Goal: Transaction & Acquisition: Download file/media

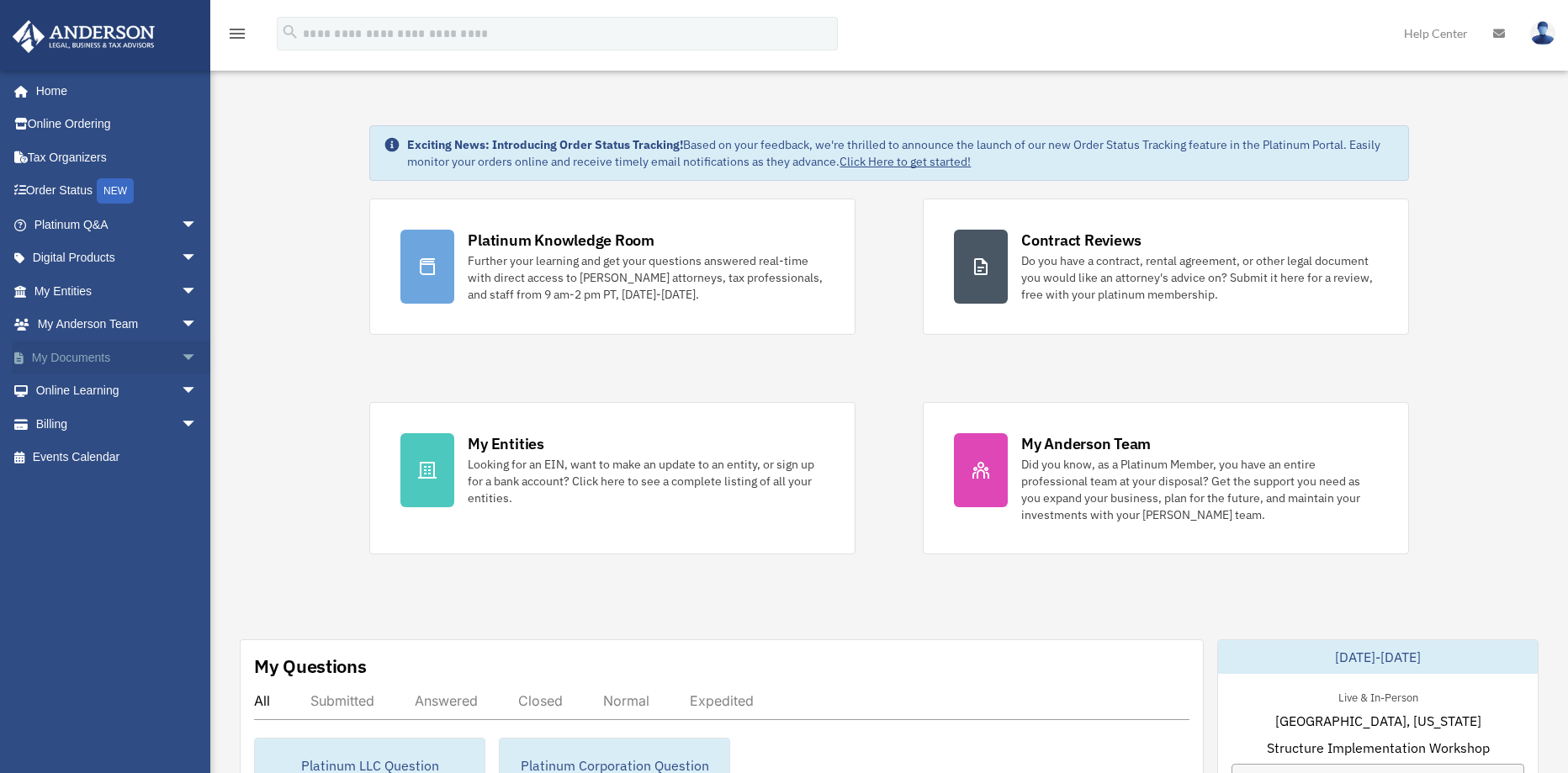
click at [106, 350] on link "My Documents arrow_drop_down" at bounding box center [117, 357] width 211 height 33
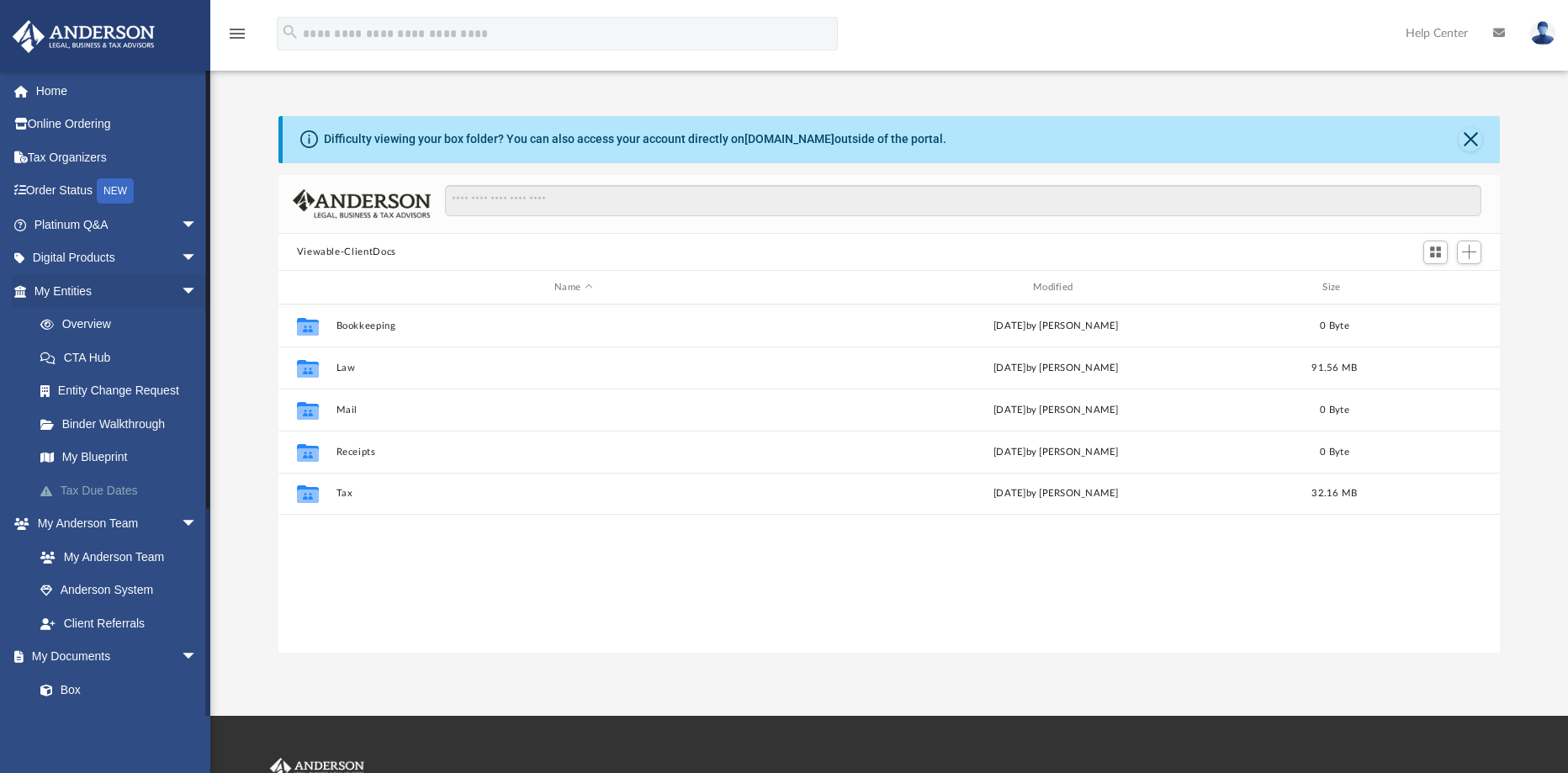
scroll to position [370, 1209]
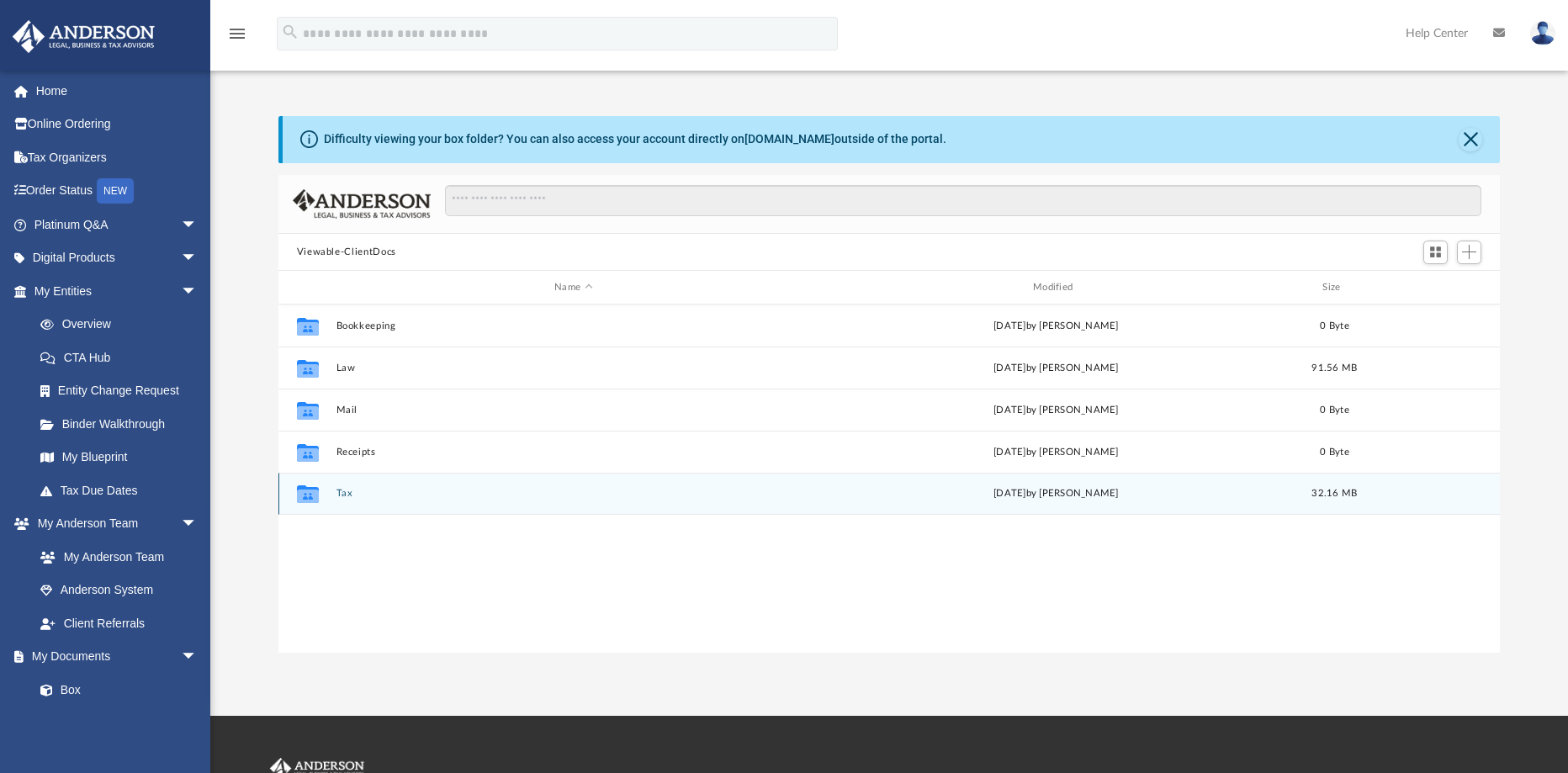
click at [1072, 501] on div "today by George Demos" at bounding box center [1055, 494] width 476 height 15
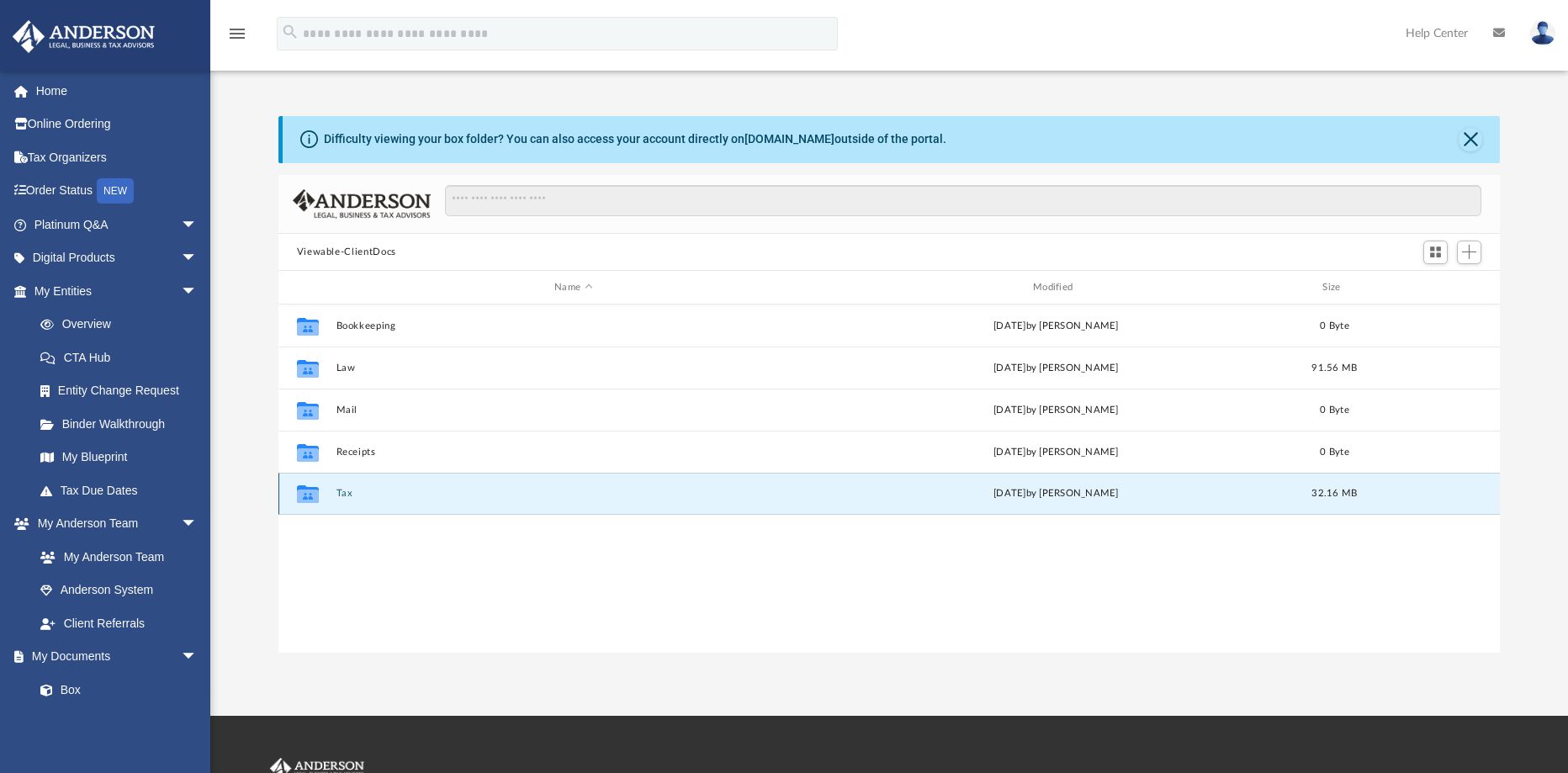
click at [1075, 486] on div "Collaborated Folder Tax today by George Demos 32.16 MB" at bounding box center [890, 494] width 1223 height 42
click at [284, 484] on div "Collaborated Folder Tax today by George Demos 32.16 MB" at bounding box center [890, 494] width 1223 height 42
click at [301, 489] on icon "grid" at bounding box center [308, 496] width 22 height 14
click at [334, 485] on div "Collaborated Folder Tax today by George Demos 32.16 MB" at bounding box center [890, 494] width 1223 height 42
click at [338, 489] on button "Tax" at bounding box center [573, 493] width 476 height 11
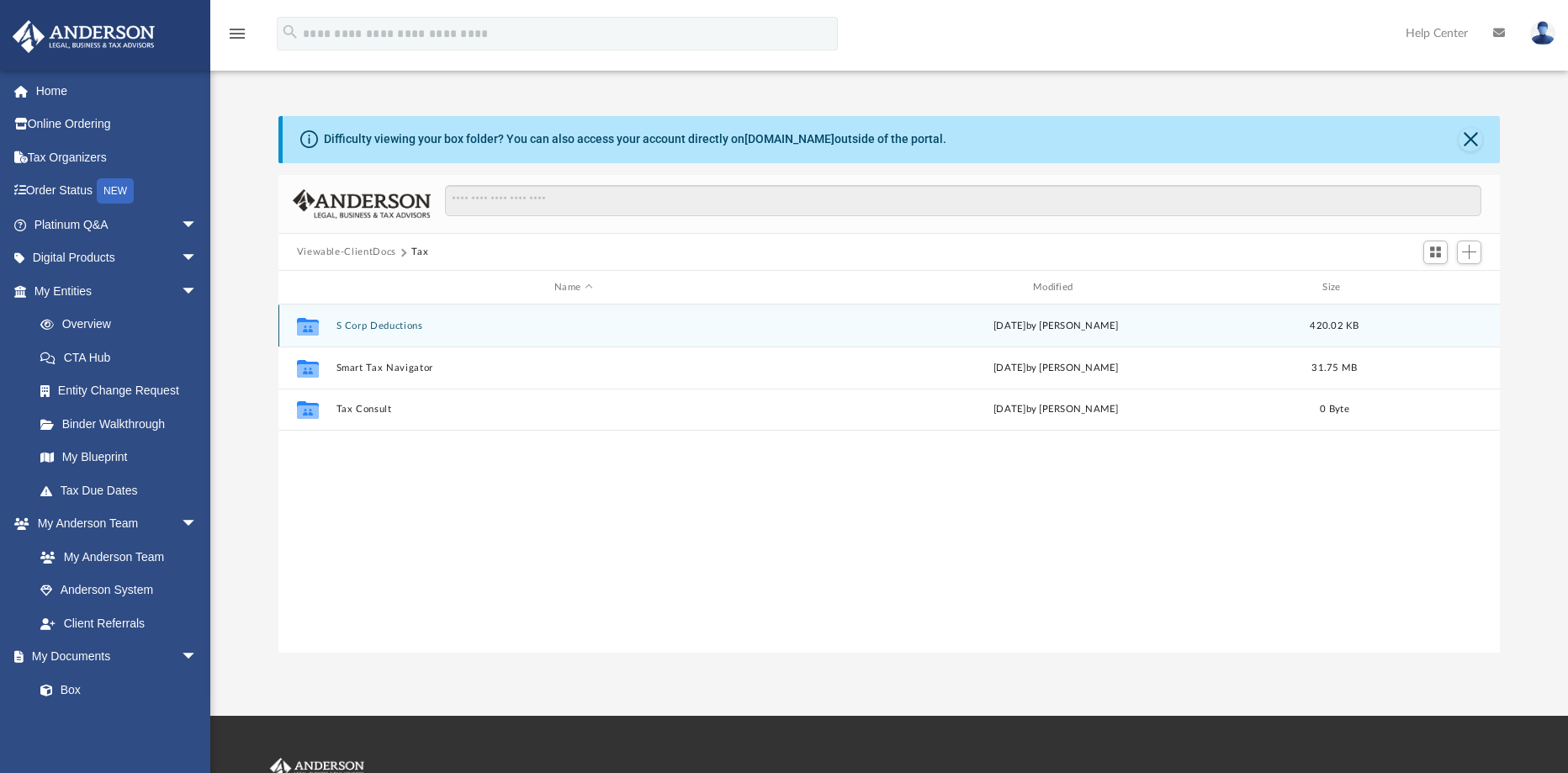
click at [392, 324] on button "S Corp Deductions" at bounding box center [573, 326] width 476 height 11
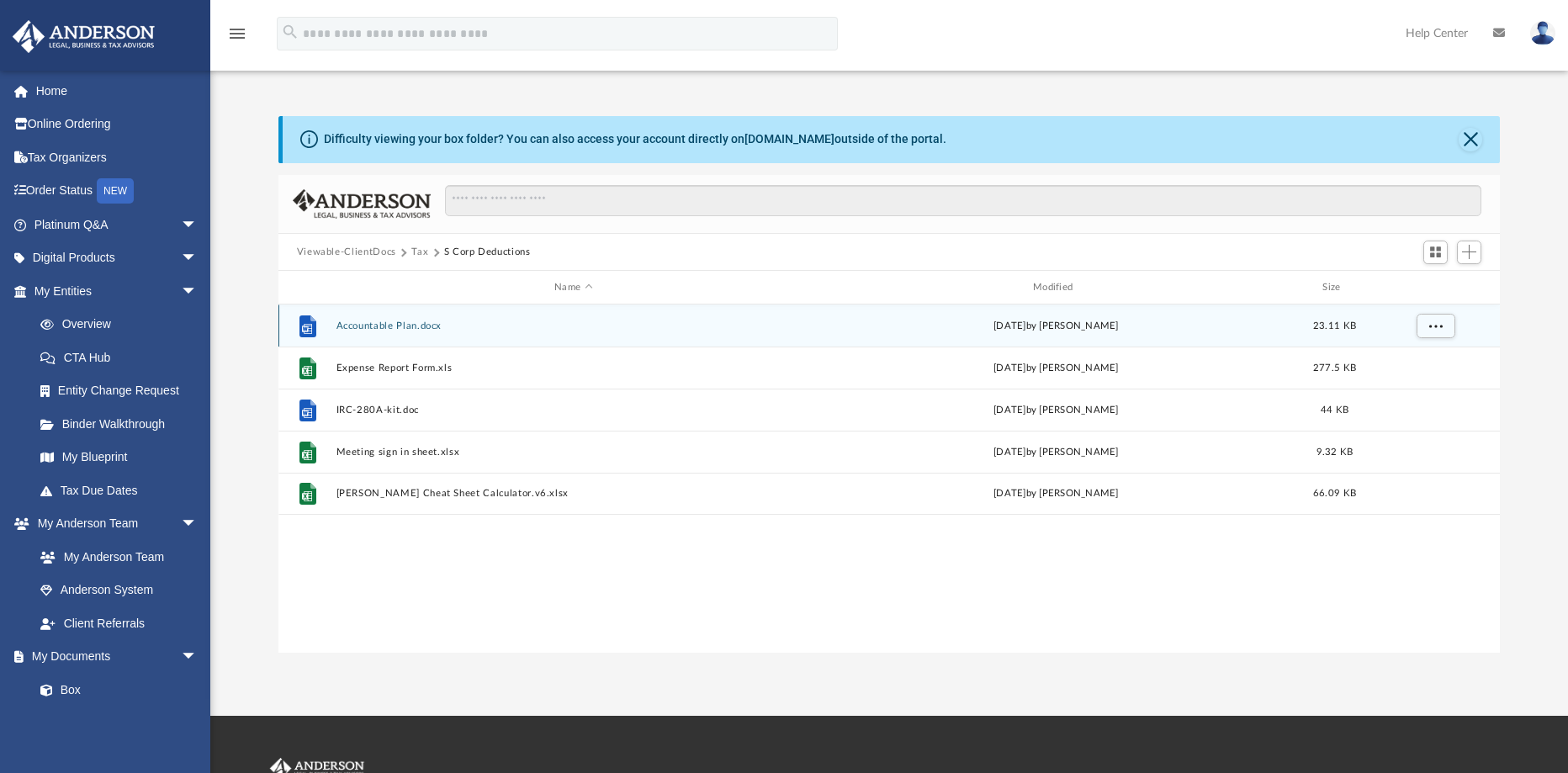
click at [392, 324] on button "Accountable Plan.docx" at bounding box center [573, 326] width 476 height 11
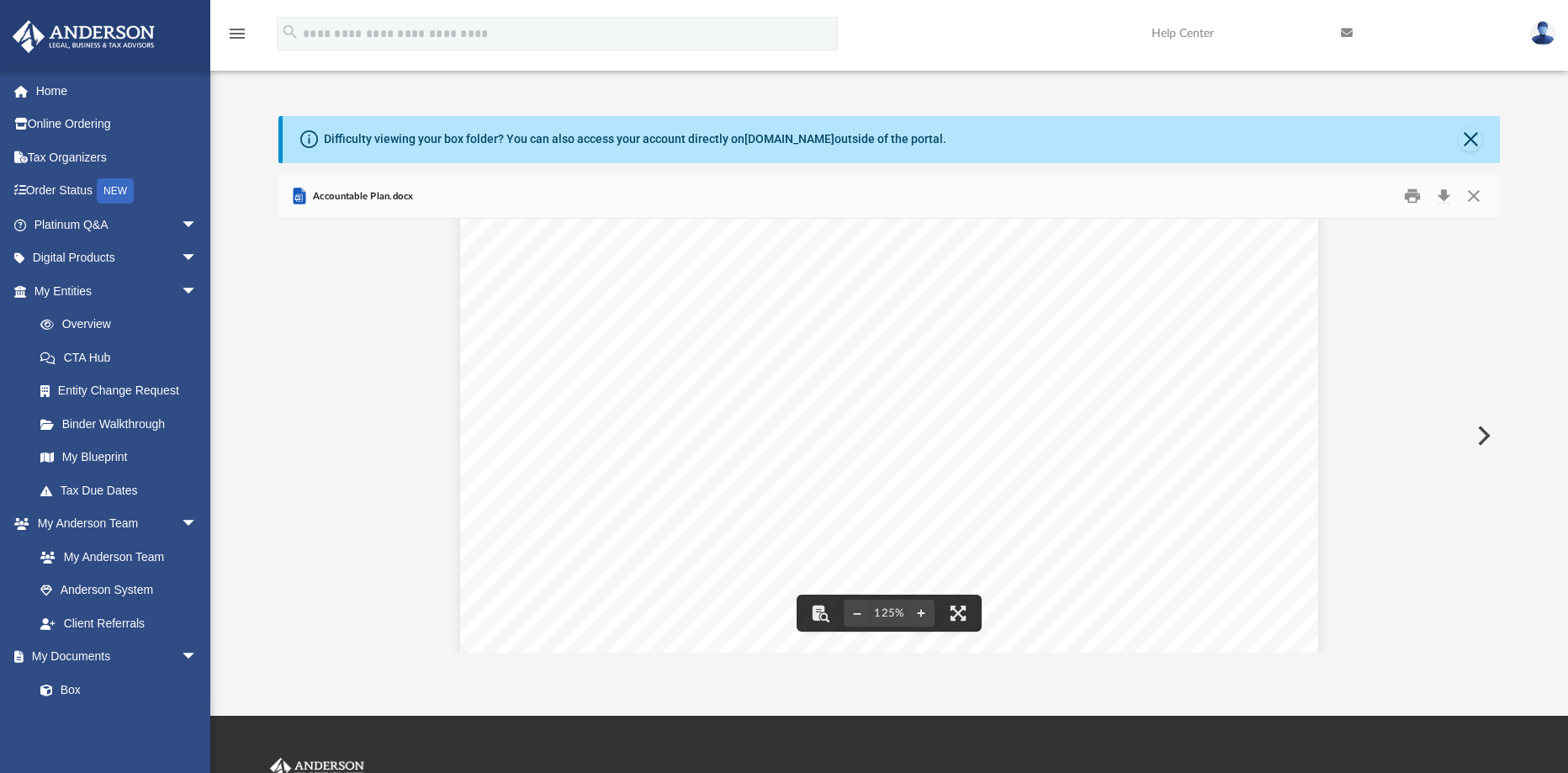
scroll to position [534, 0]
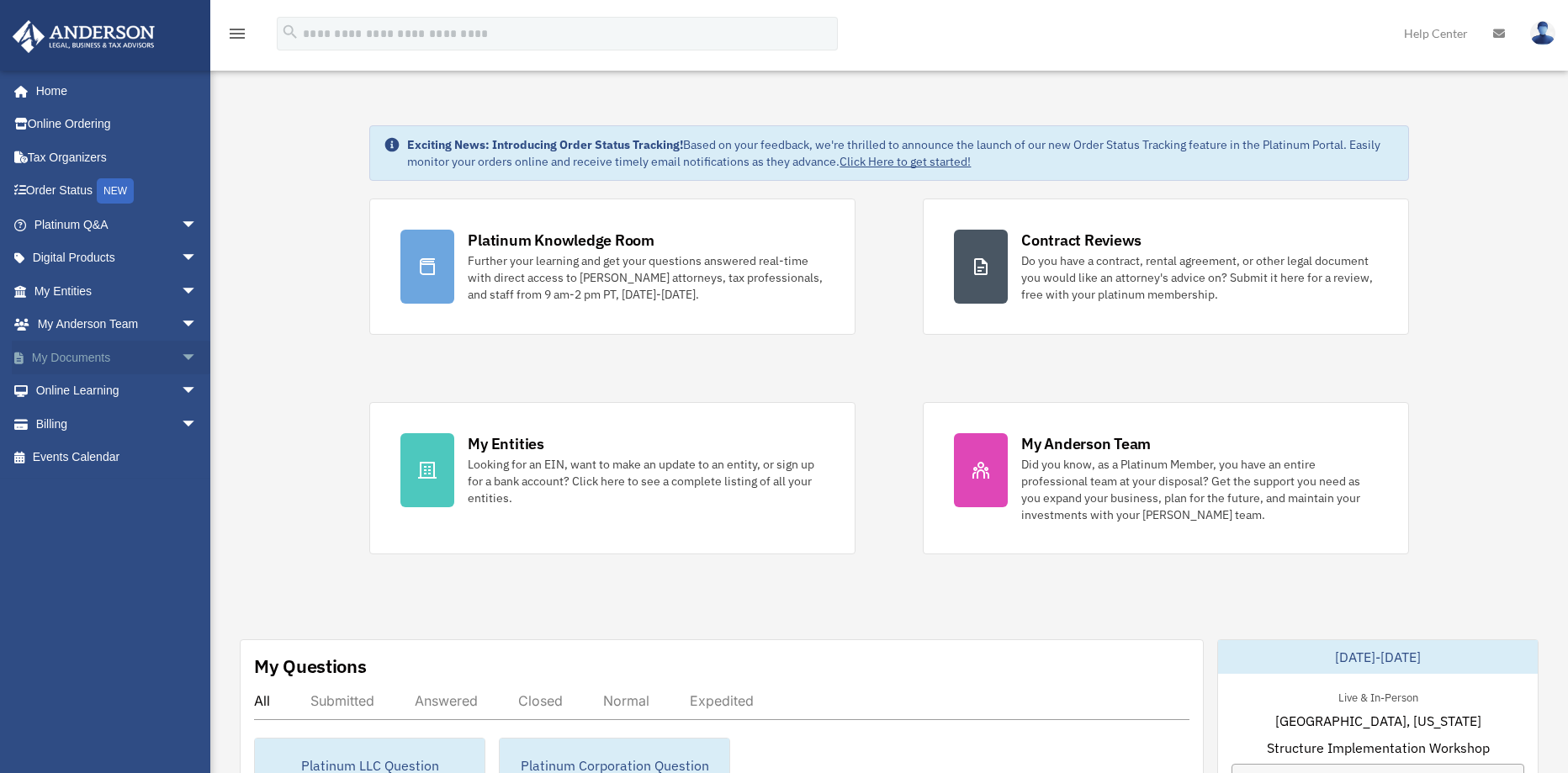
click at [181, 356] on span "arrow_drop_down" at bounding box center [198, 357] width 33 height 34
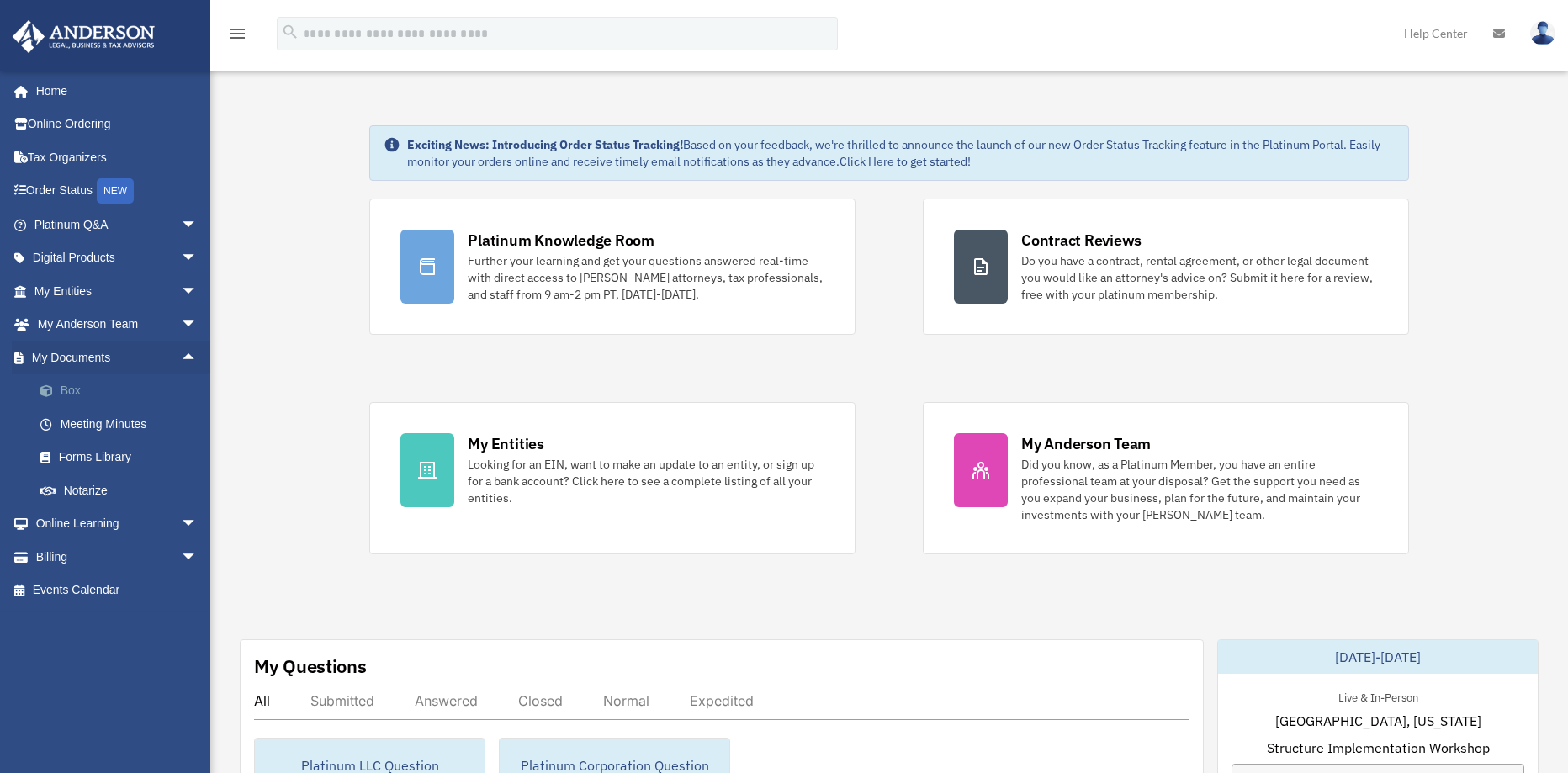
click at [74, 392] on link "Box" at bounding box center [124, 391] width 199 height 33
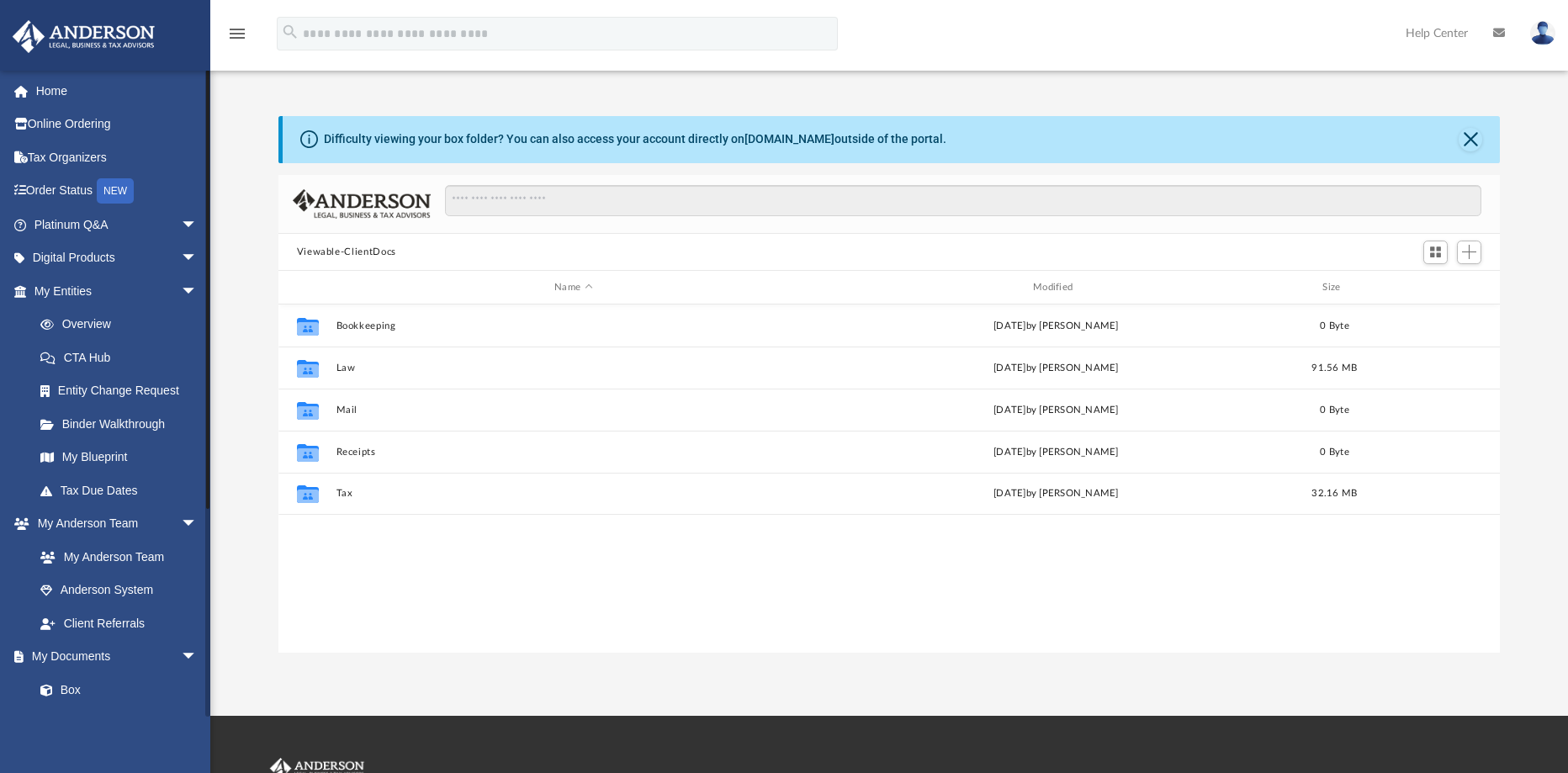
scroll to position [370, 1209]
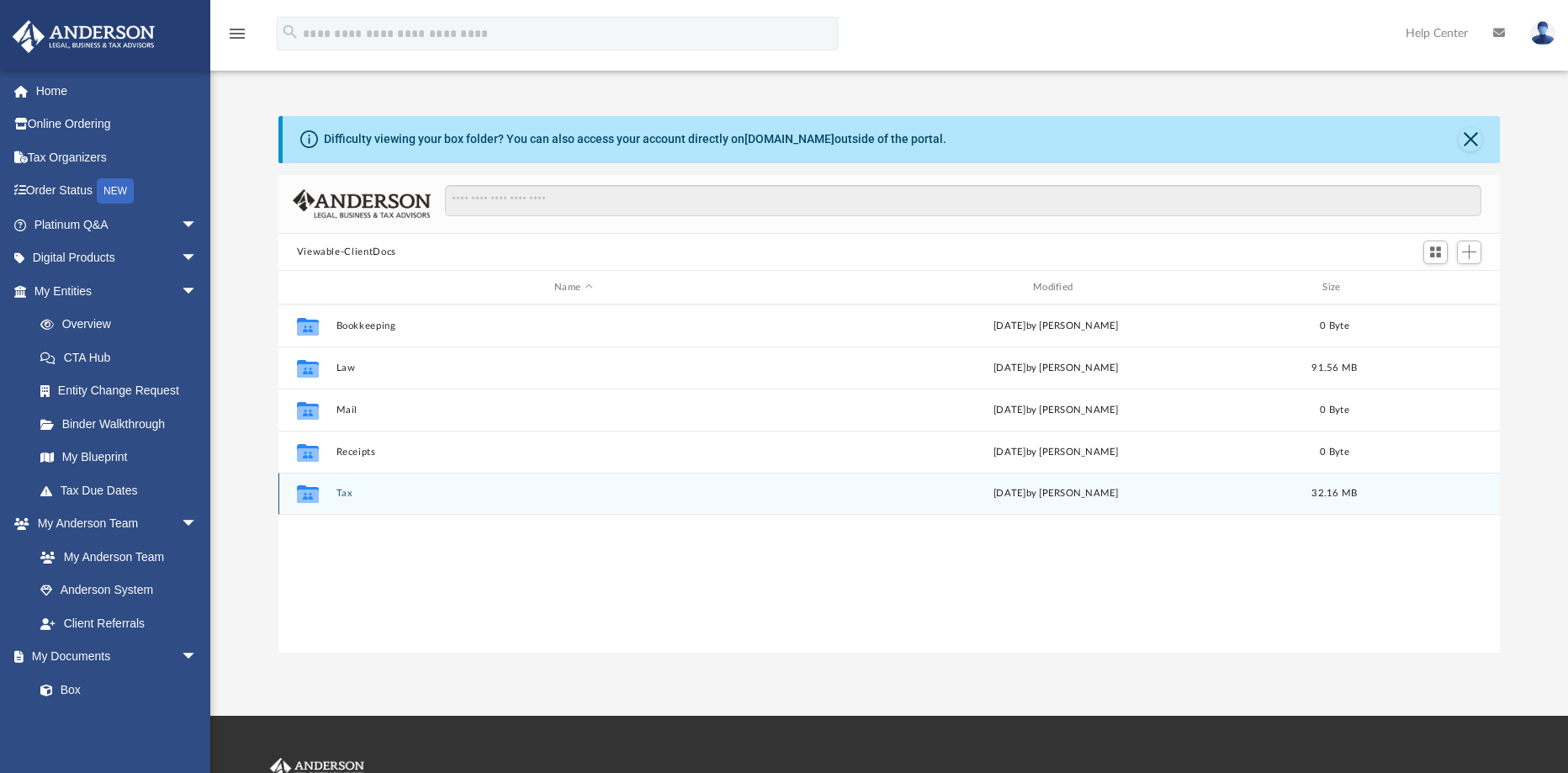
click at [345, 487] on div "Collaborated Folder Tax today by George Demos 32.16 MB" at bounding box center [890, 494] width 1223 height 42
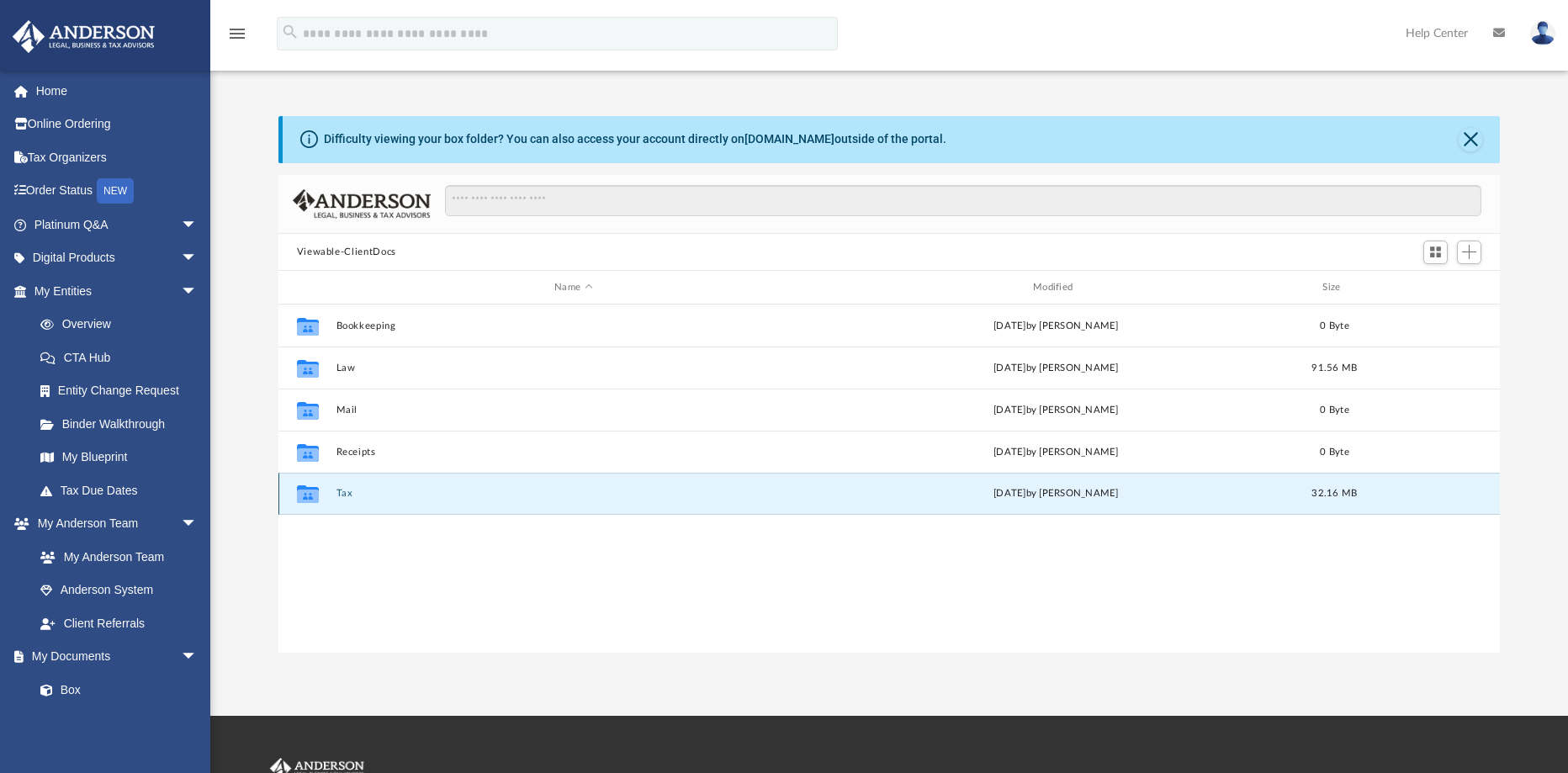
click at [345, 490] on button "Tax" at bounding box center [573, 493] width 476 height 11
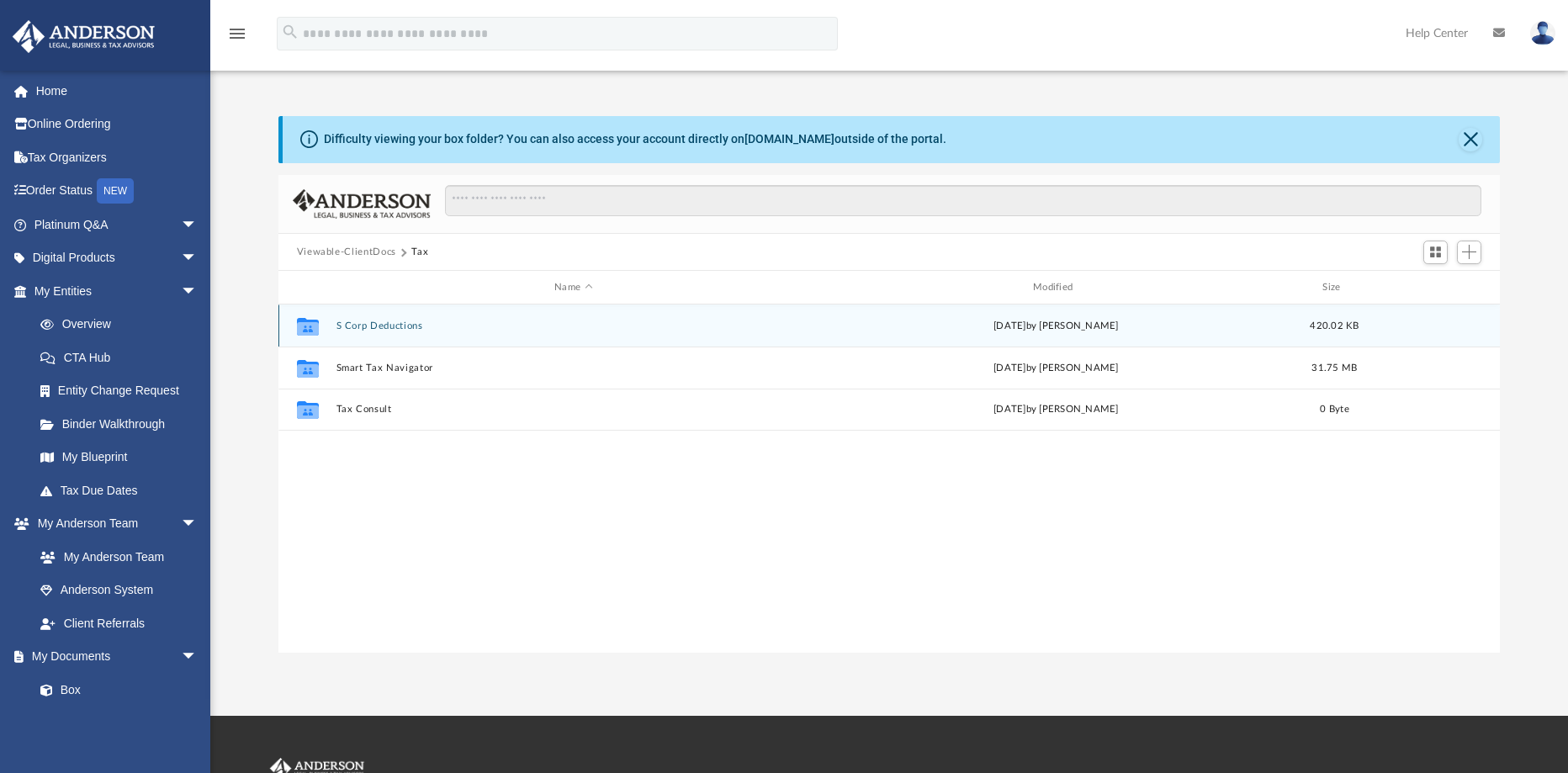
click at [355, 326] on button "S Corp Deductions" at bounding box center [573, 326] width 476 height 11
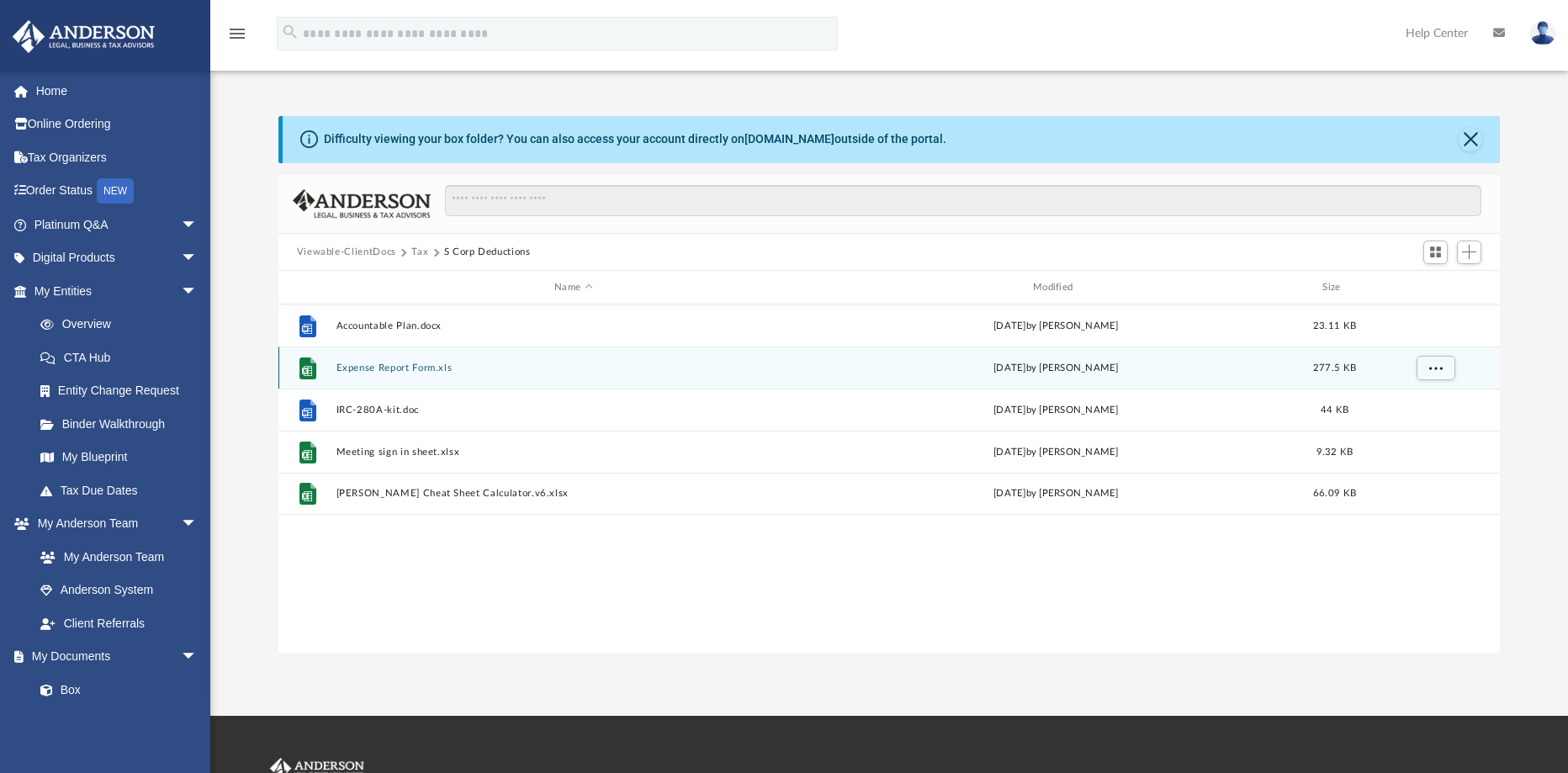
click at [367, 368] on button "Expense Report Form.xls" at bounding box center [573, 368] width 476 height 11
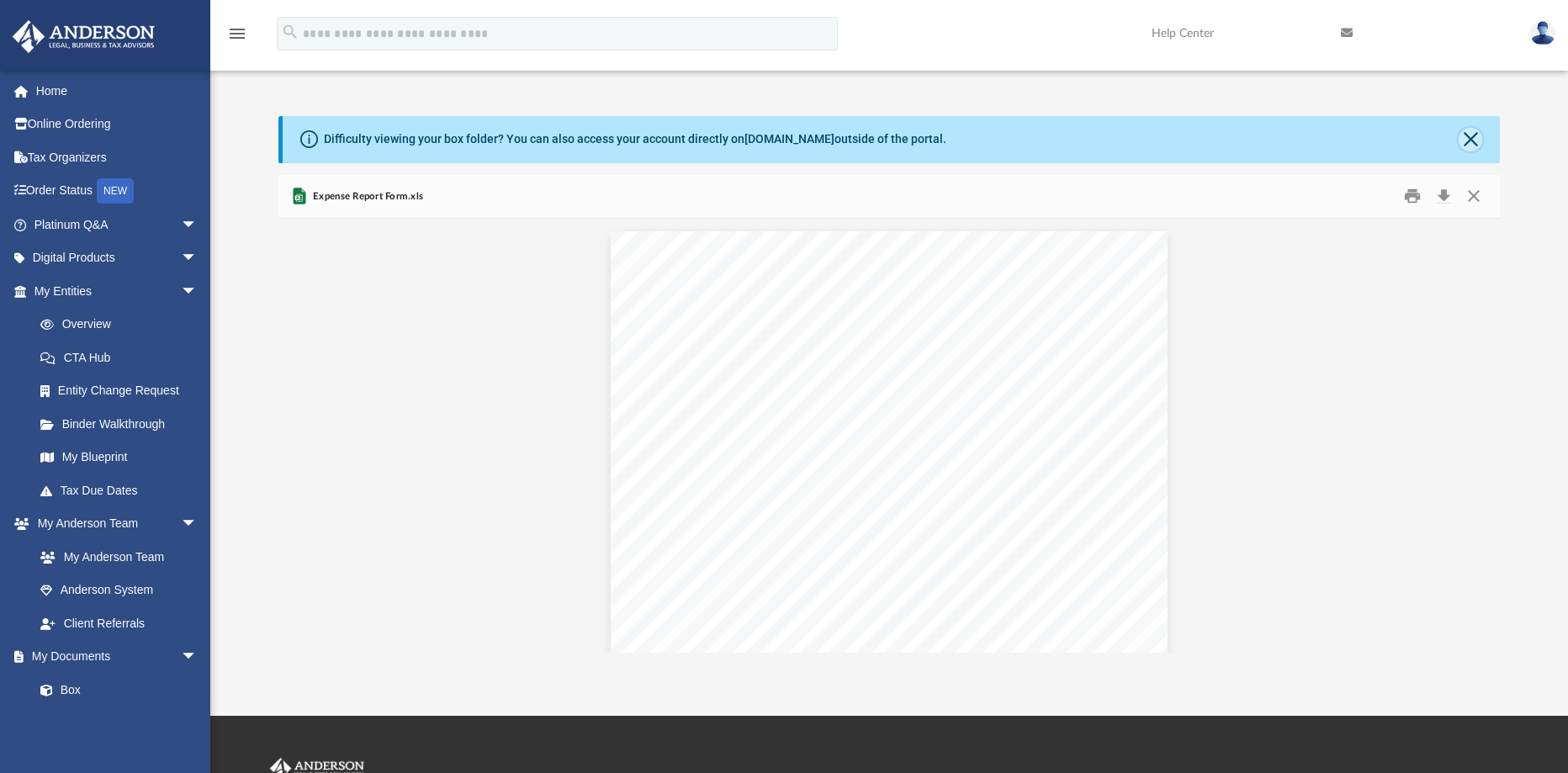
click at [1467, 141] on button "Close" at bounding box center [1471, 139] width 24 height 24
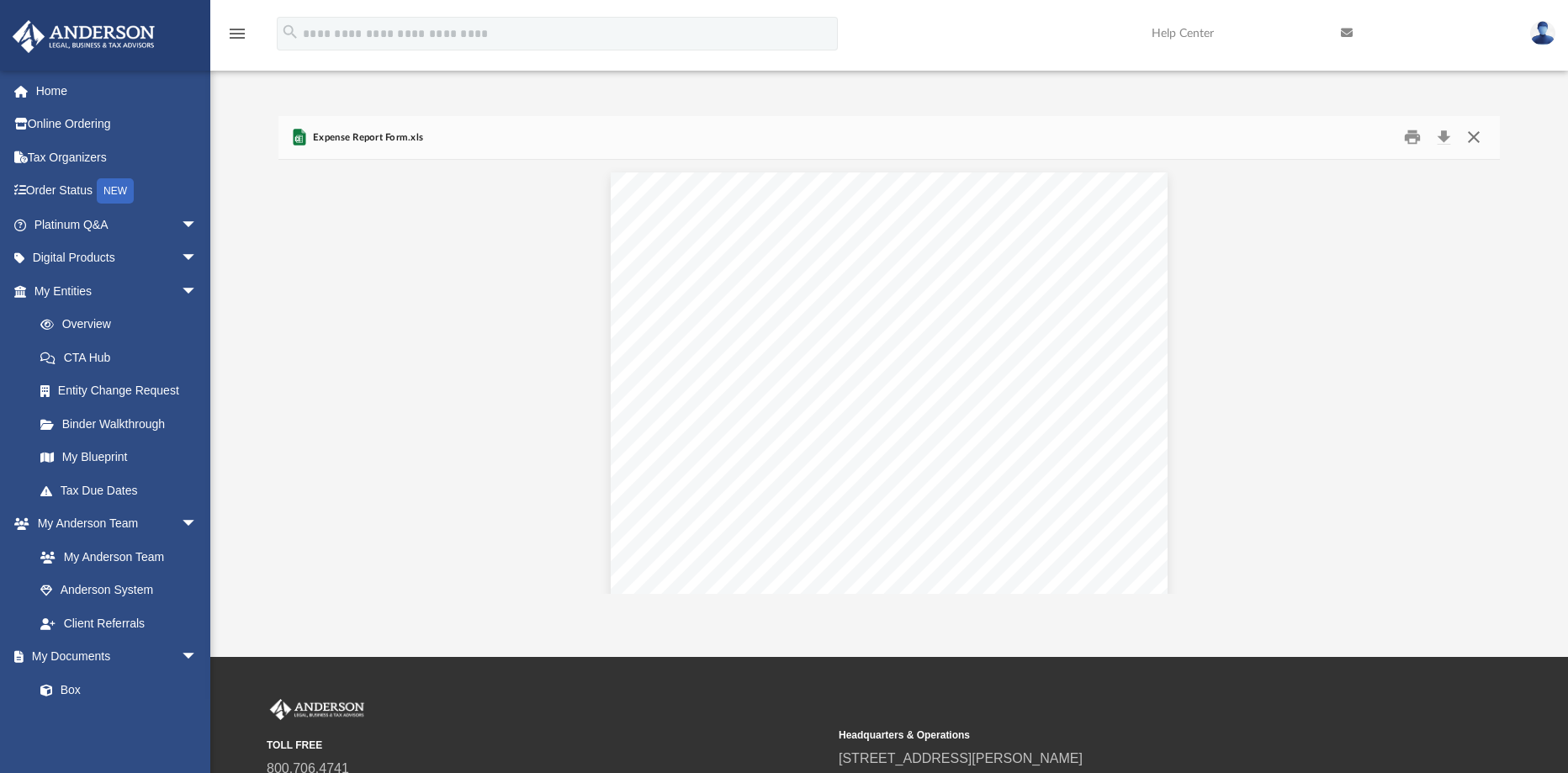
click at [1479, 143] on button "Close" at bounding box center [1474, 138] width 30 height 26
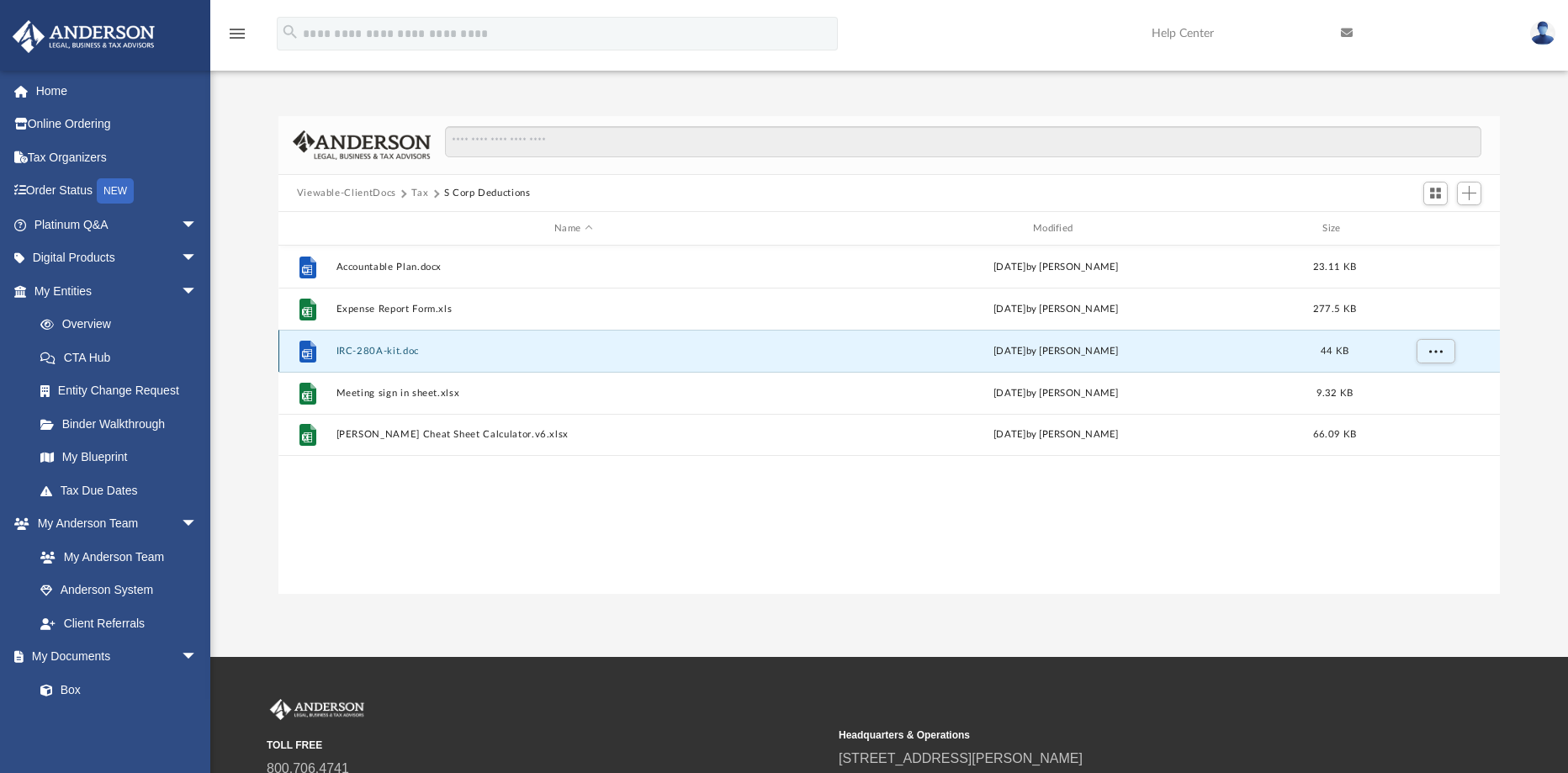
click at [364, 356] on button "IRC-280A-kit.doc" at bounding box center [573, 351] width 476 height 11
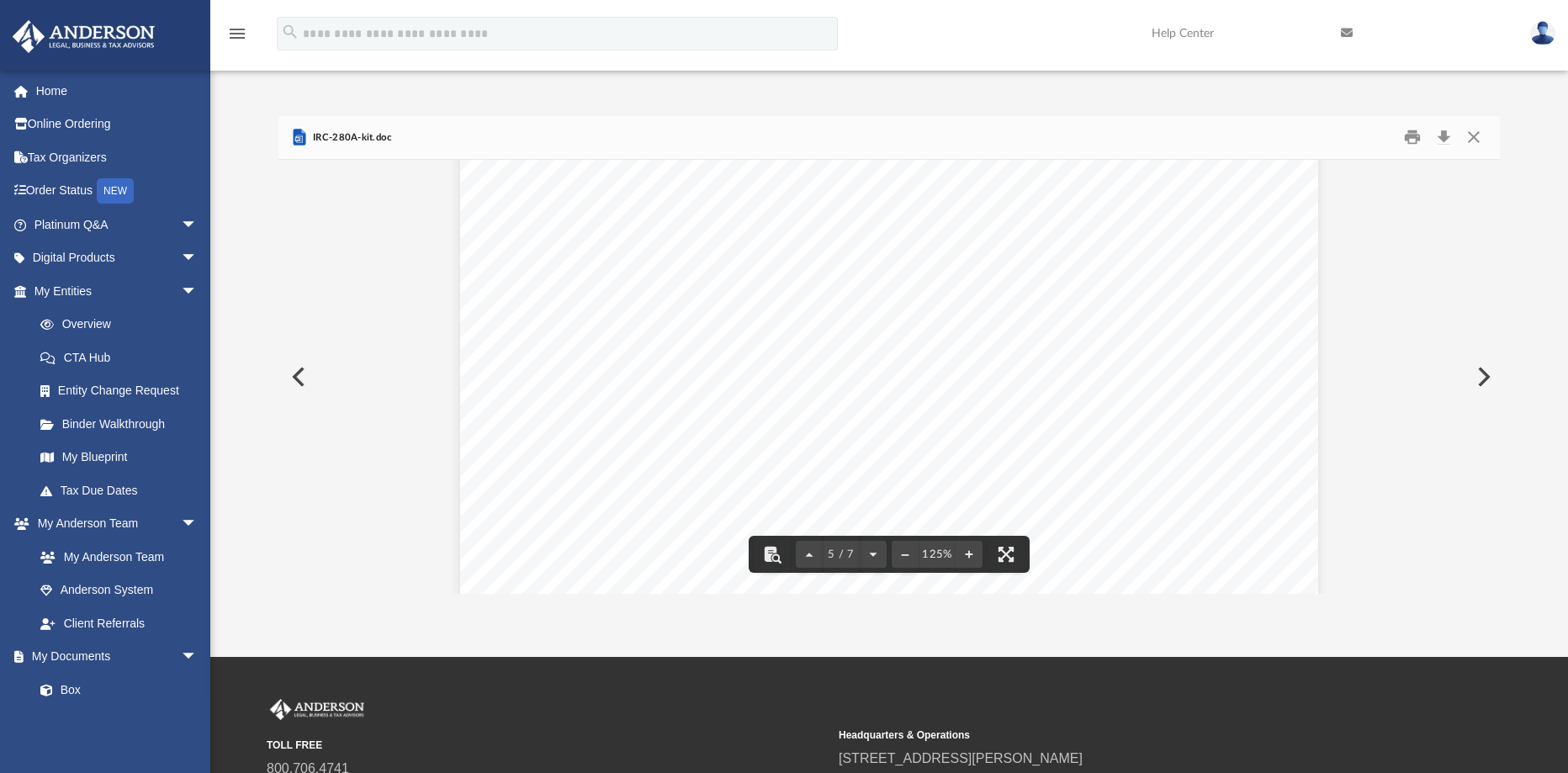
scroll to position [5216, 0]
click at [1469, 143] on button "Close" at bounding box center [1474, 138] width 30 height 26
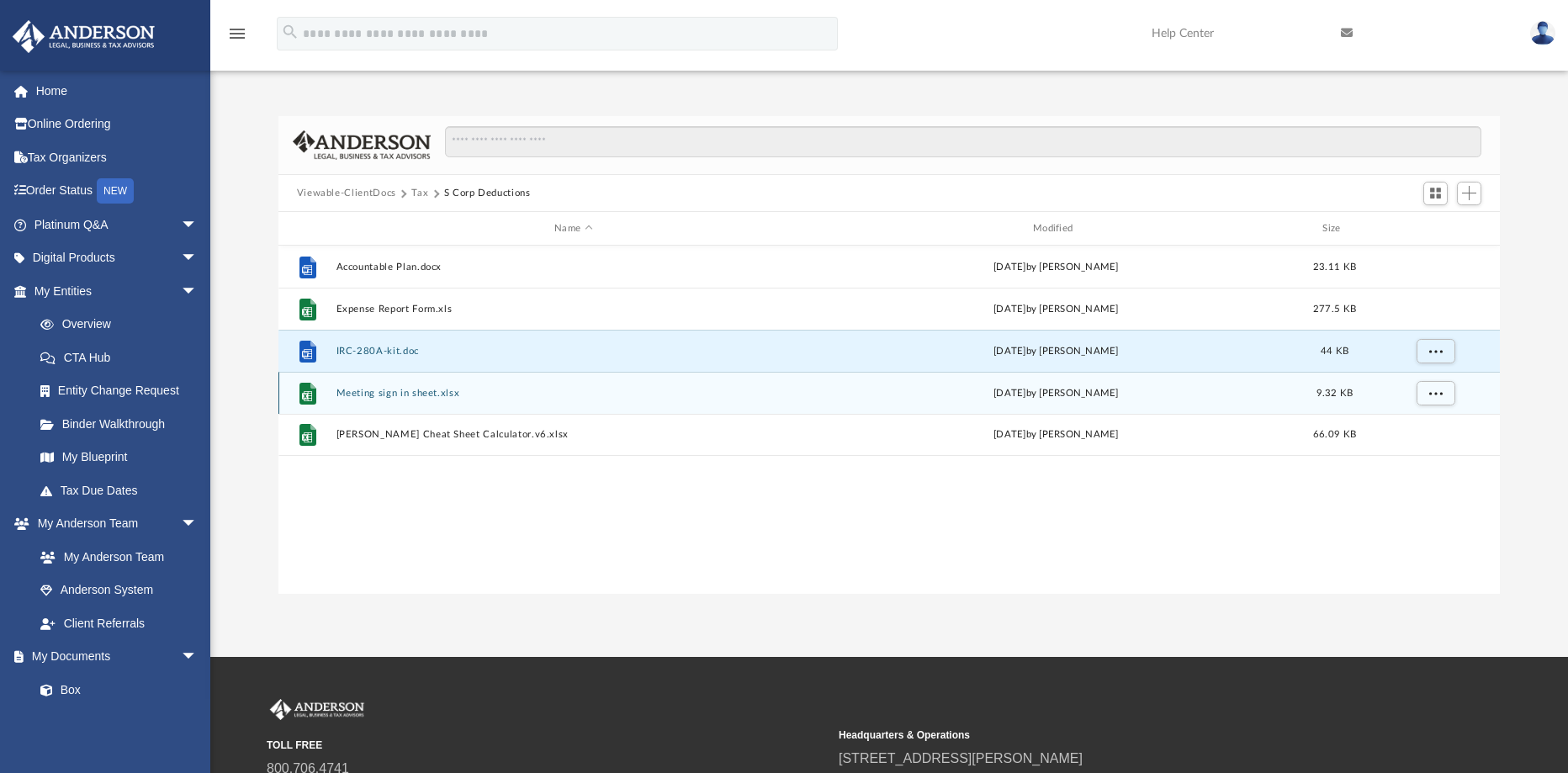
click at [400, 398] on button "Meeting sign in sheet.xlsx" at bounding box center [573, 393] width 476 height 11
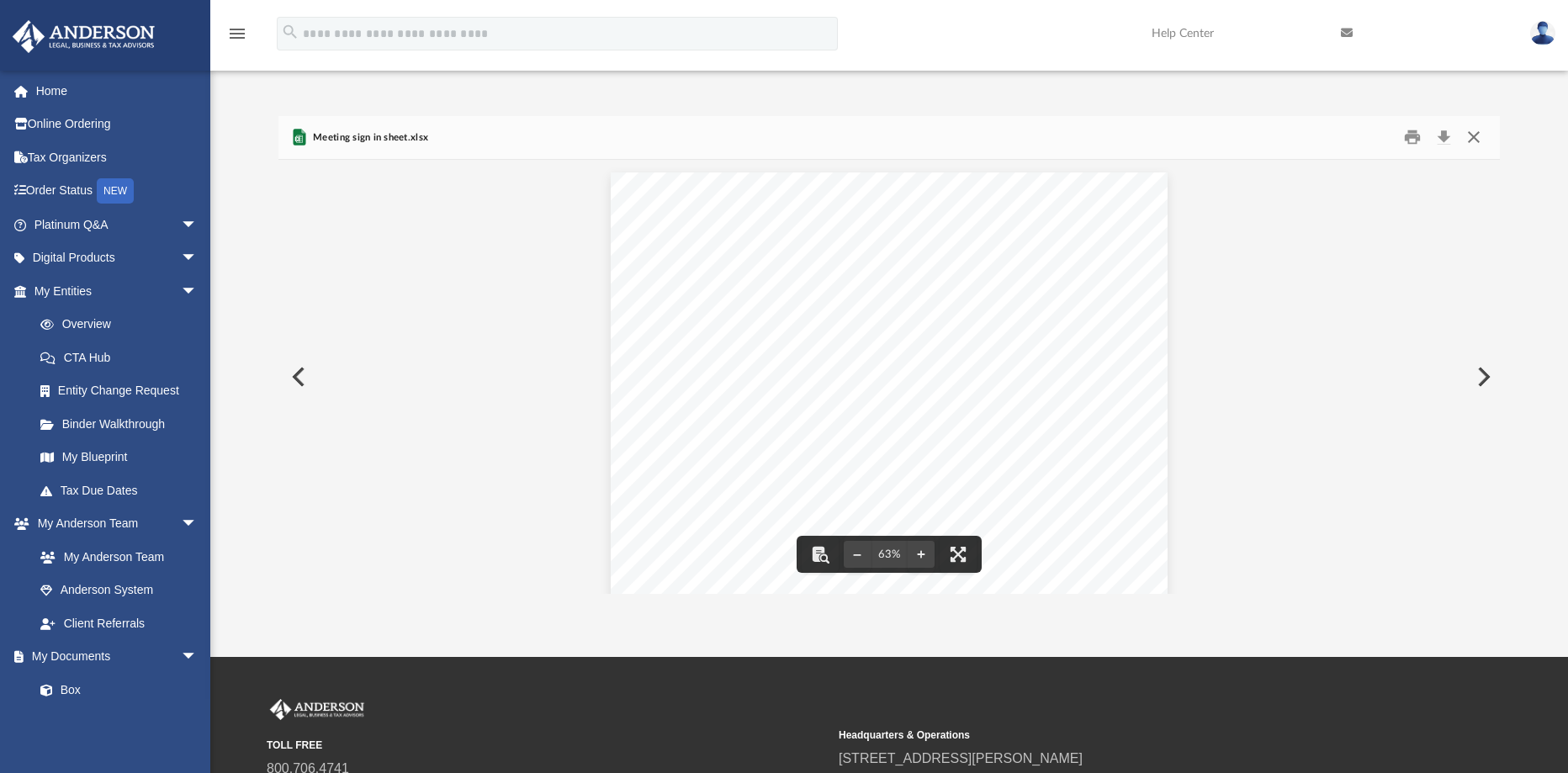
click at [1479, 137] on button "Close" at bounding box center [1474, 138] width 30 height 26
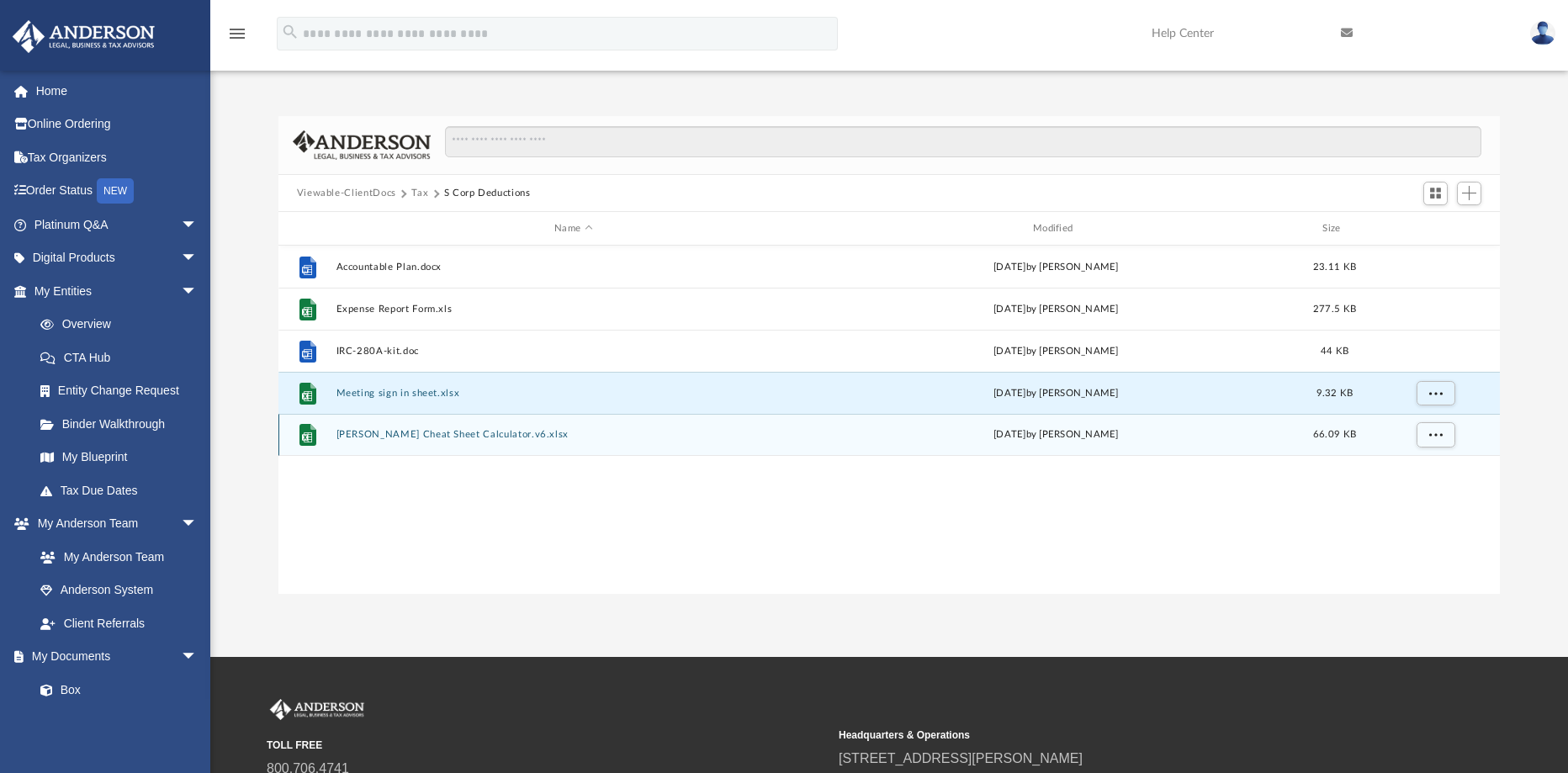
click at [402, 432] on button "[PERSON_NAME] Cheat Sheet Calculator.v6.xlsx" at bounding box center [573, 435] width 476 height 11
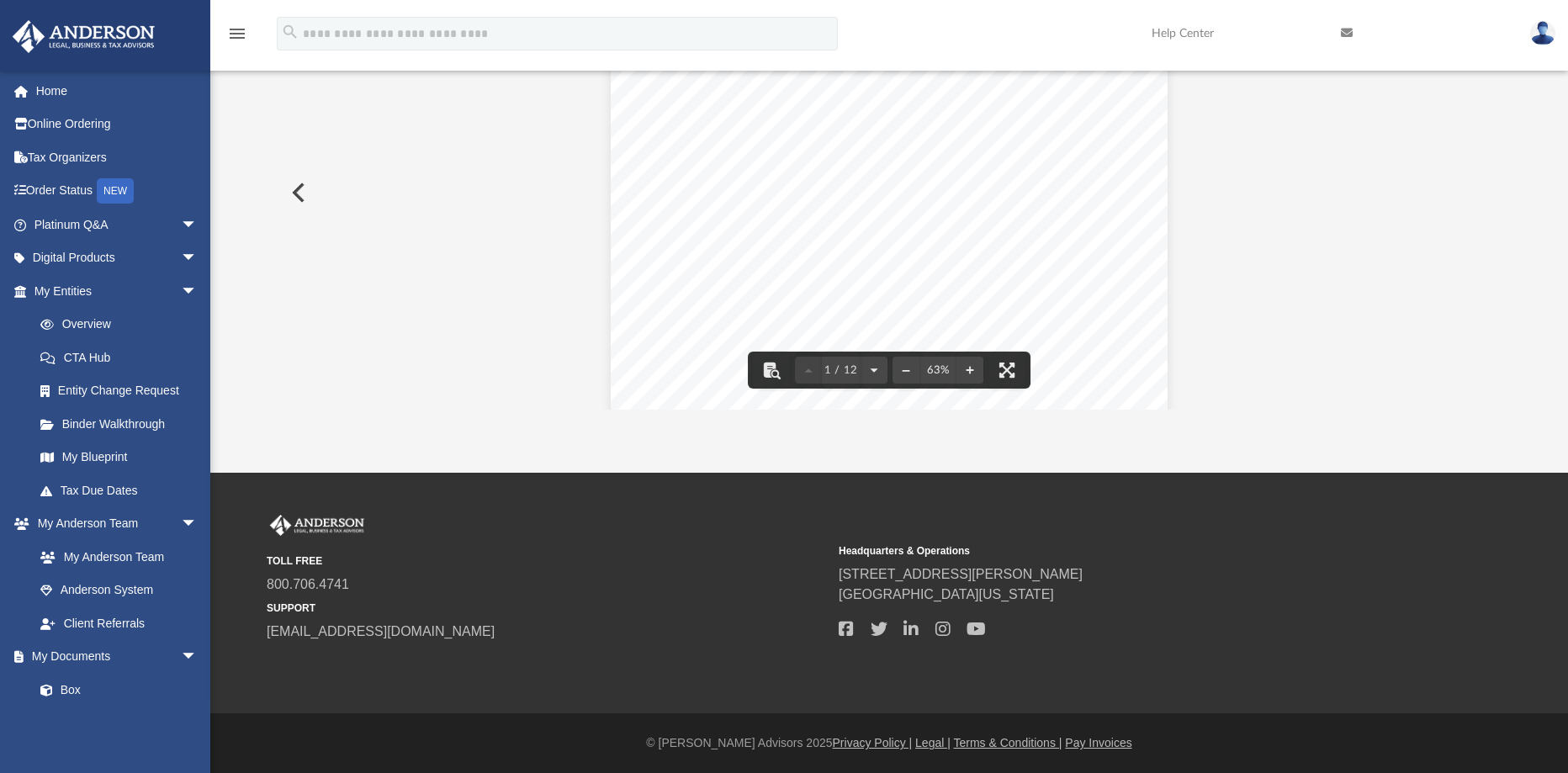
scroll to position [0, 0]
click at [1536, 293] on div "Difficulty viewing your box folder? You can also access your account directly o…" at bounding box center [889, 171] width 1357 height 478
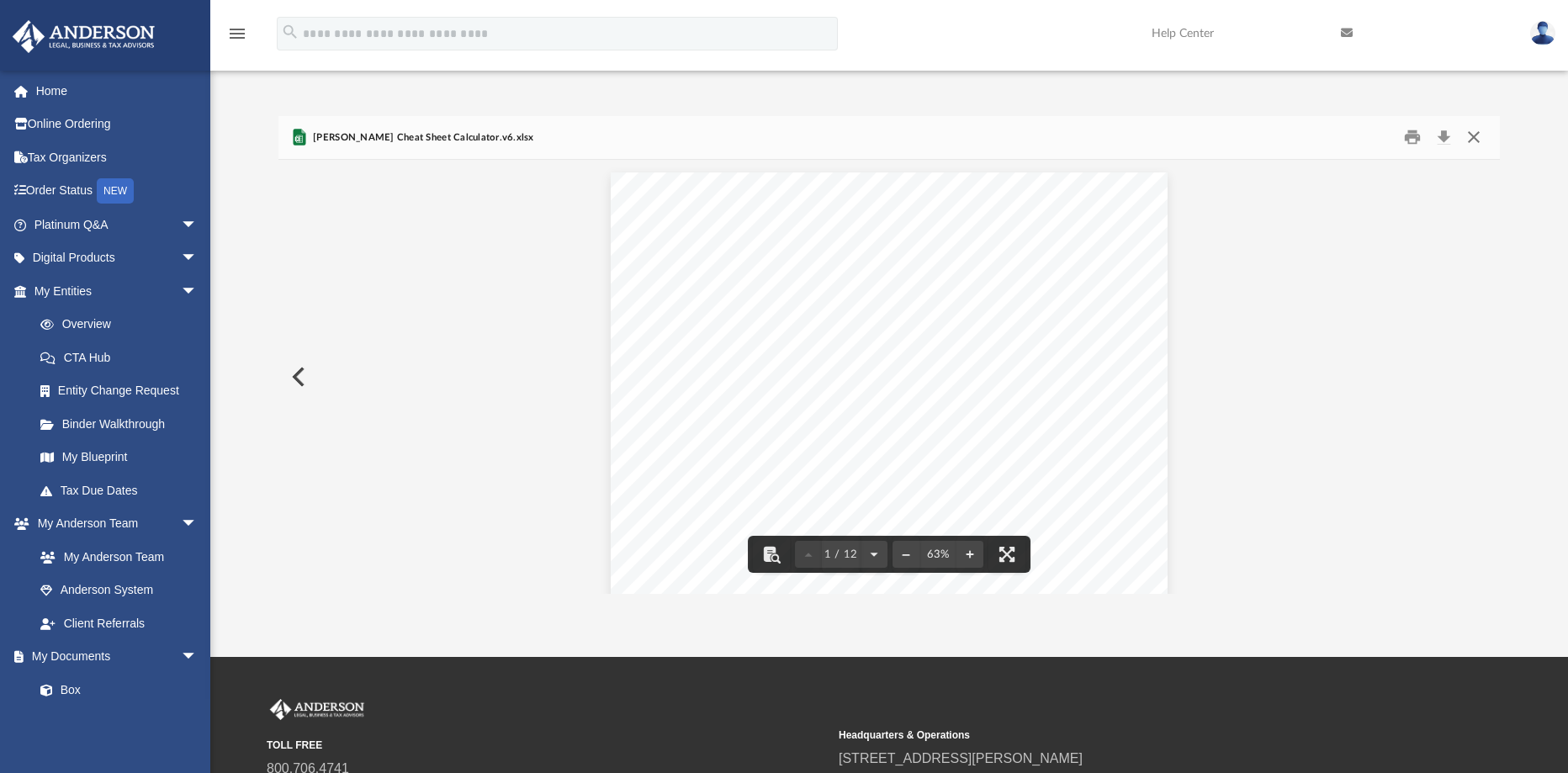
click at [1468, 139] on button "Close" at bounding box center [1474, 138] width 30 height 26
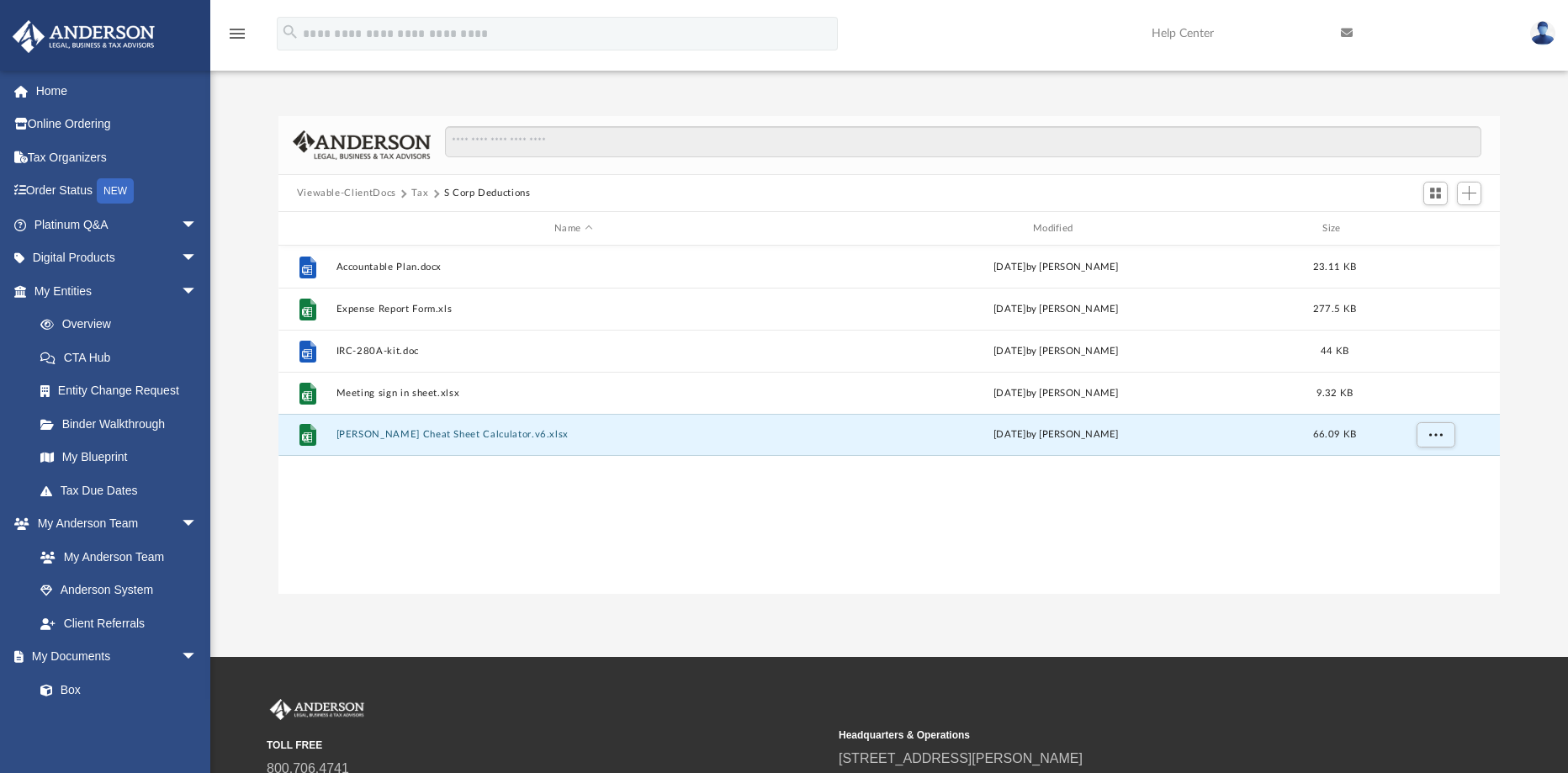
click at [415, 194] on button "Tax" at bounding box center [419, 193] width 17 height 15
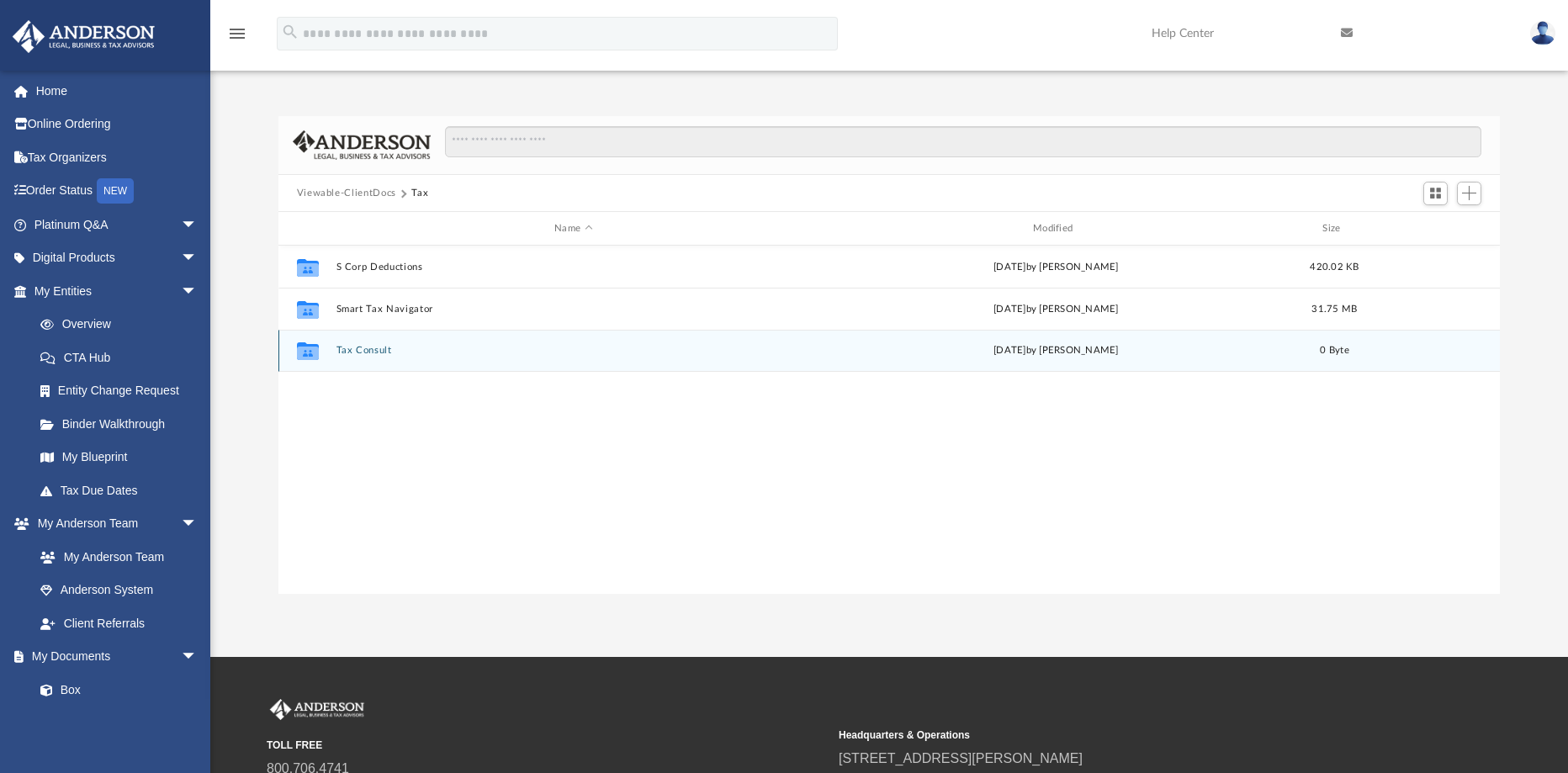
click at [378, 348] on button "Tax Consult" at bounding box center [573, 351] width 476 height 11
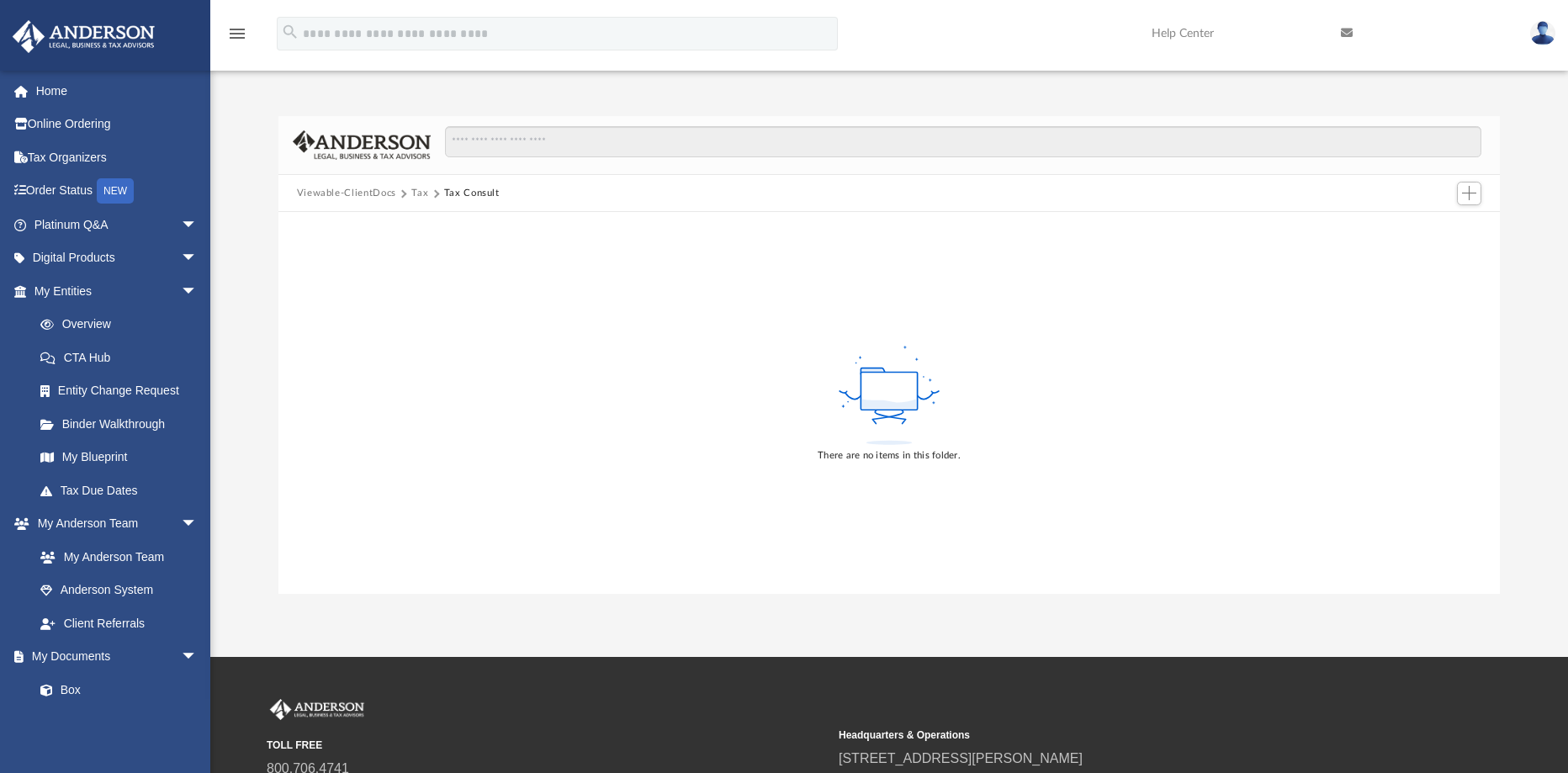
click at [382, 186] on button "Viewable-ClientDocs" at bounding box center [346, 193] width 99 height 15
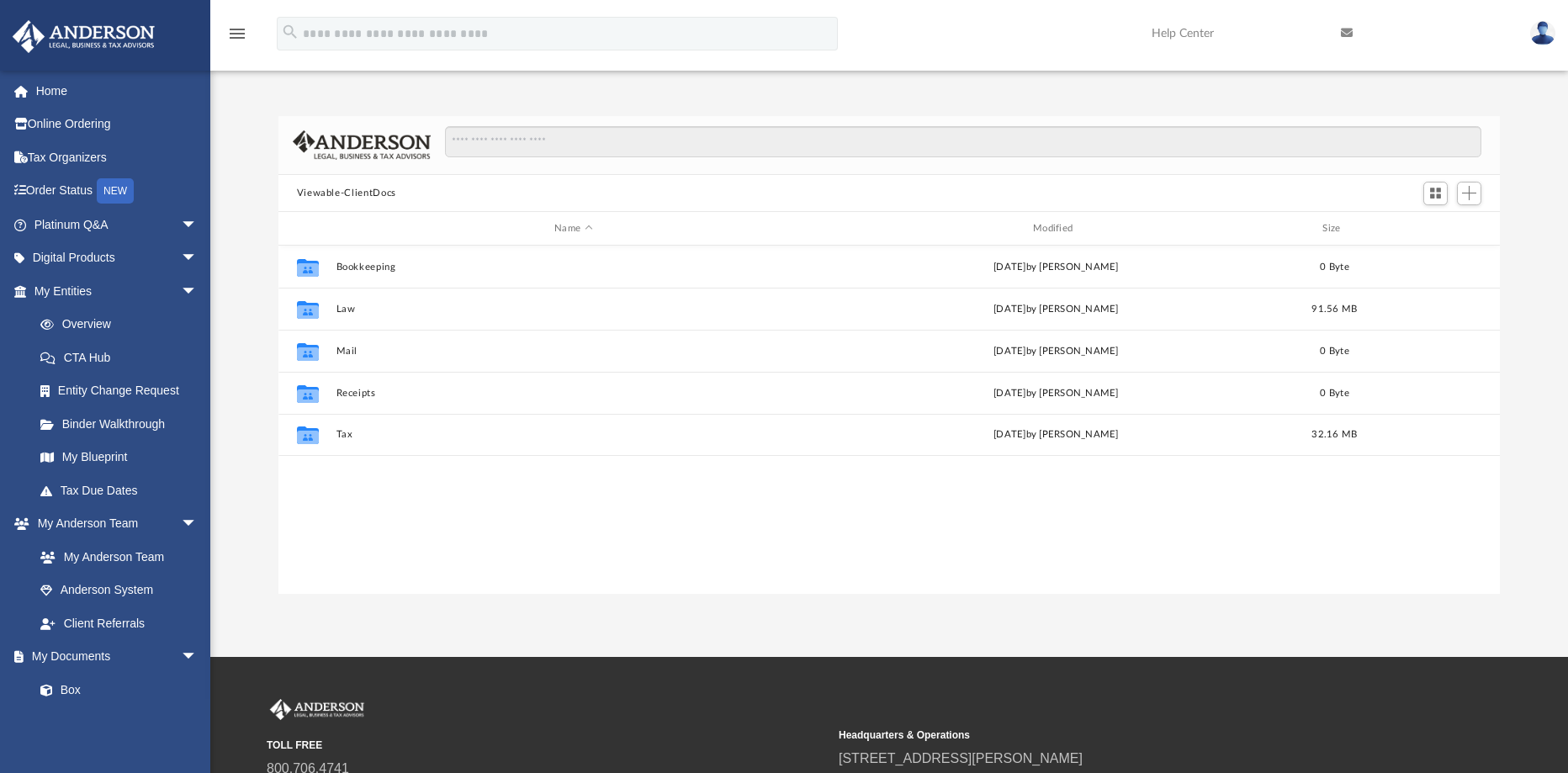
scroll to position [370, 1209]
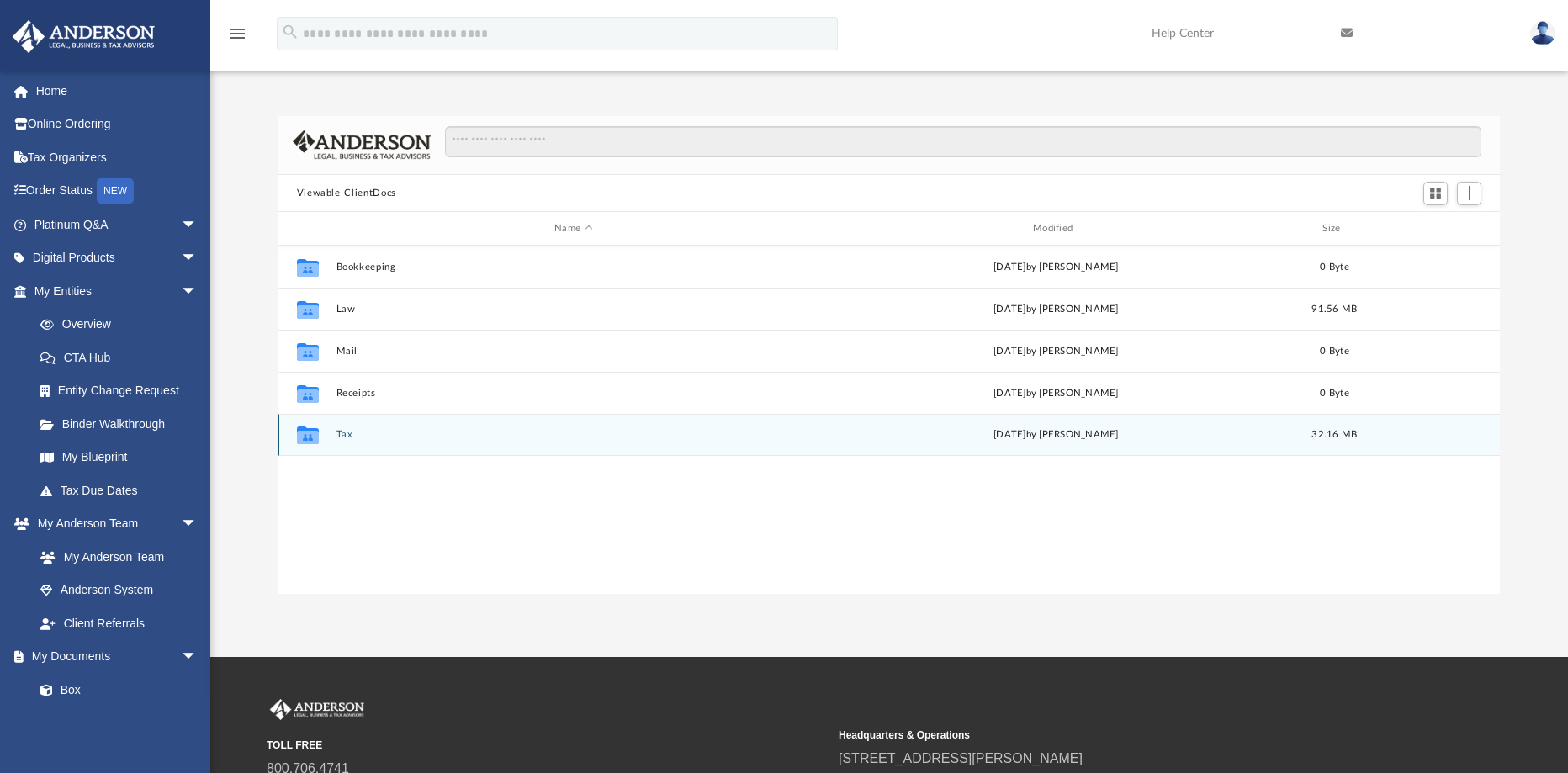
click at [350, 442] on div "Collaborated Folder Tax today by George Demos 32.16 MB" at bounding box center [890, 435] width 1223 height 42
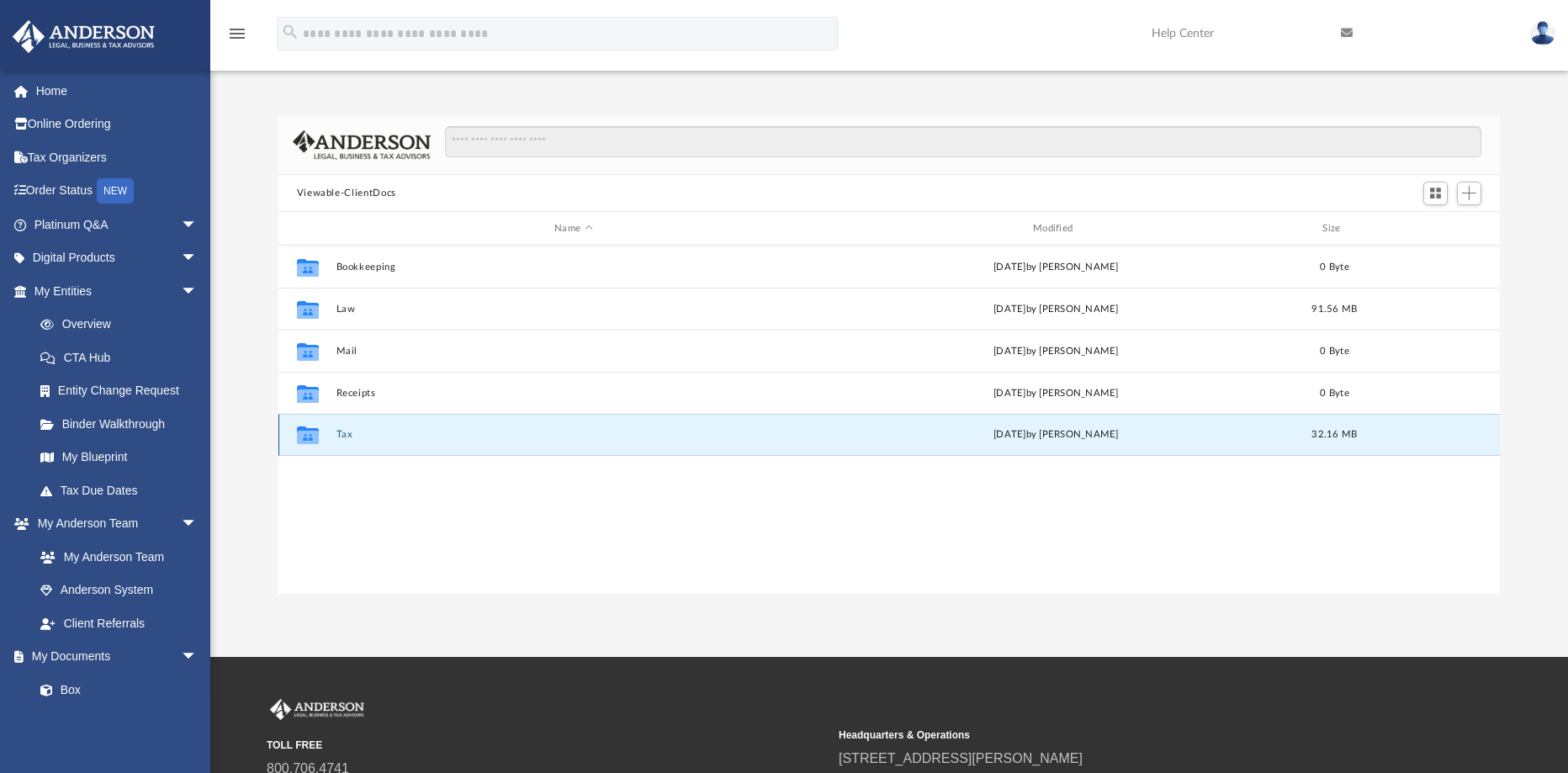
click at [338, 437] on button "Tax" at bounding box center [573, 435] width 476 height 11
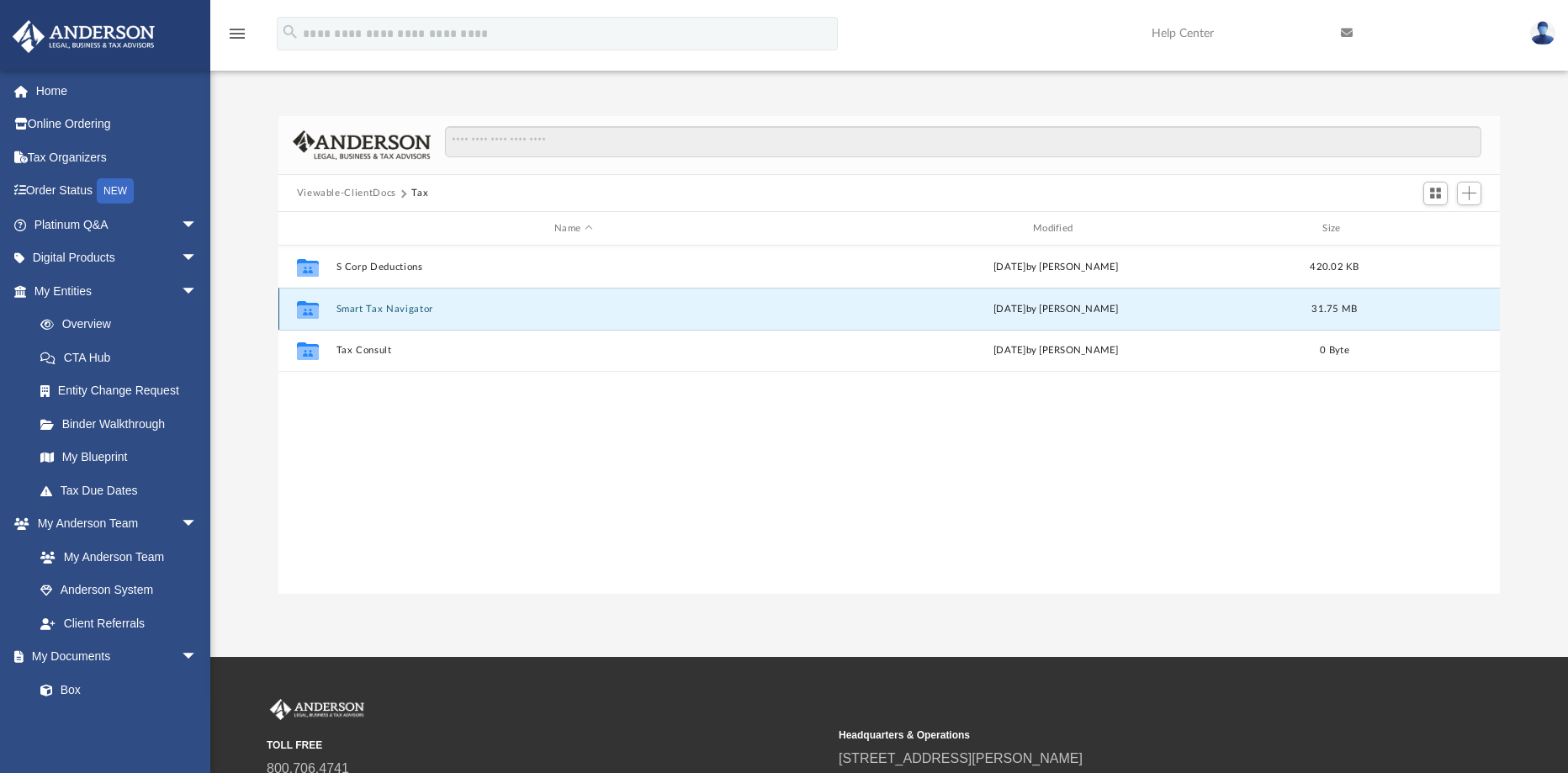
click at [395, 308] on button "Smart Tax Navigator" at bounding box center [573, 309] width 476 height 11
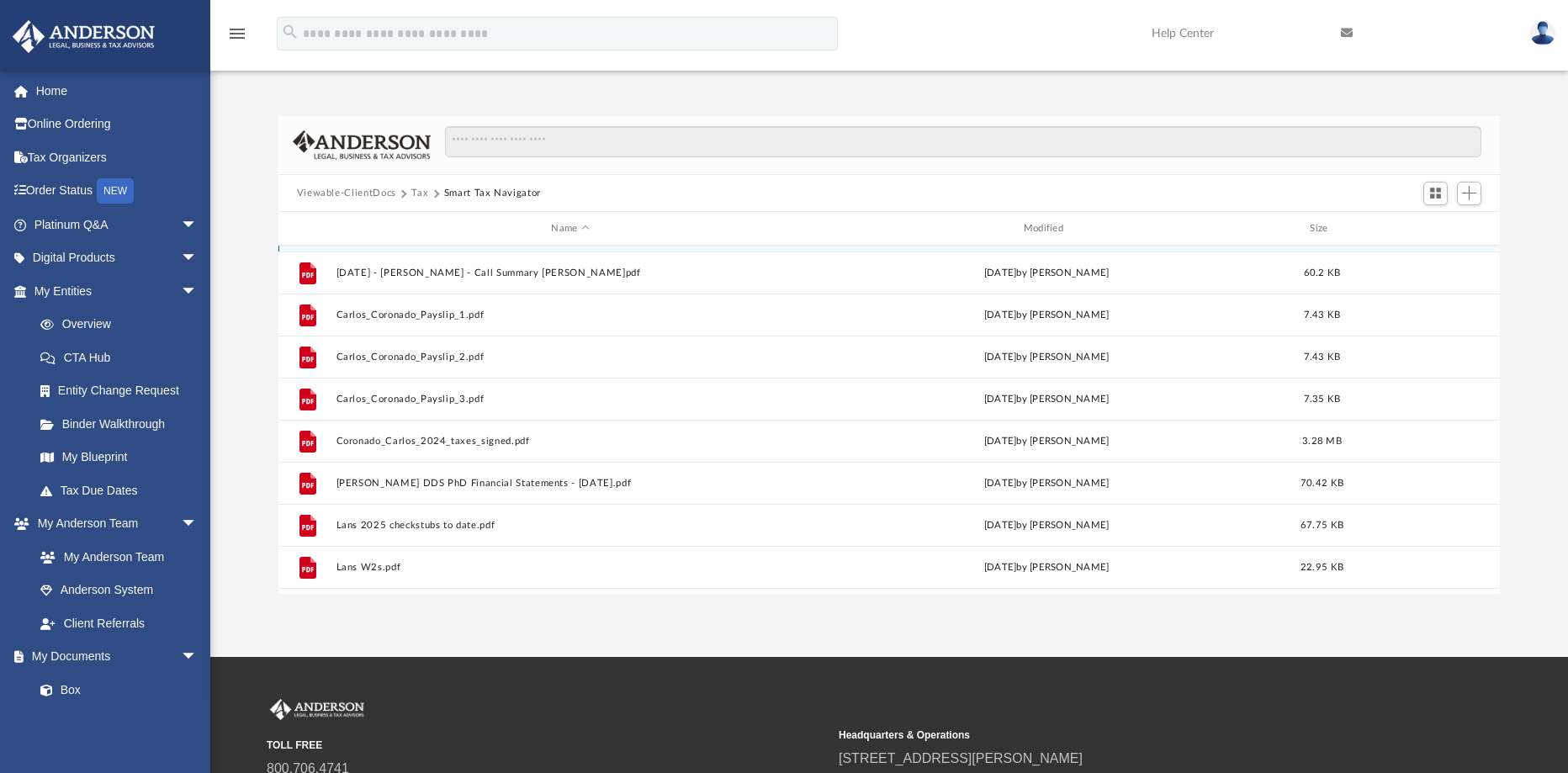
scroll to position [72, 0]
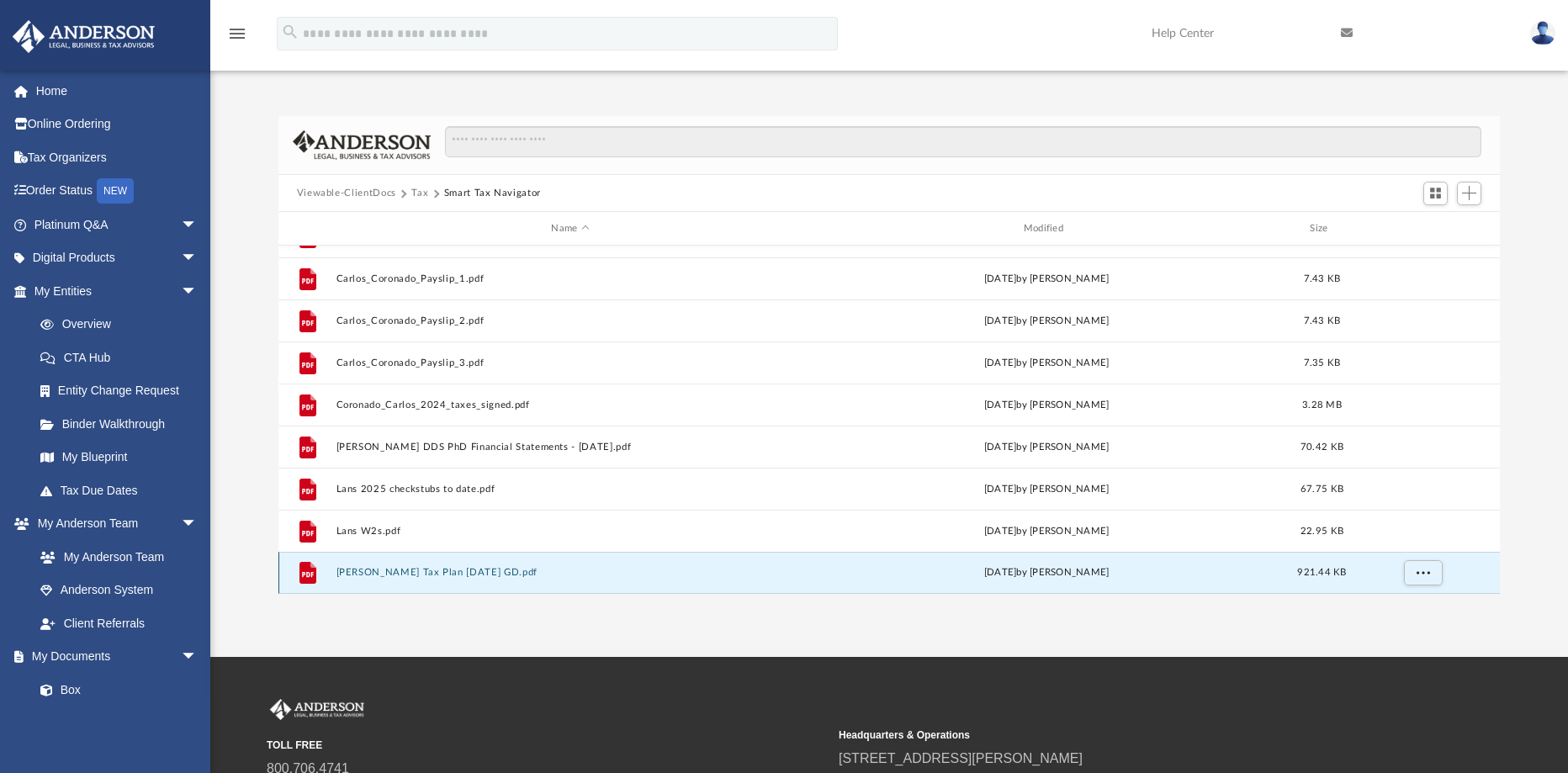
click at [462, 574] on button "Pham, Lan Tax Plan 2025-08-25 GD.pdf" at bounding box center [569, 573] width 468 height 11
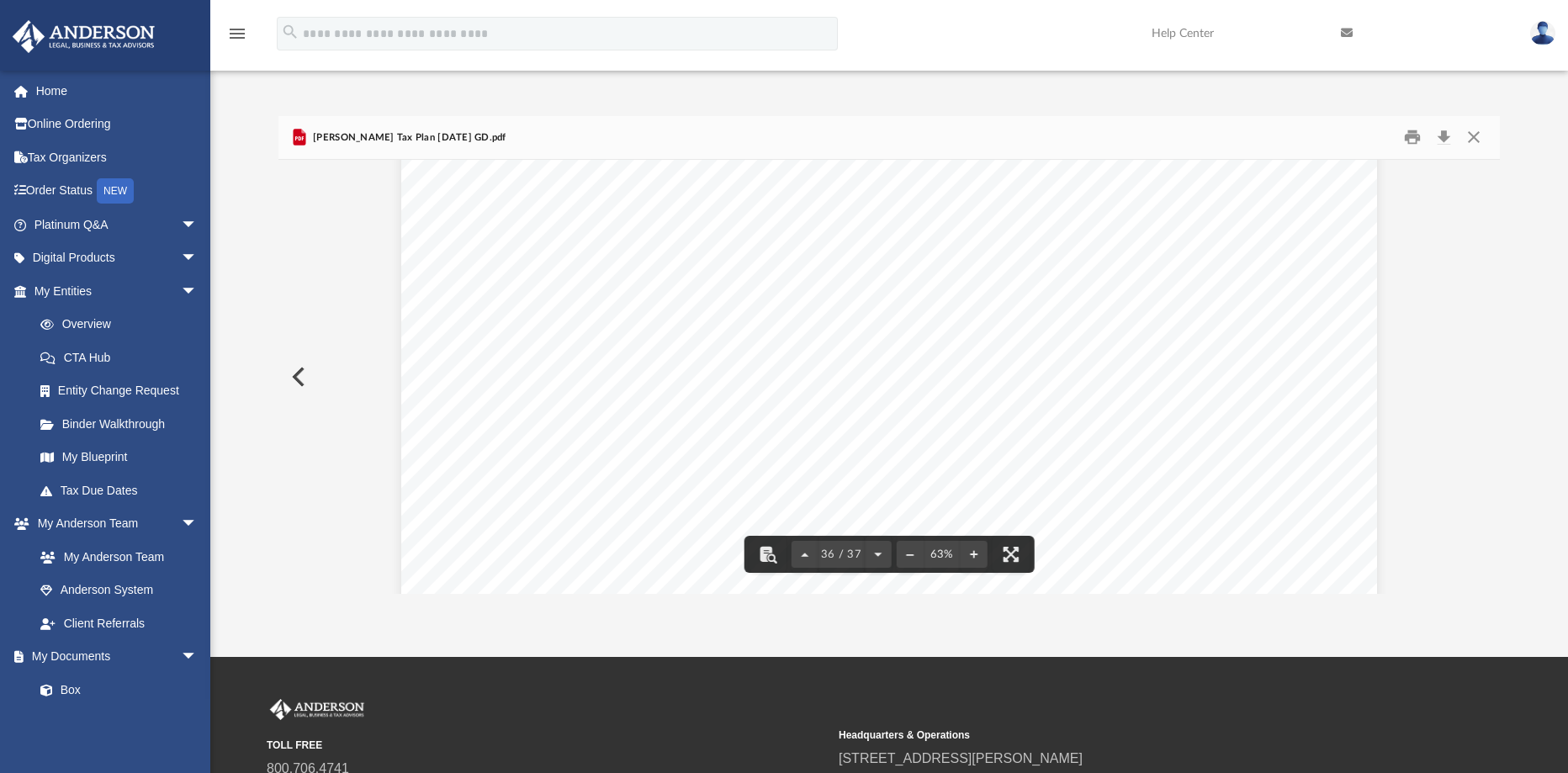
scroll to position [17924, 0]
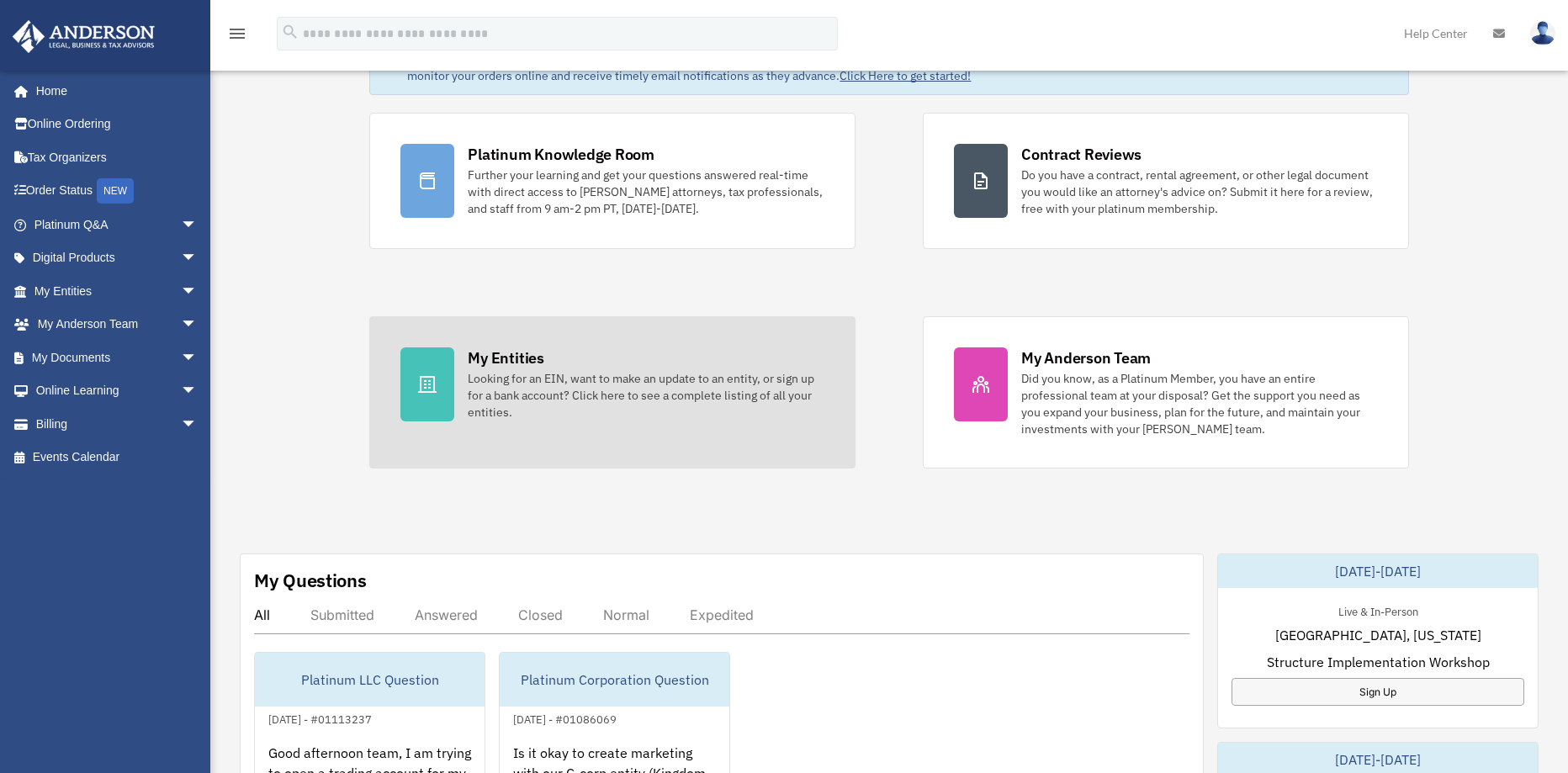
scroll to position [252, 0]
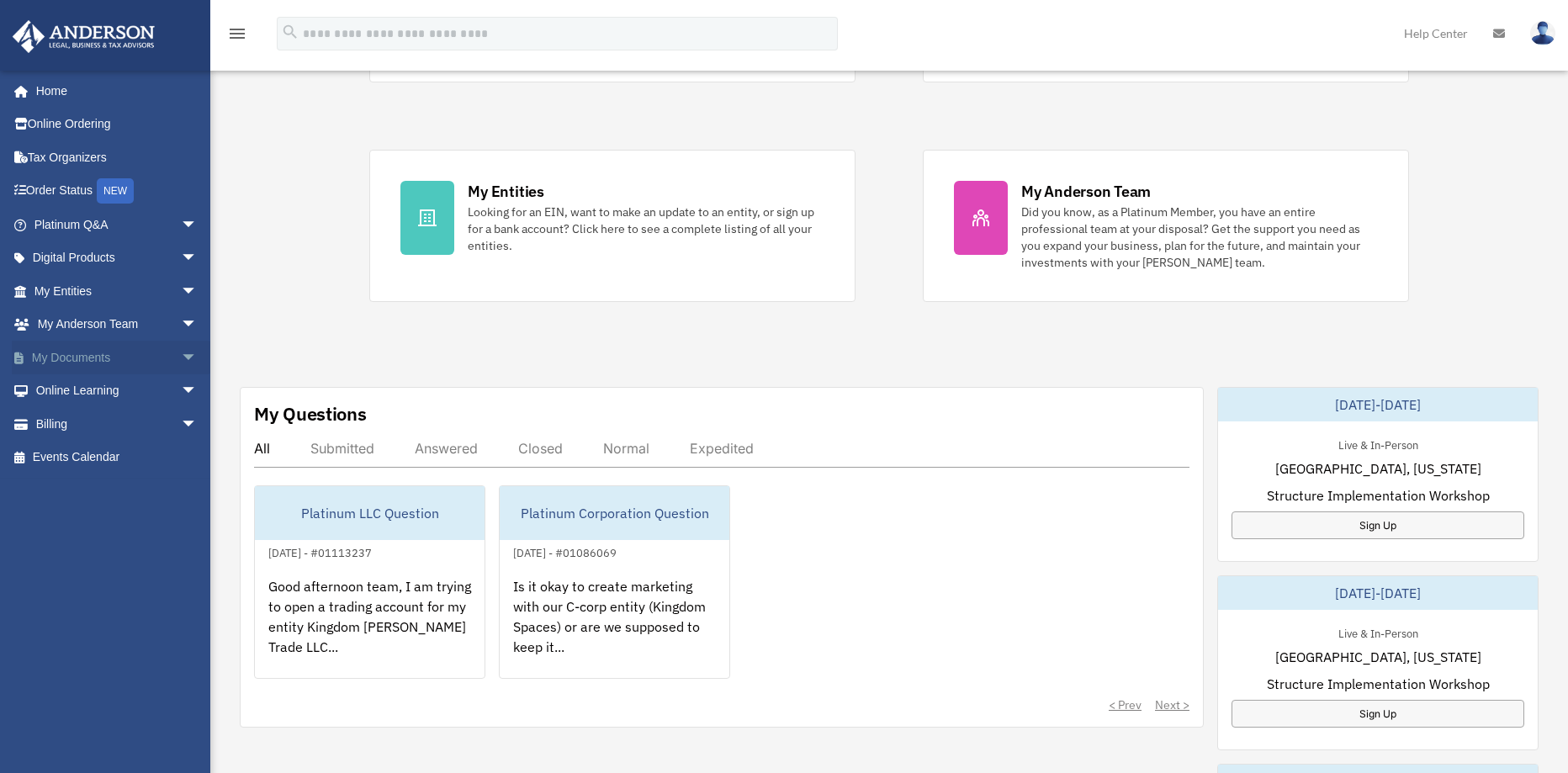
click at [94, 364] on link "My Documents arrow_drop_down" at bounding box center [117, 357] width 211 height 33
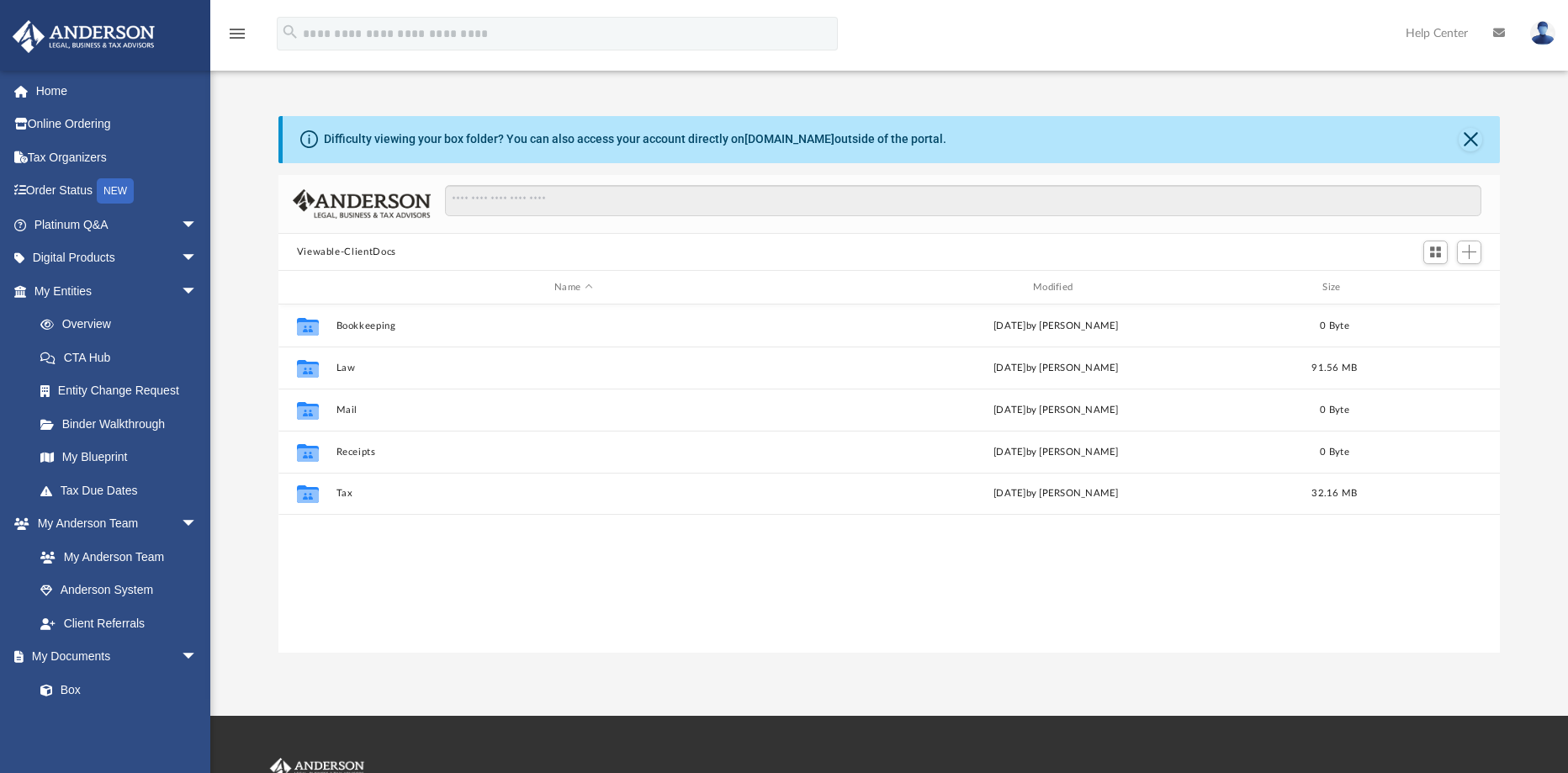
scroll to position [370, 1209]
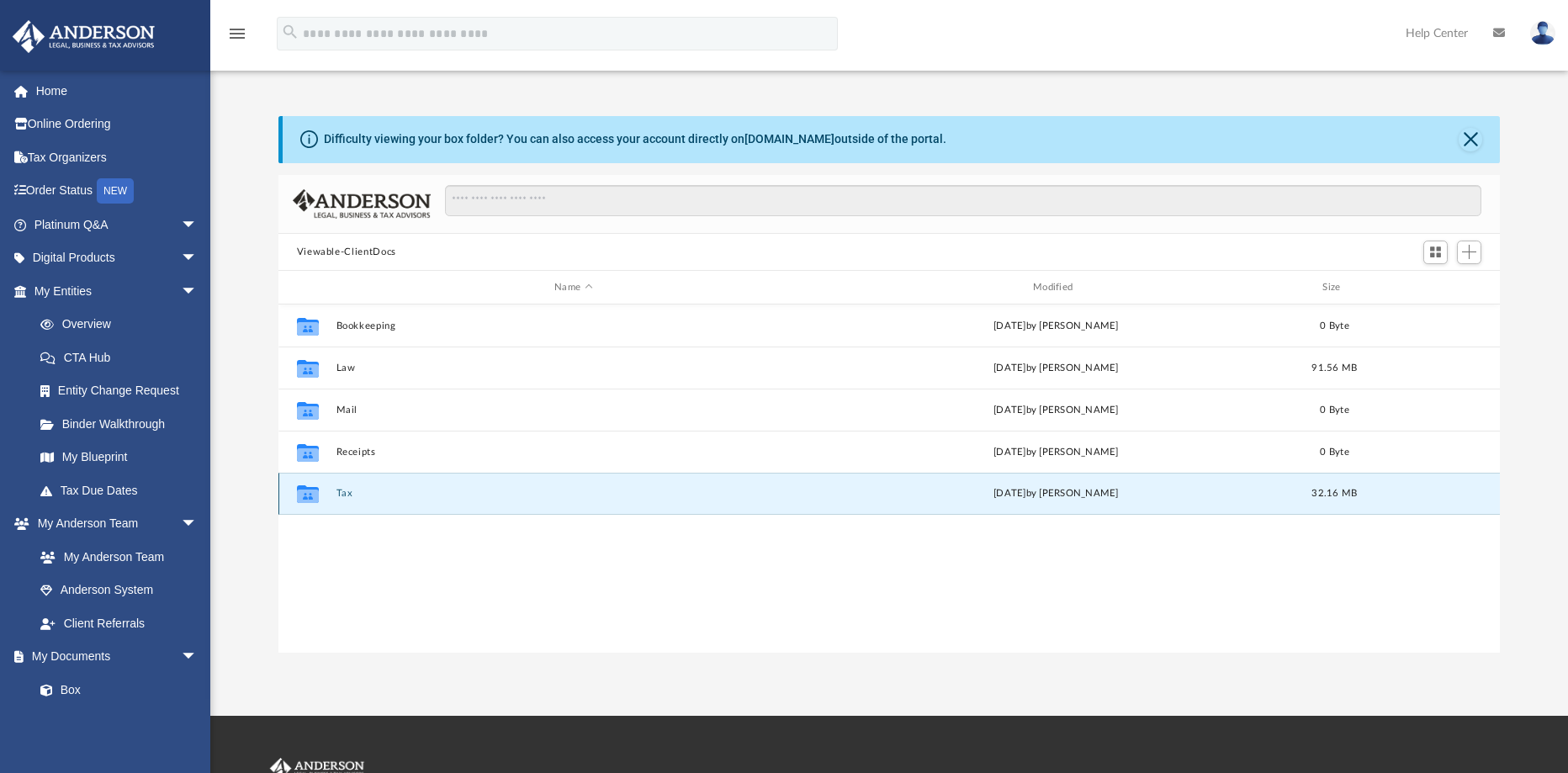
click at [341, 496] on button "Tax" at bounding box center [573, 493] width 476 height 11
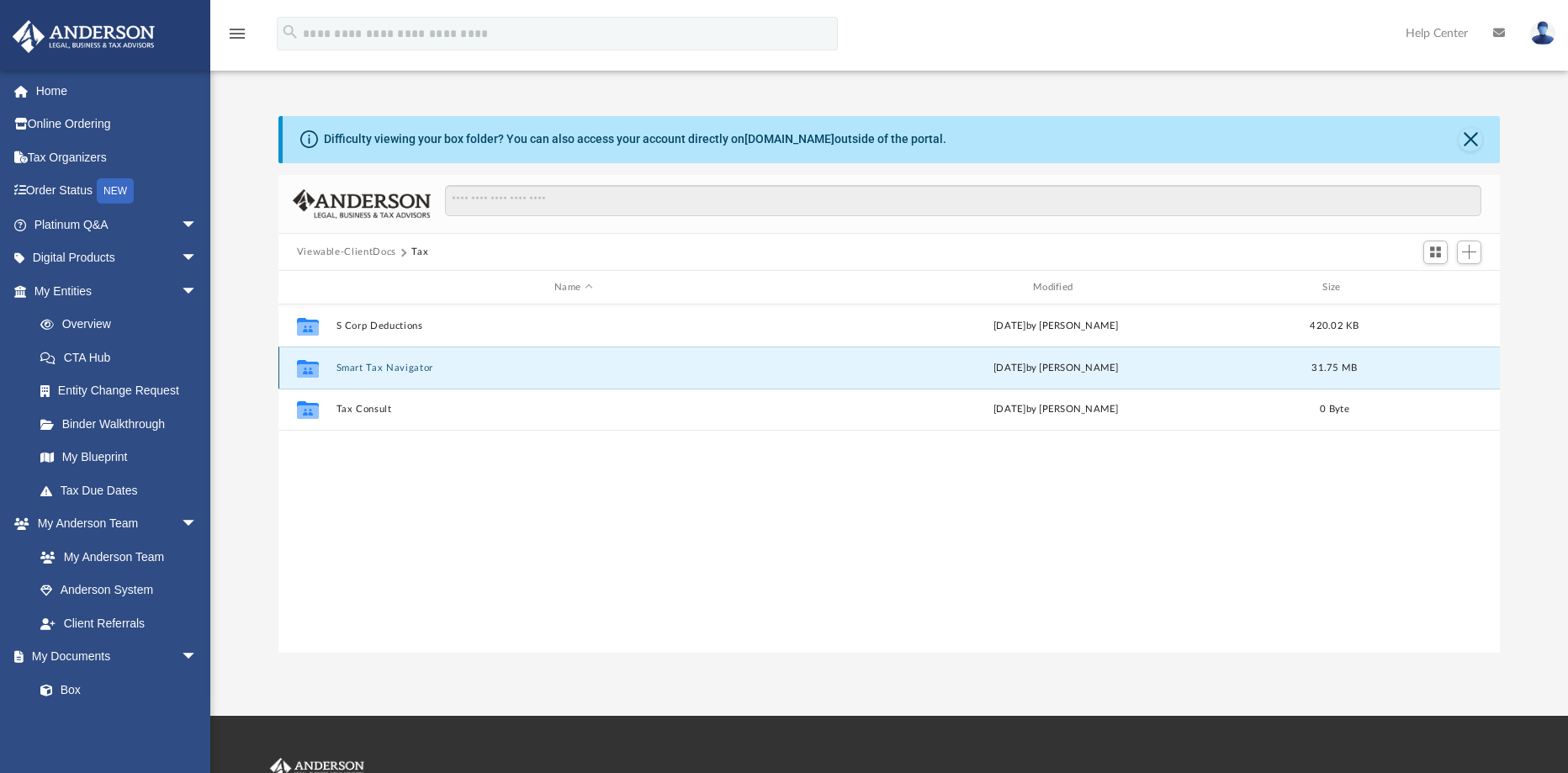
click at [392, 368] on button "Smart Tax Navigator" at bounding box center [573, 368] width 476 height 11
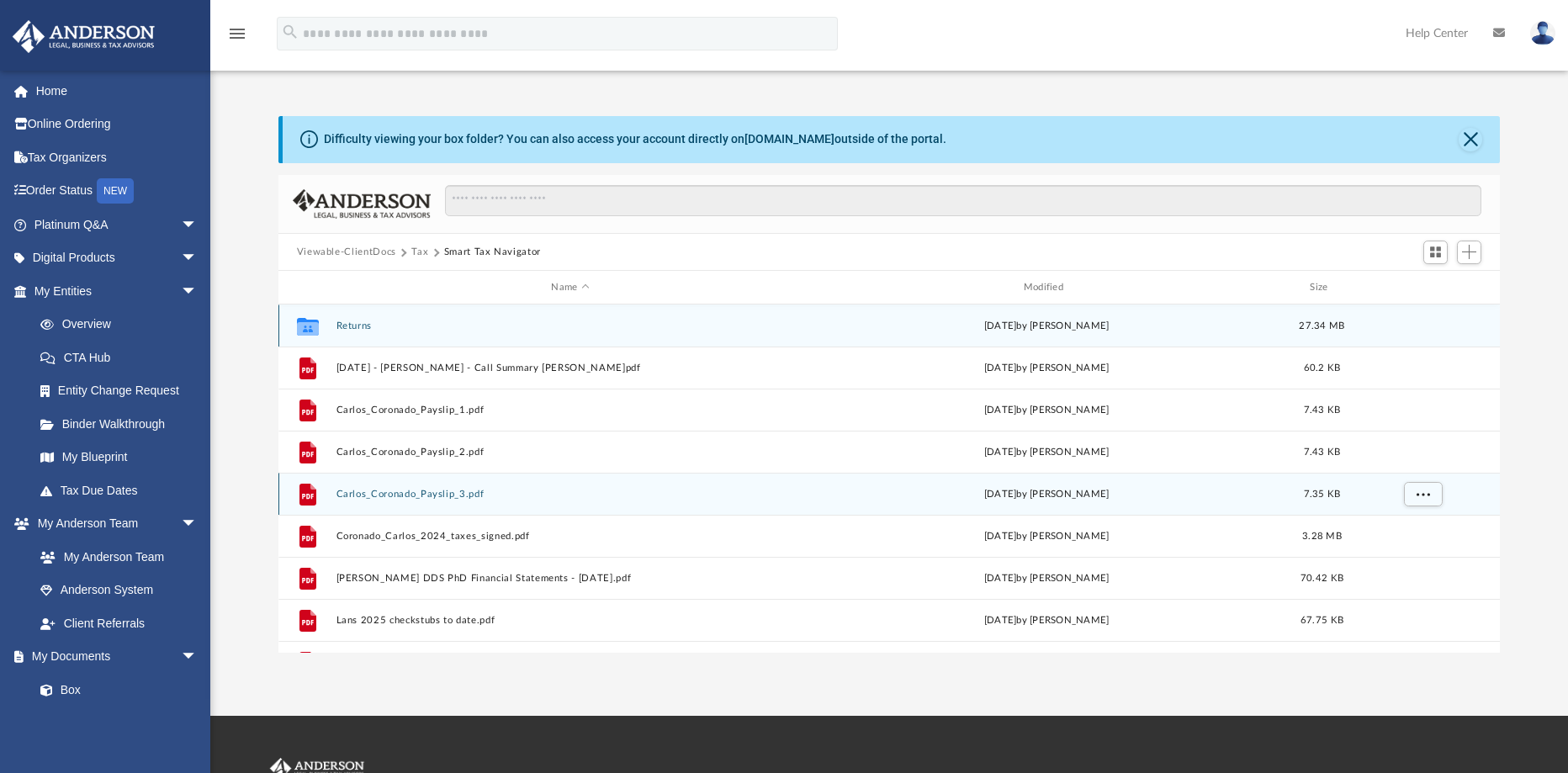
scroll to position [72, 0]
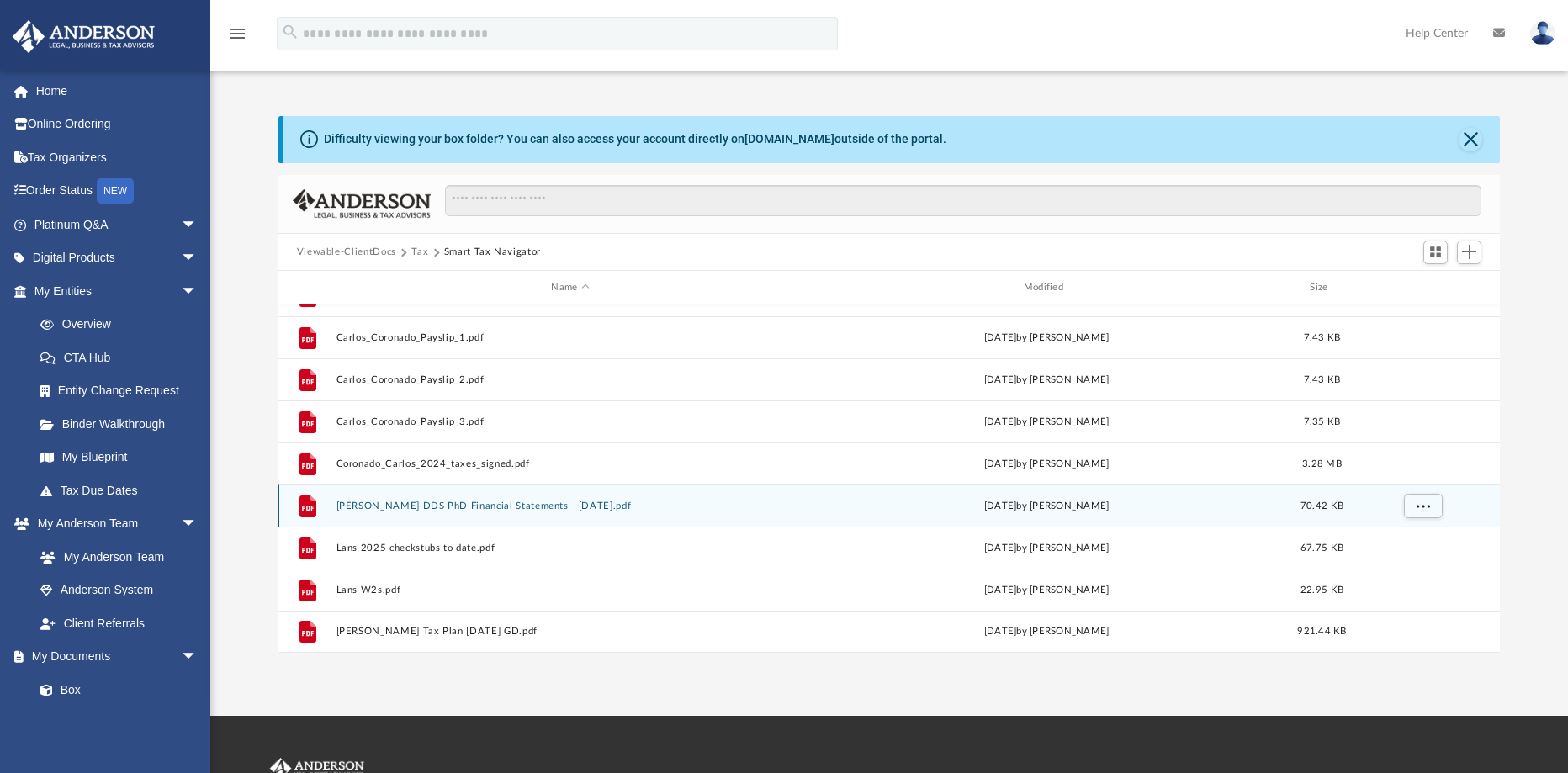
click at [487, 501] on button "[PERSON_NAME] DDS PhD Financial Statements - [DATE].pdf" at bounding box center [569, 506] width 468 height 11
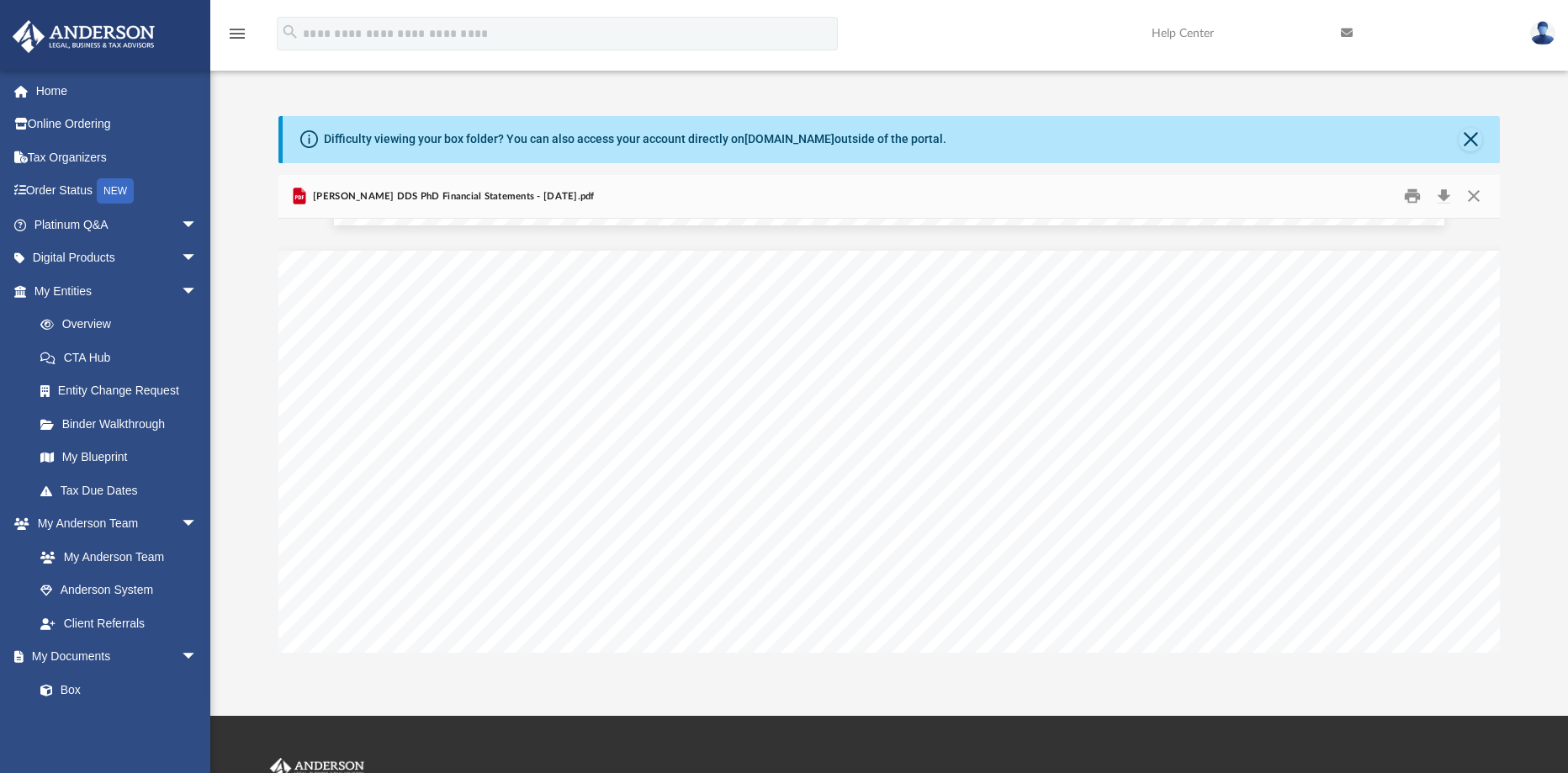
scroll to position [13095, 0]
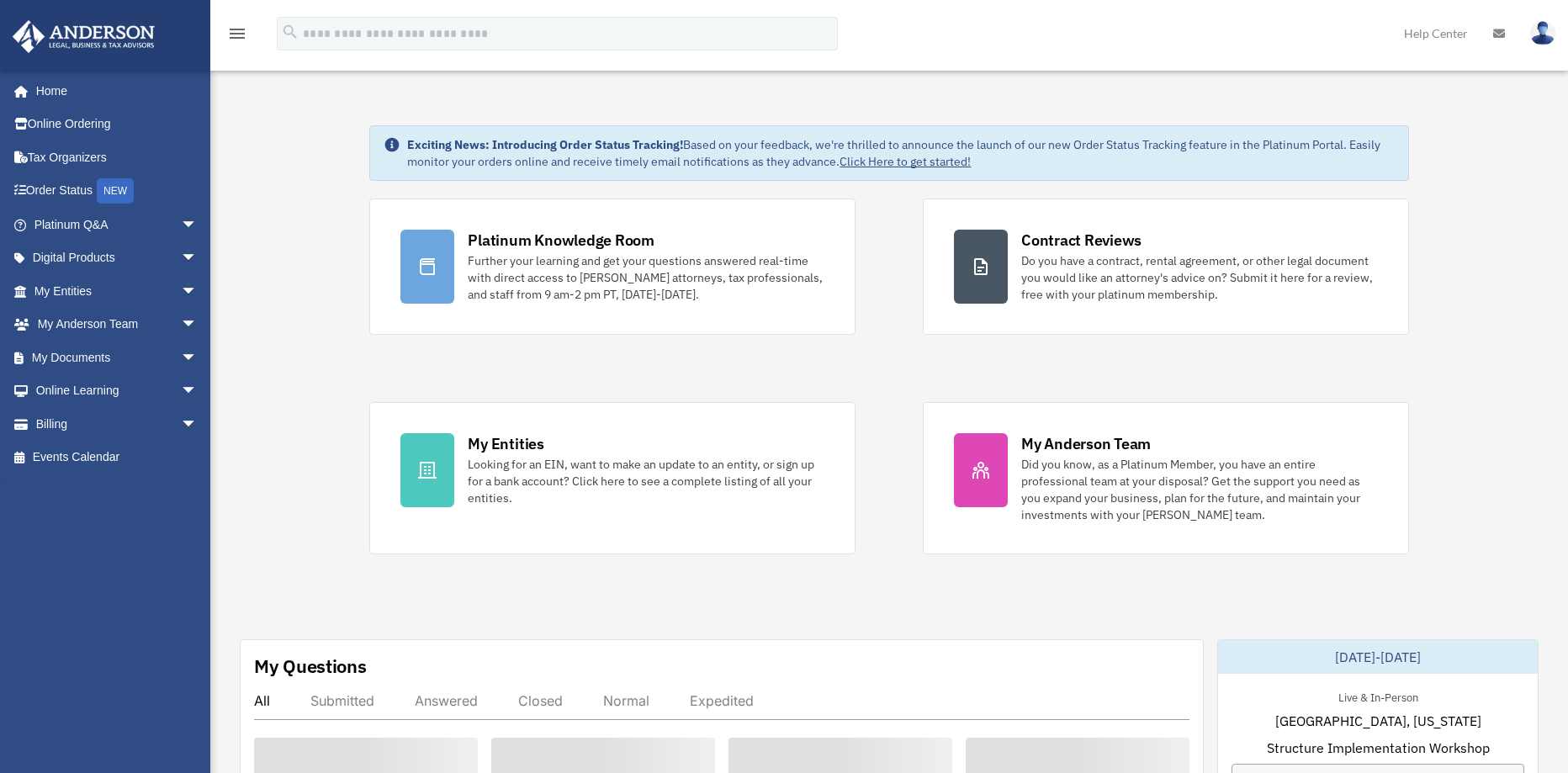
scroll to position [252, 0]
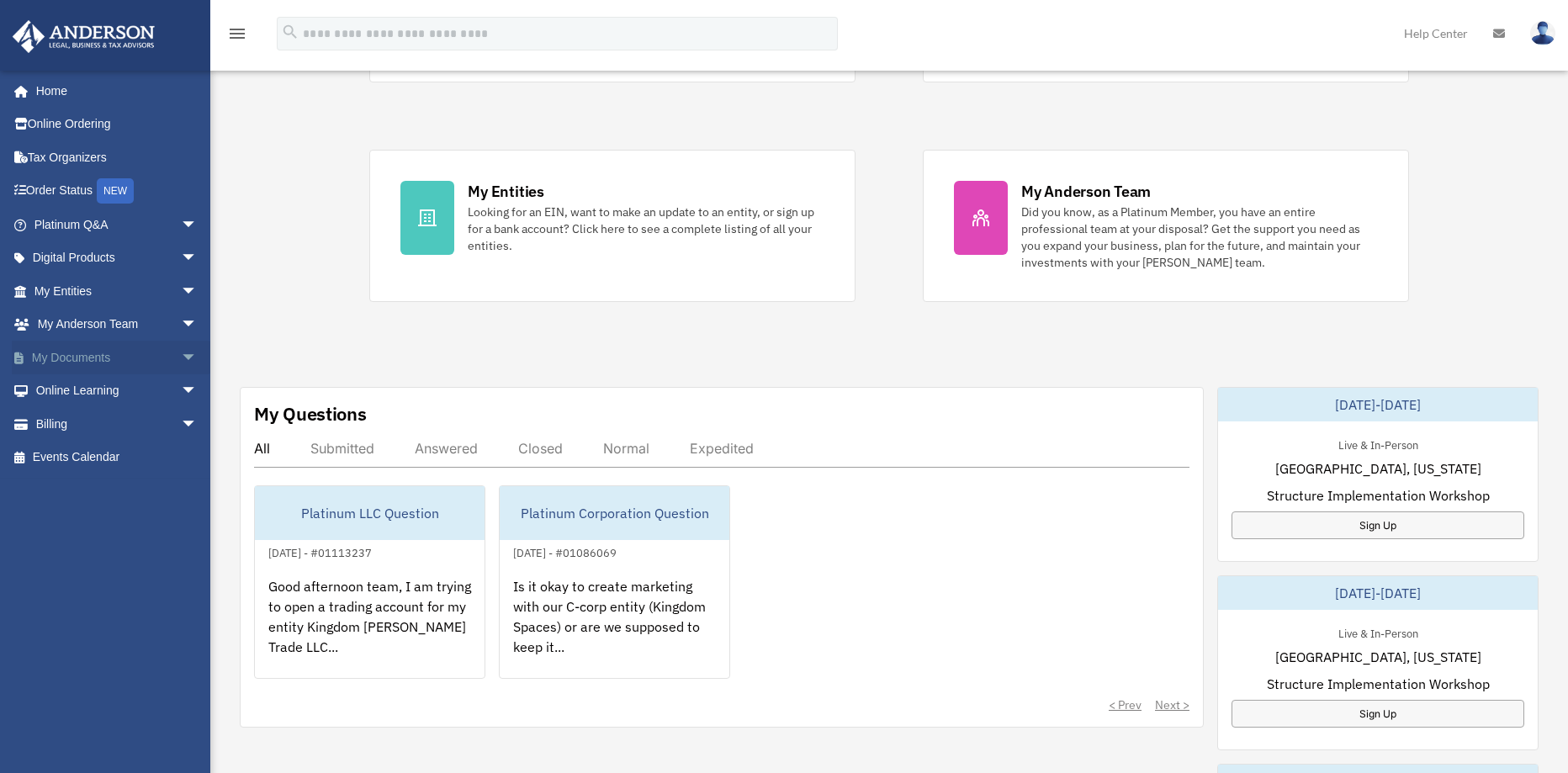
click at [109, 360] on link "My Documents arrow_drop_down" at bounding box center [117, 357] width 211 height 33
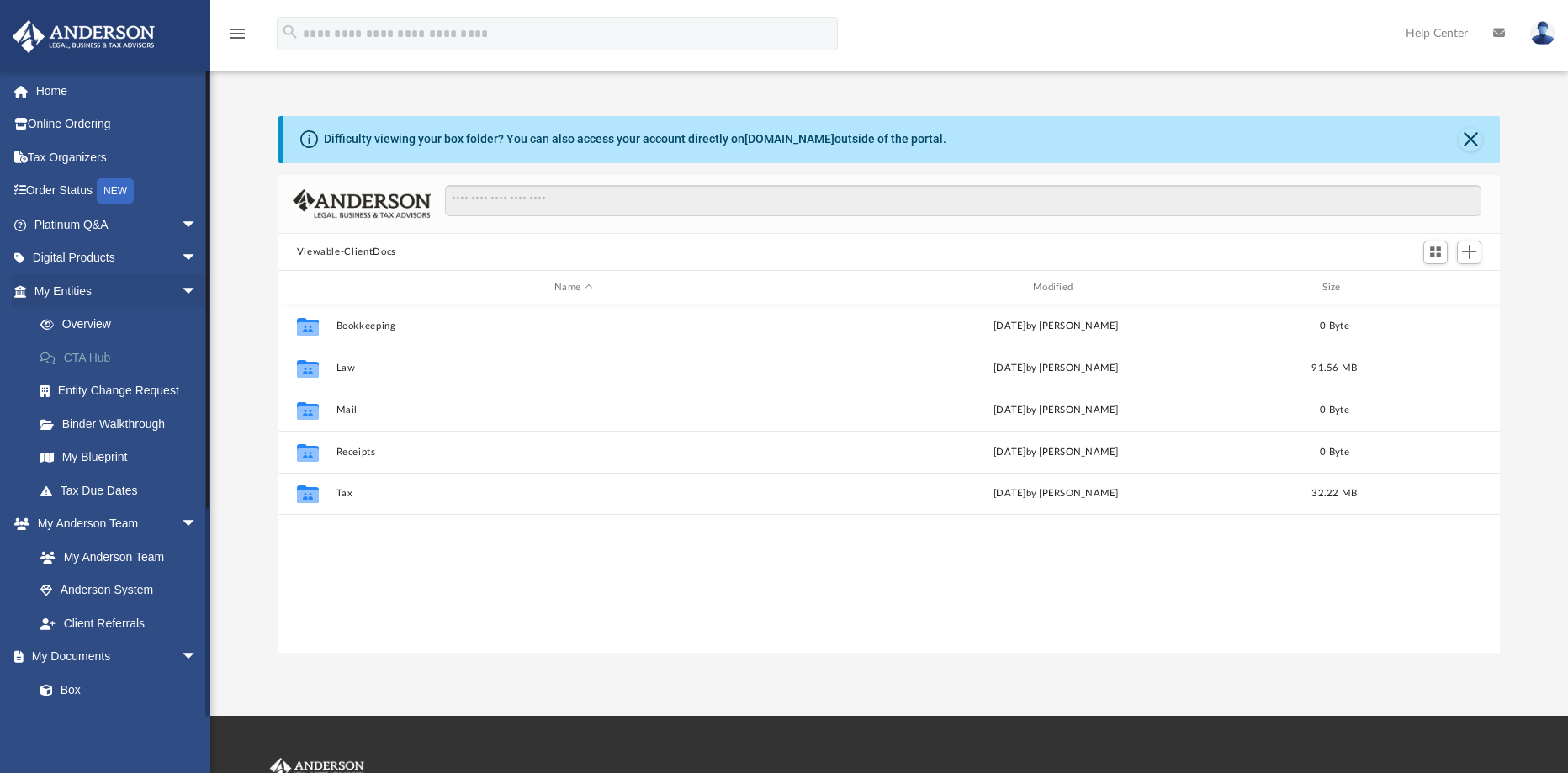
scroll to position [370, 1209]
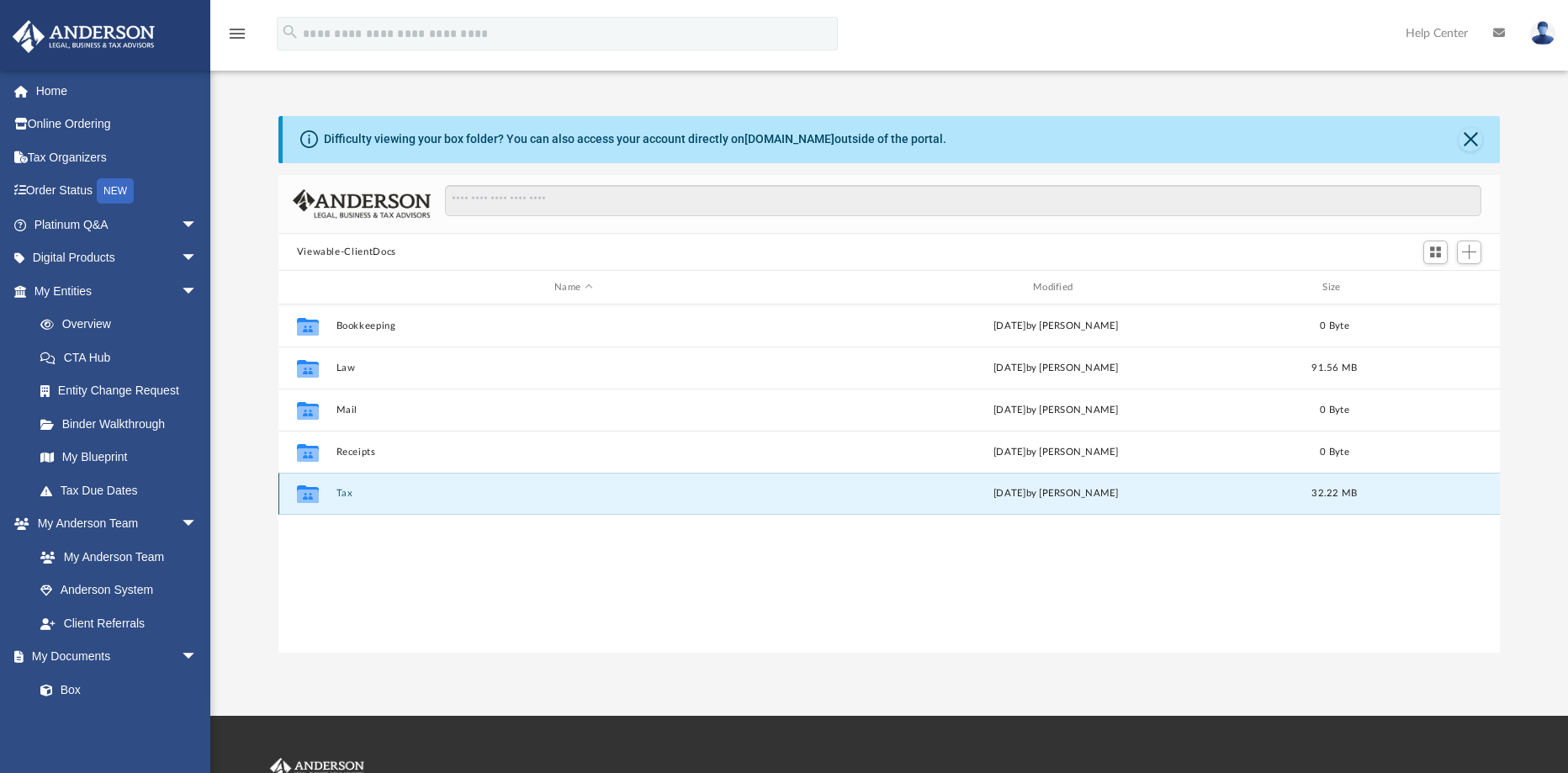
click at [340, 490] on button "Tax" at bounding box center [573, 493] width 476 height 11
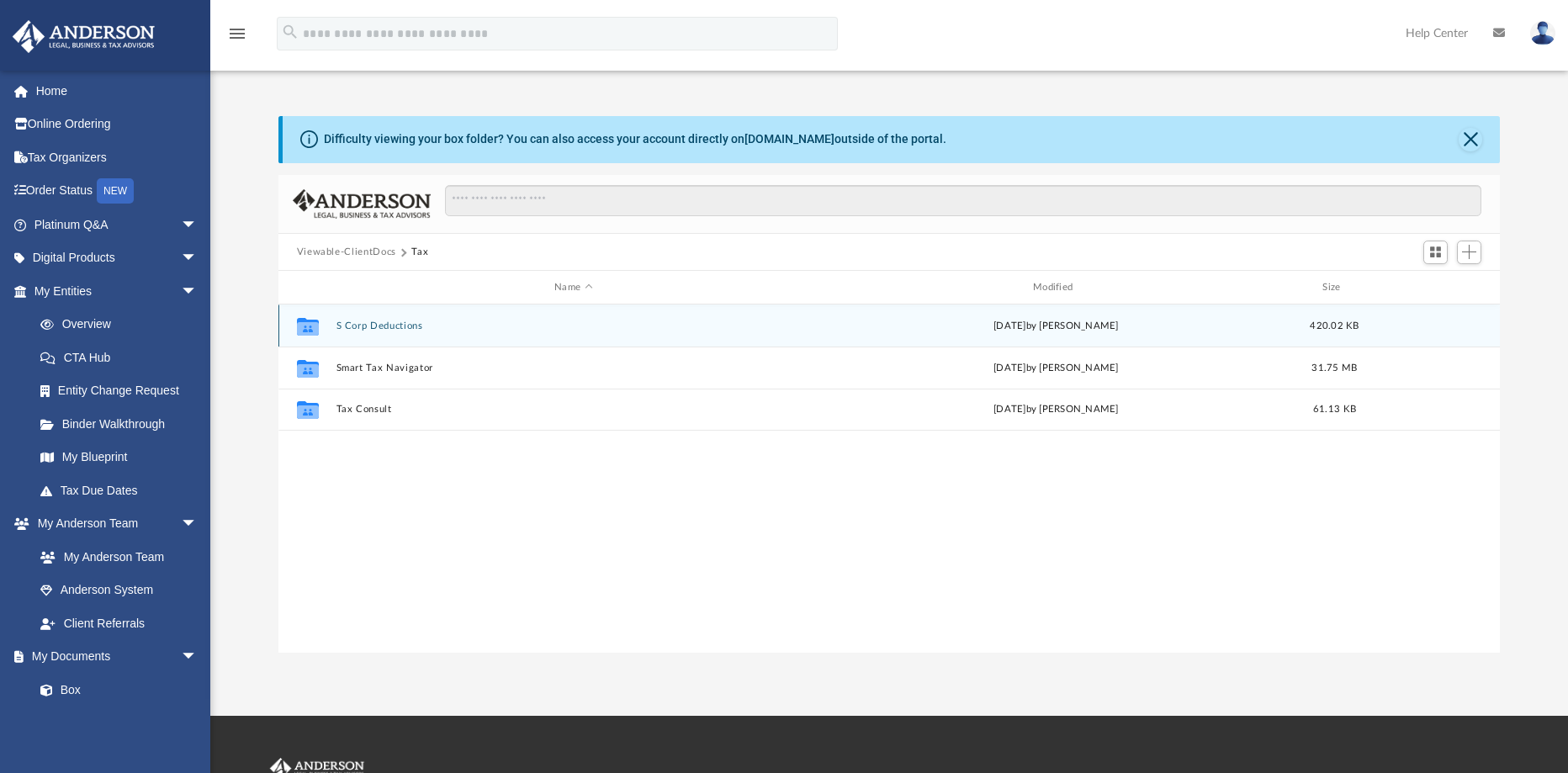
click at [345, 323] on button "S Corp Deductions" at bounding box center [573, 326] width 476 height 11
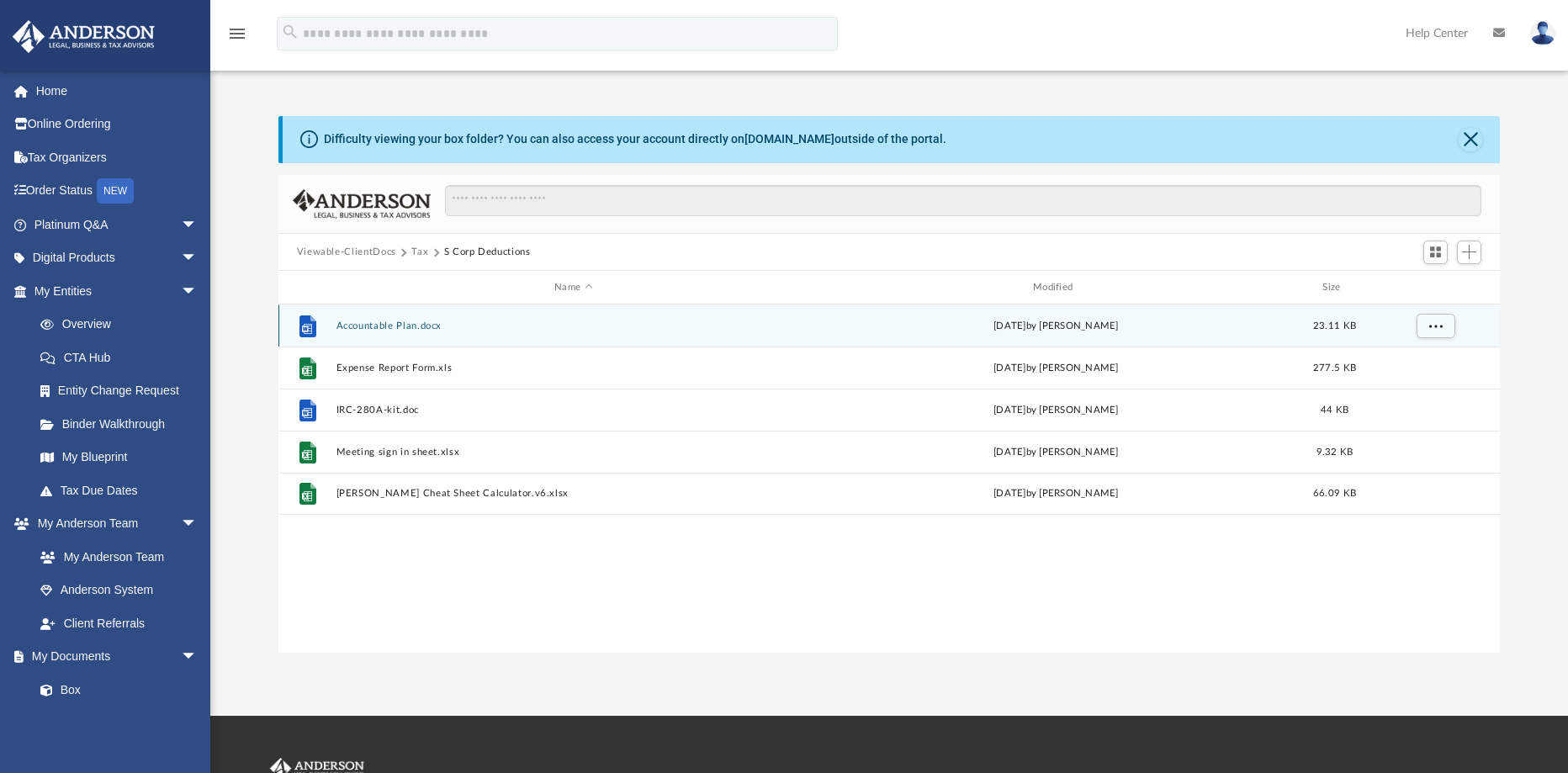
click at [357, 329] on button "Accountable Plan.docx" at bounding box center [573, 326] width 476 height 11
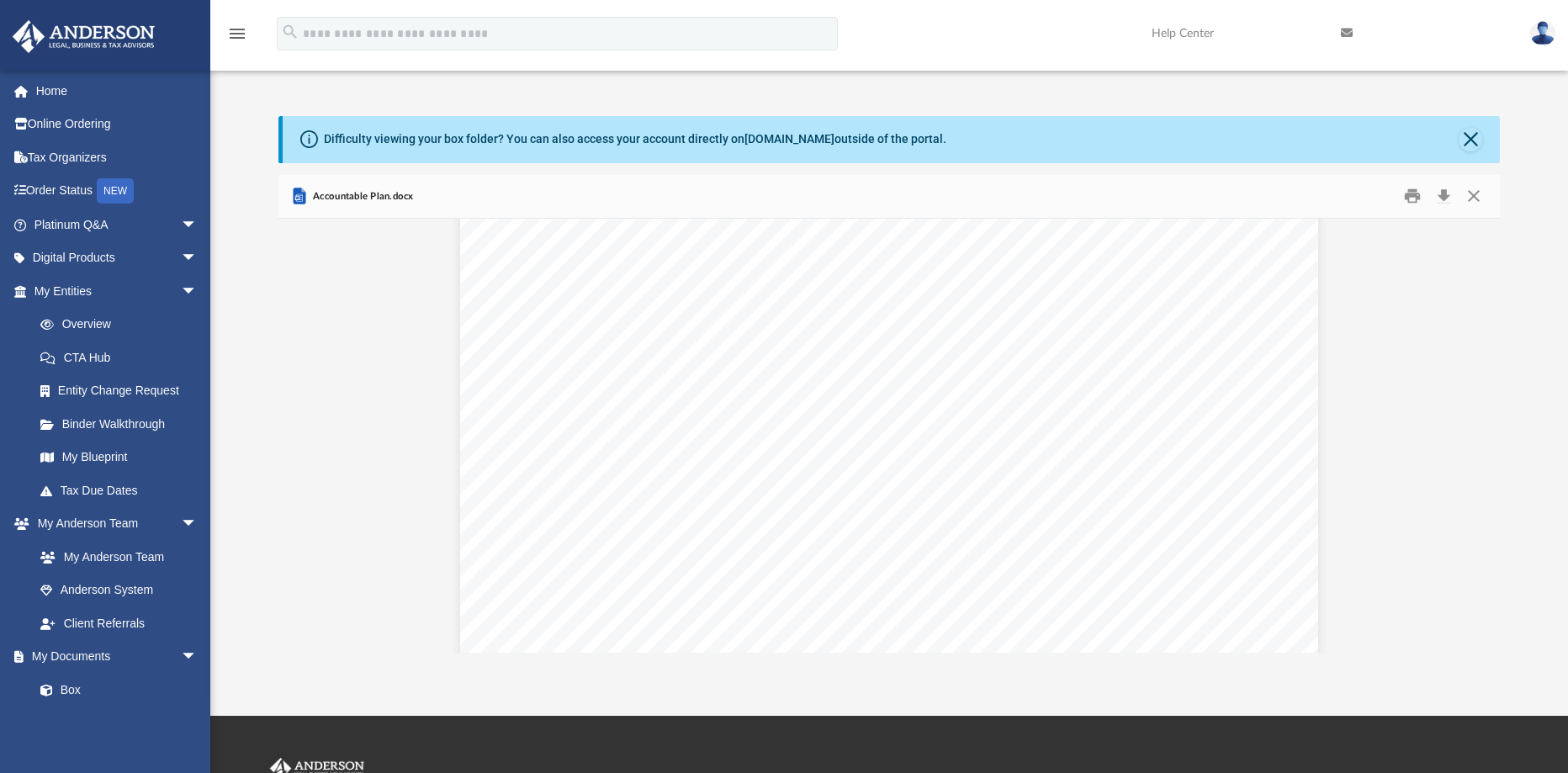
scroll to position [505, 0]
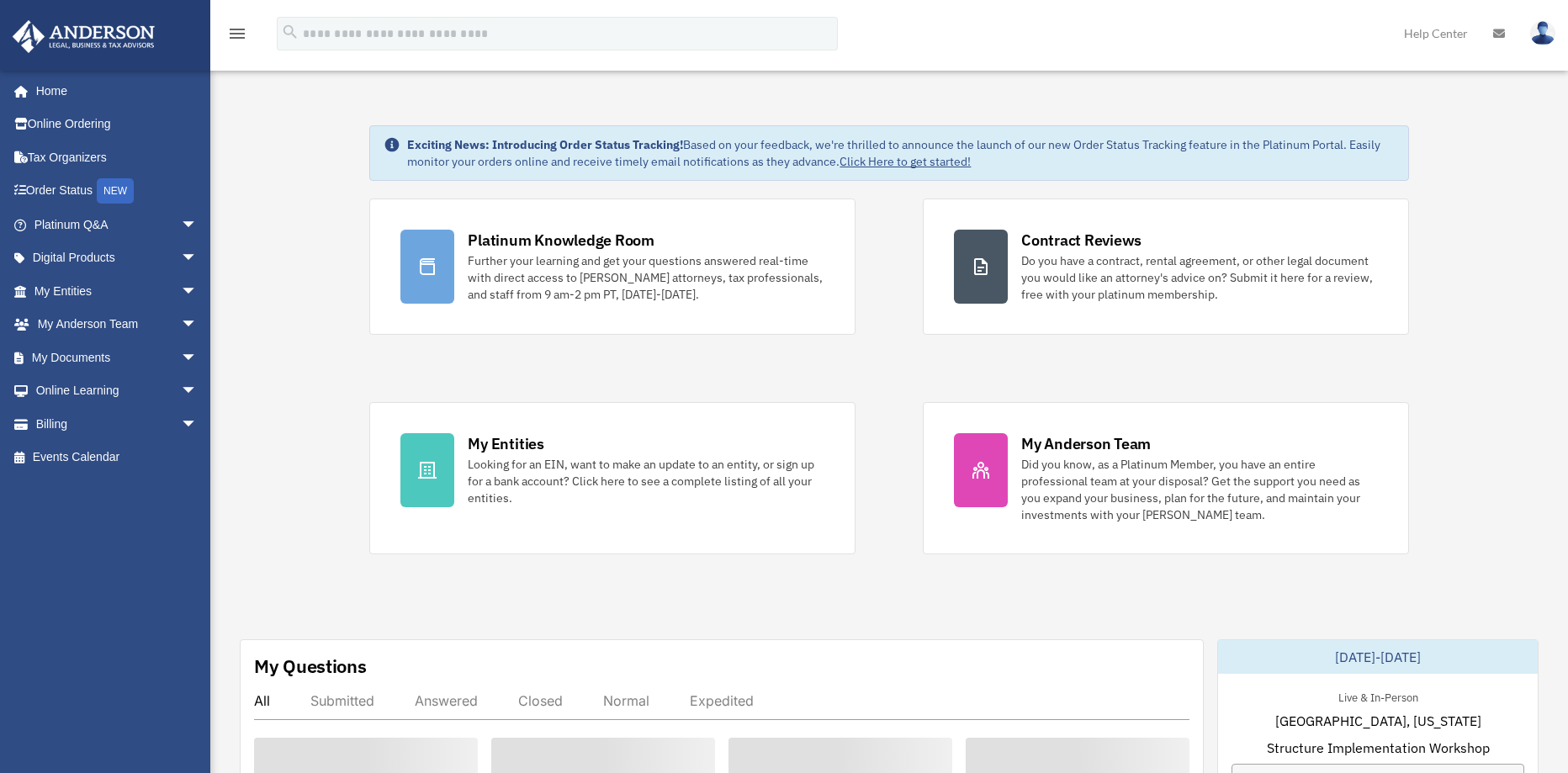
scroll to position [252, 0]
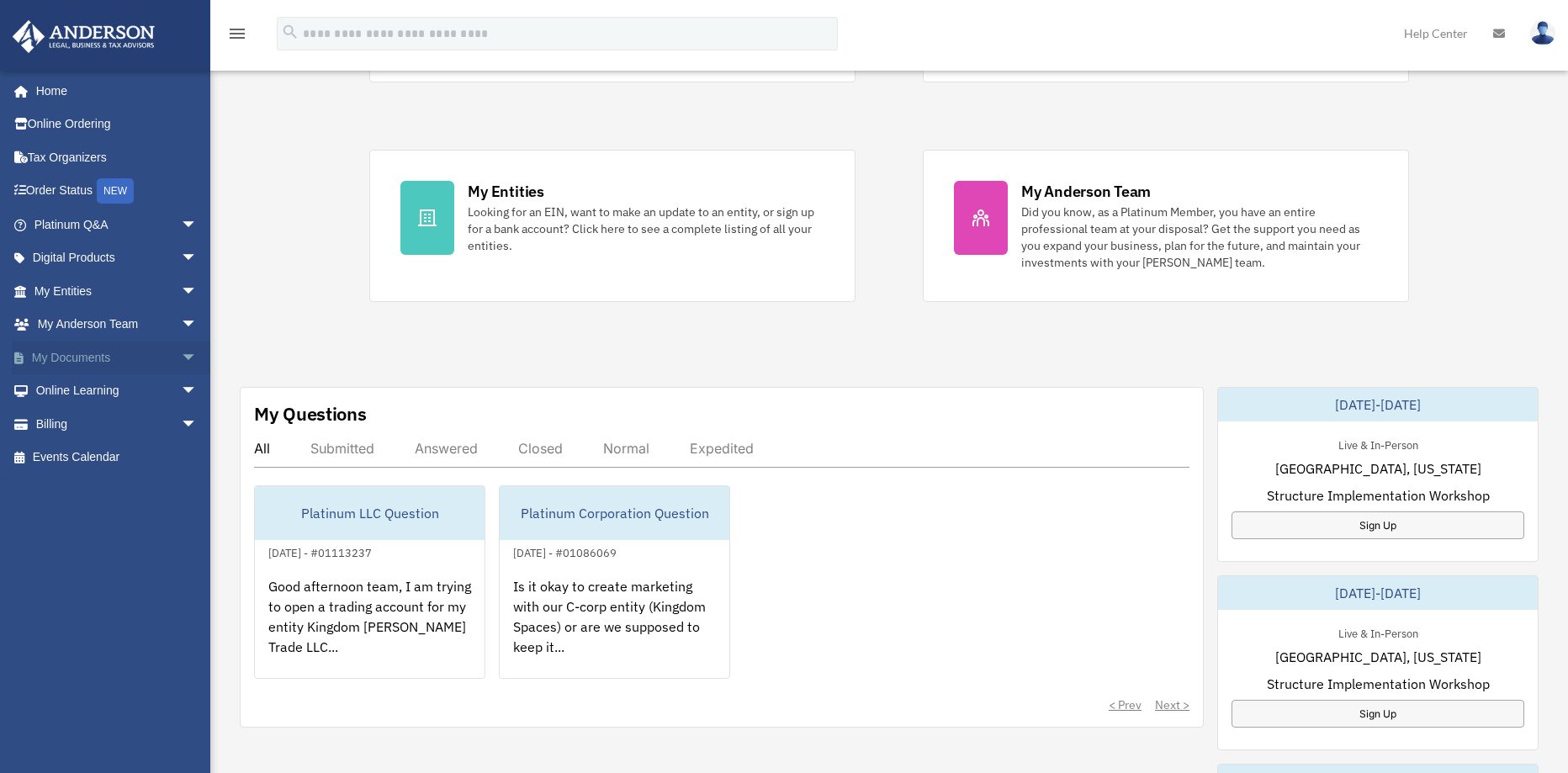
click at [181, 355] on span "arrow_drop_down" at bounding box center [198, 357] width 33 height 34
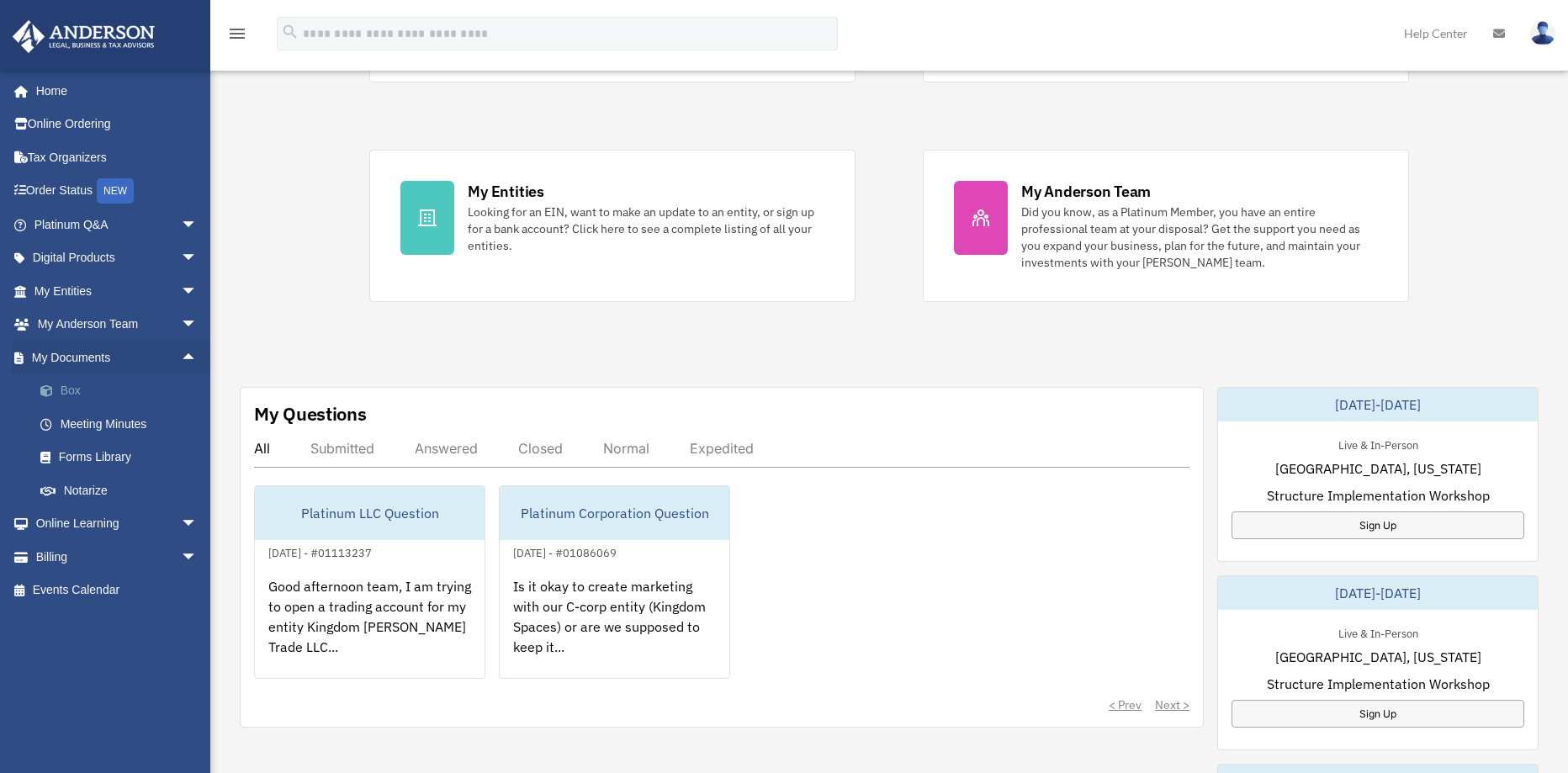
click at [94, 382] on link "Box" at bounding box center [124, 391] width 199 height 33
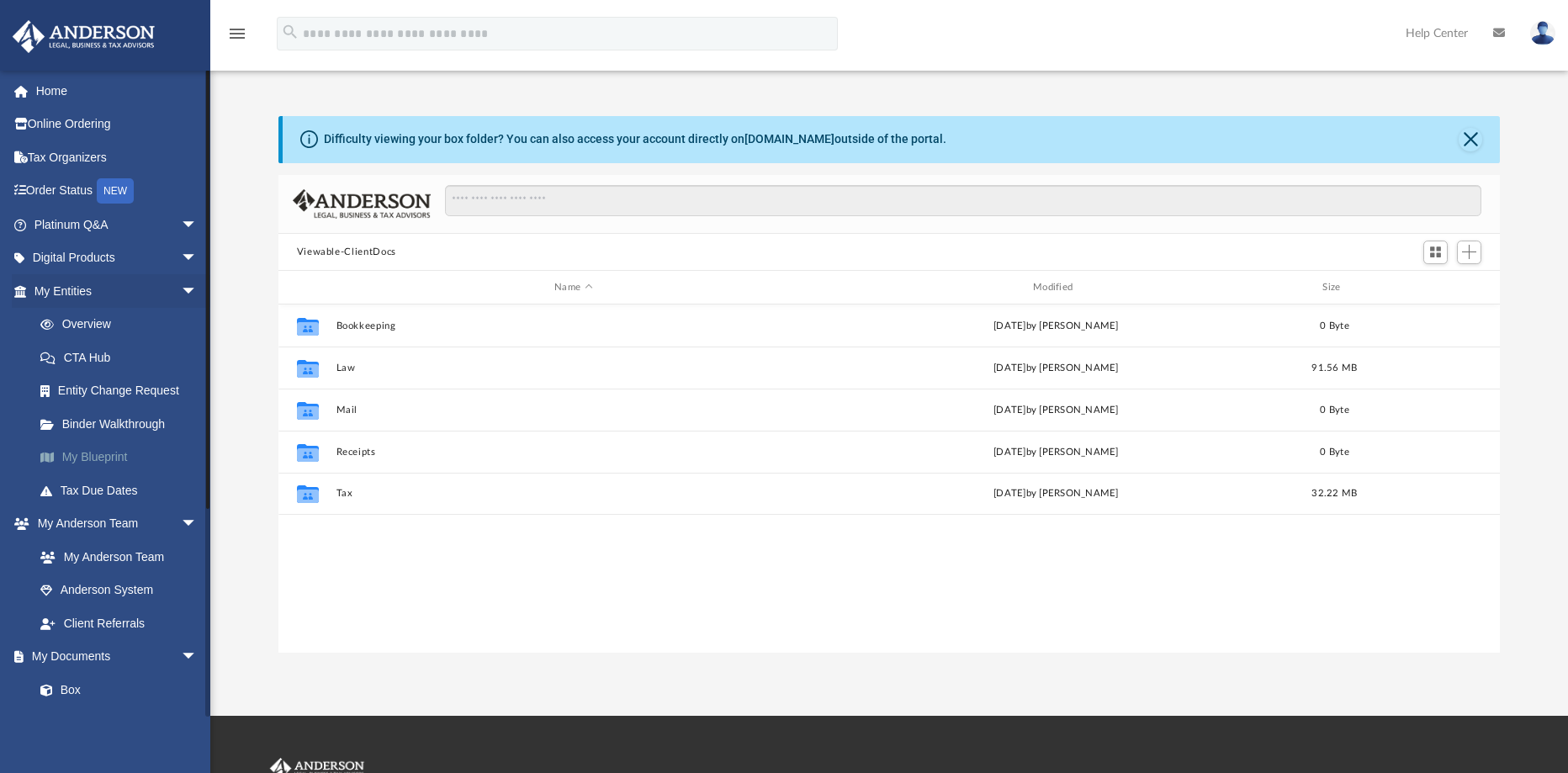
scroll to position [370, 1209]
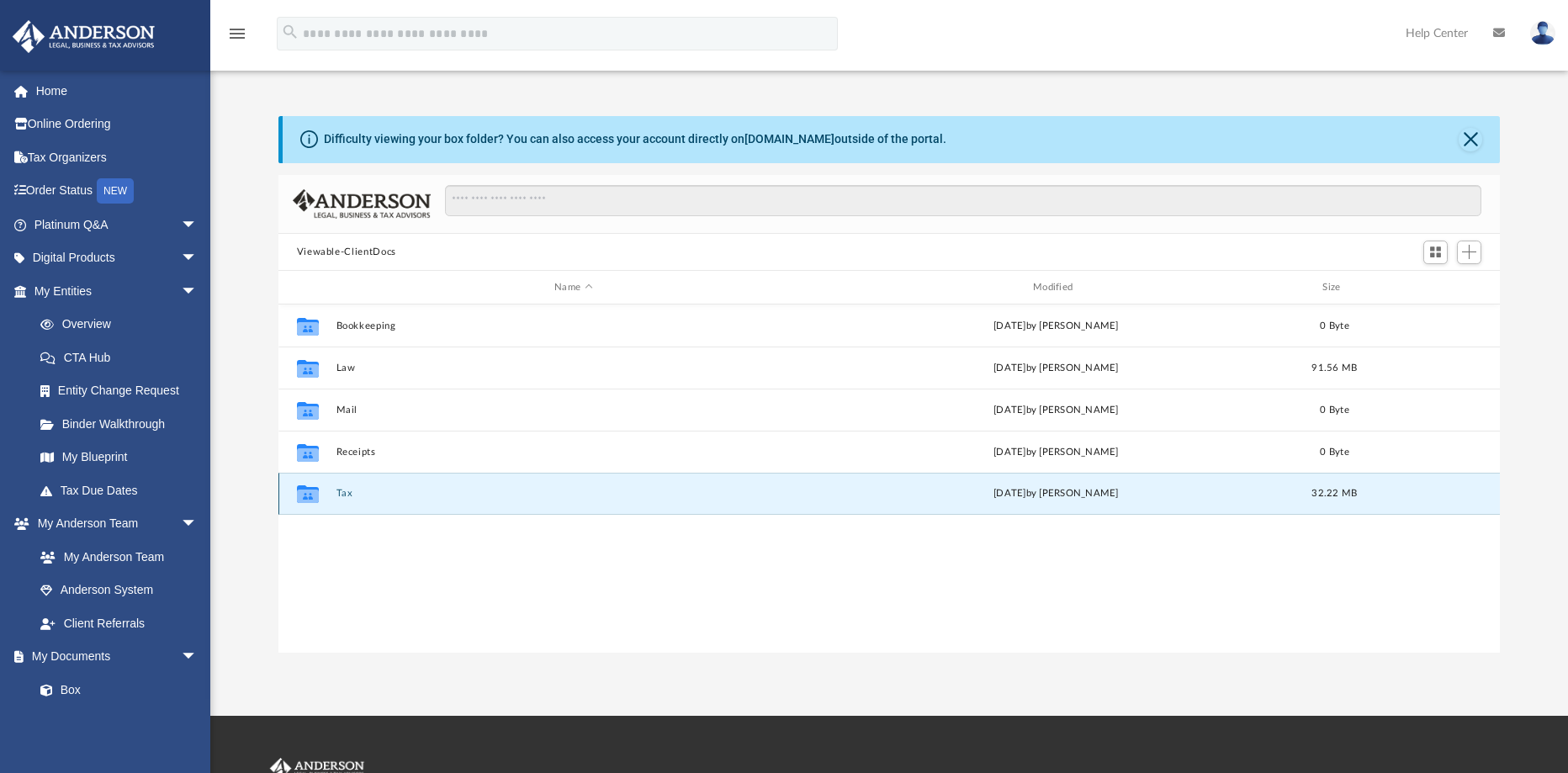
click at [345, 496] on button "Tax" at bounding box center [573, 493] width 476 height 11
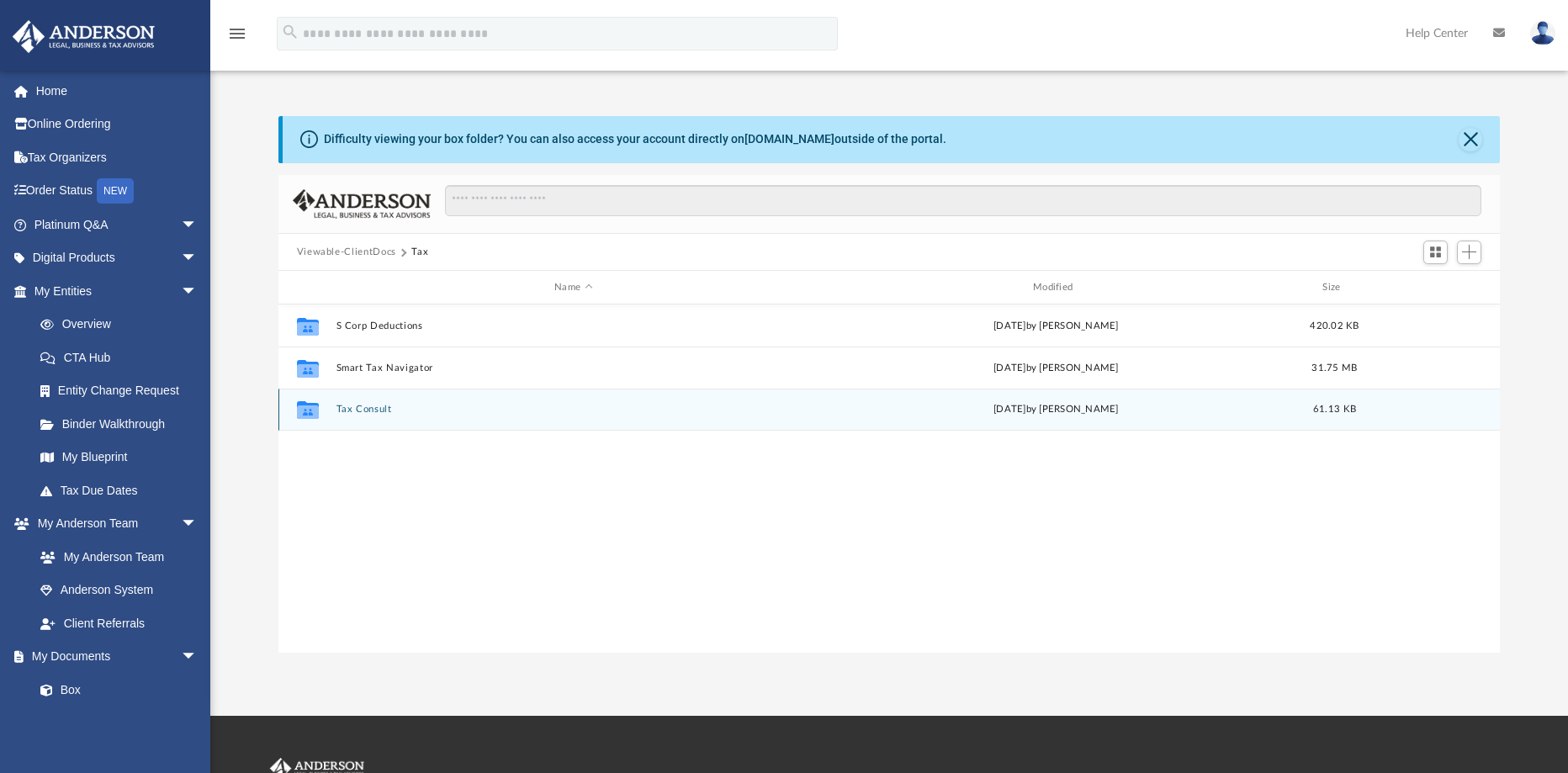
click at [368, 411] on button "Tax Consult" at bounding box center [573, 409] width 476 height 11
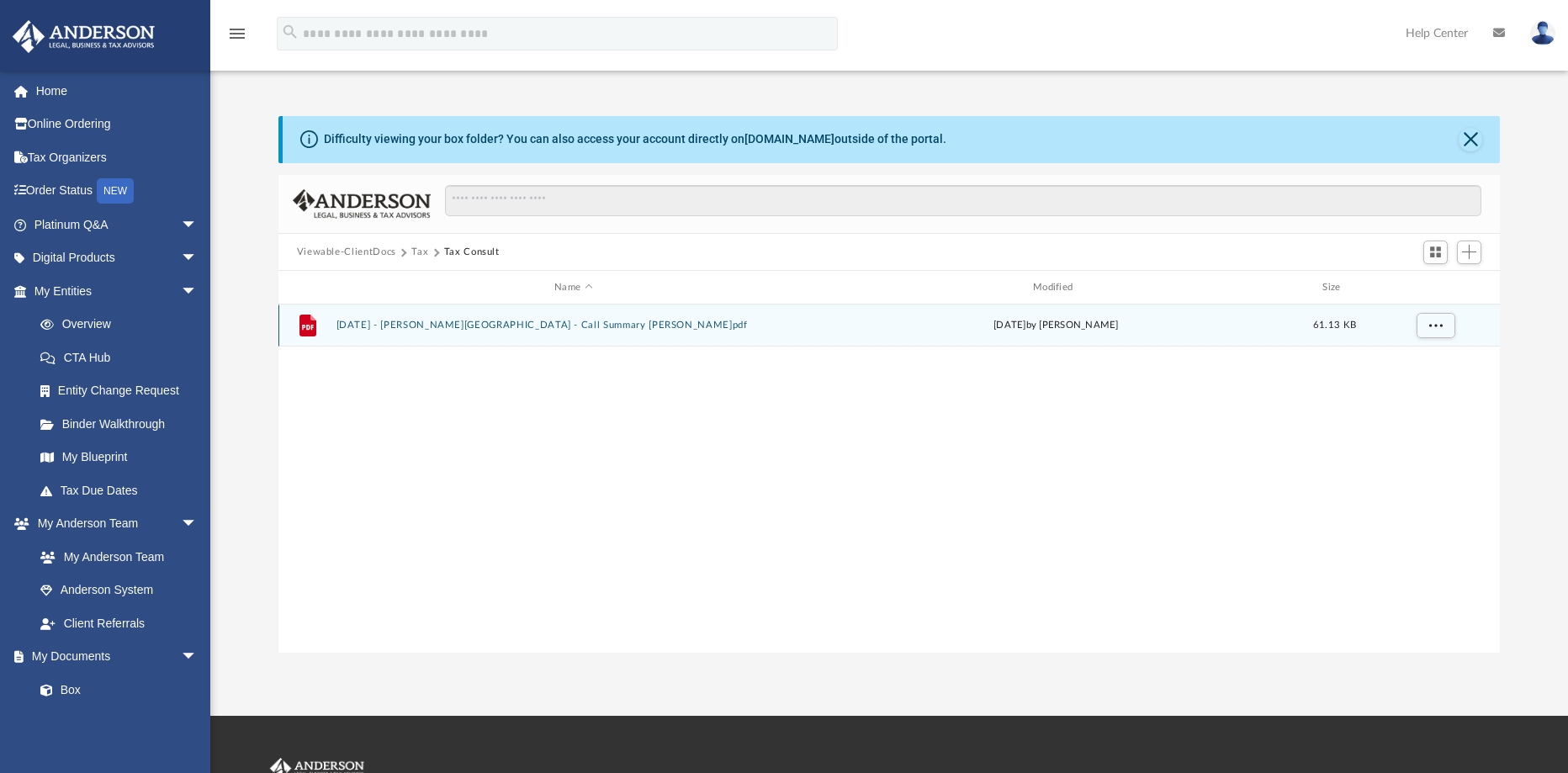
click at [491, 326] on button "2025-10-02 - Pham, Lan - Call Summary George D.pdf" at bounding box center [573, 325] width 476 height 11
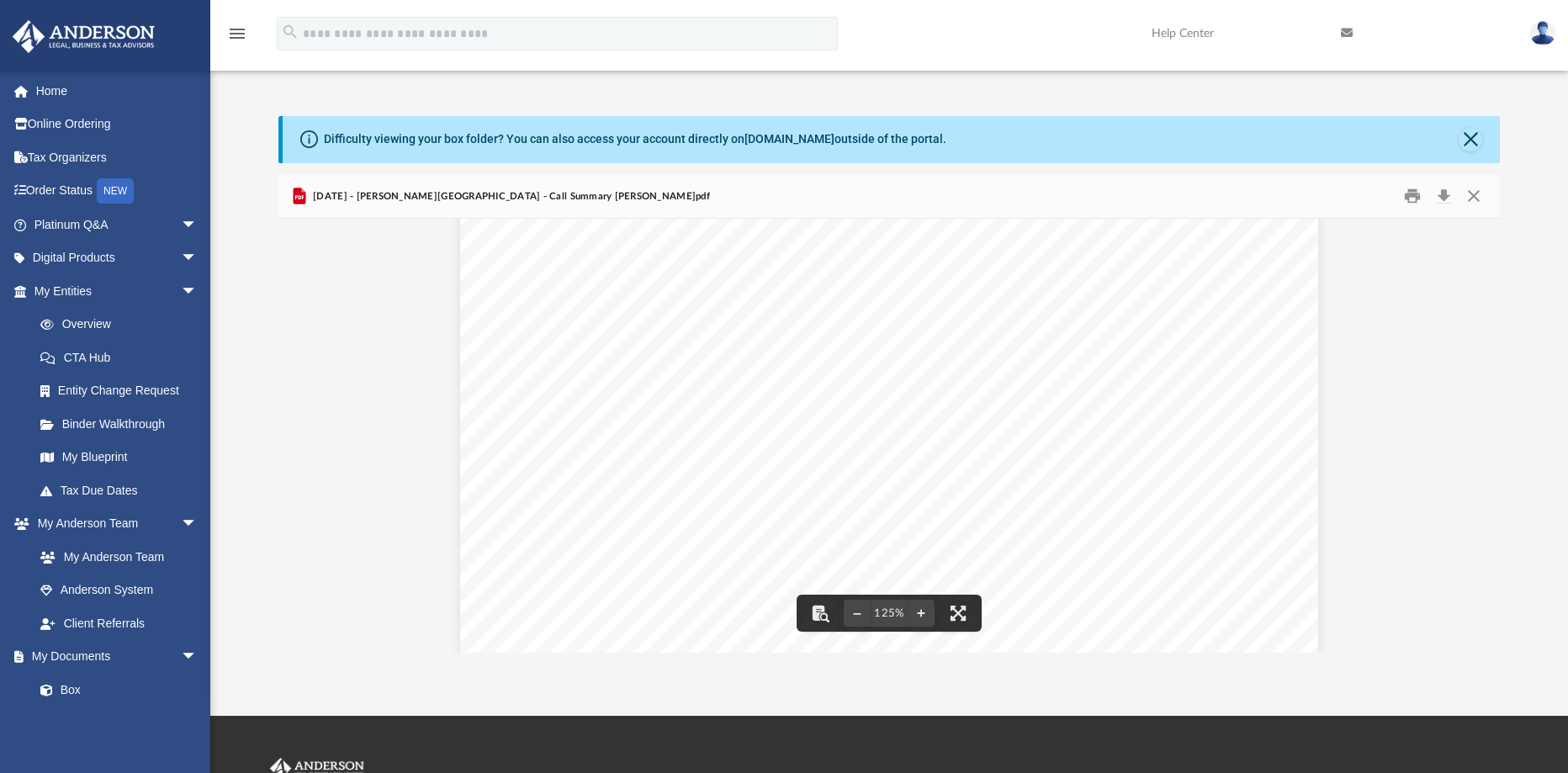
scroll to position [702, 0]
click at [1440, 199] on button "Download" at bounding box center [1443, 197] width 30 height 26
click at [302, 334] on div "The conversation between George Demos and Dr. Pham focused on reviewing Dr. Pha…" at bounding box center [890, 85] width 1223 height 1136
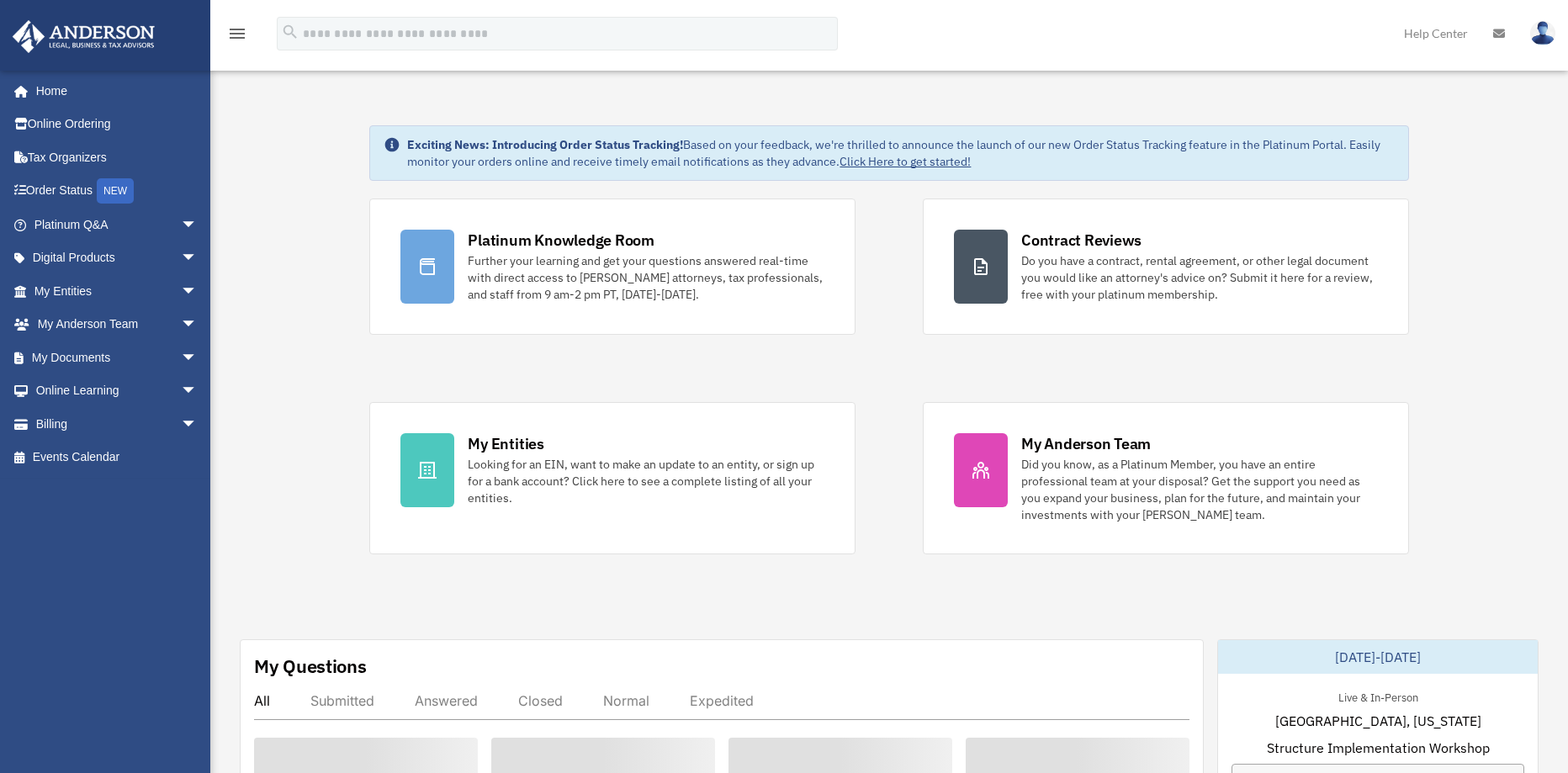
scroll to position [252, 0]
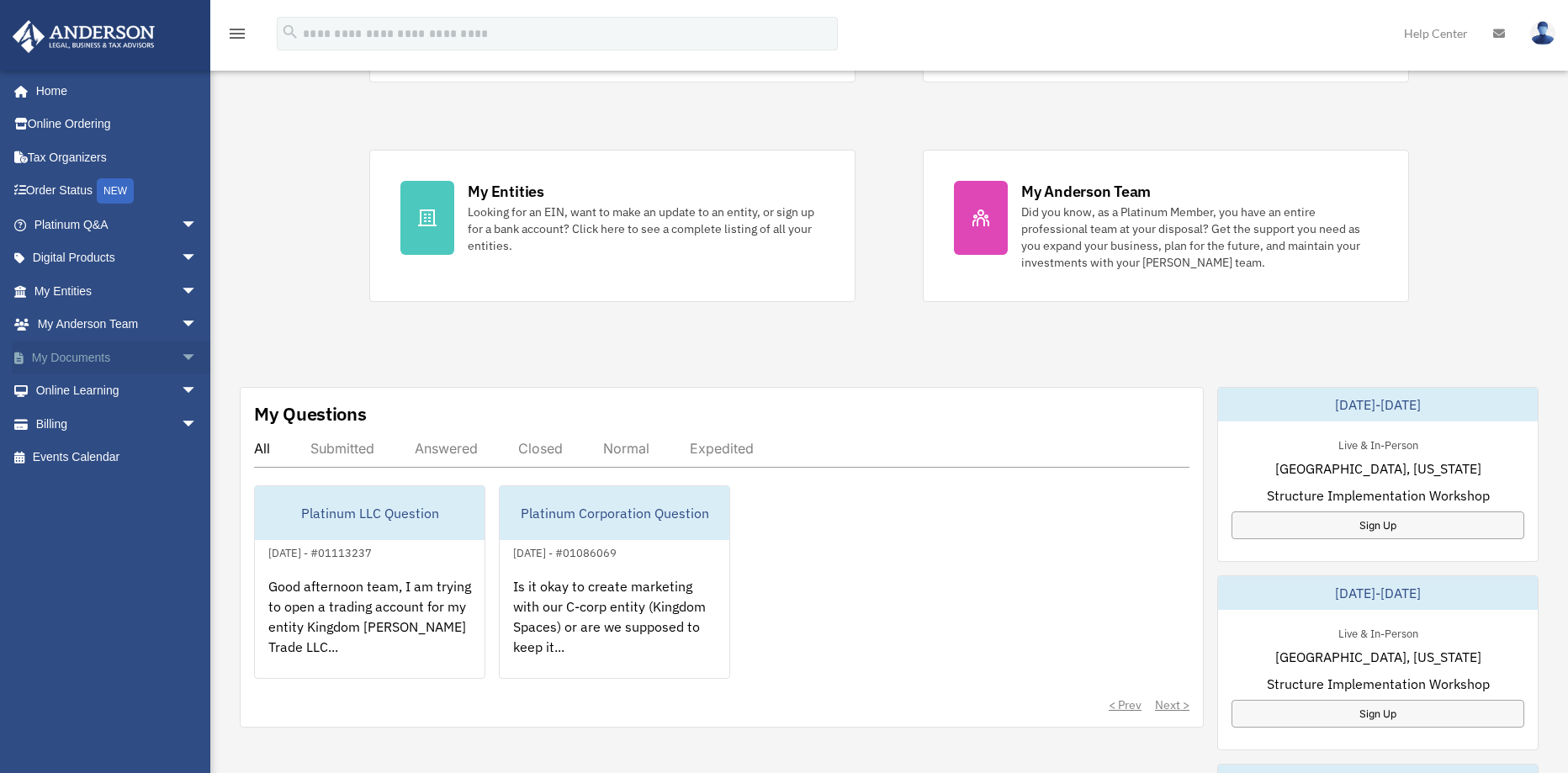
click at [126, 361] on link "My Documents arrow_drop_down" at bounding box center [117, 357] width 211 height 33
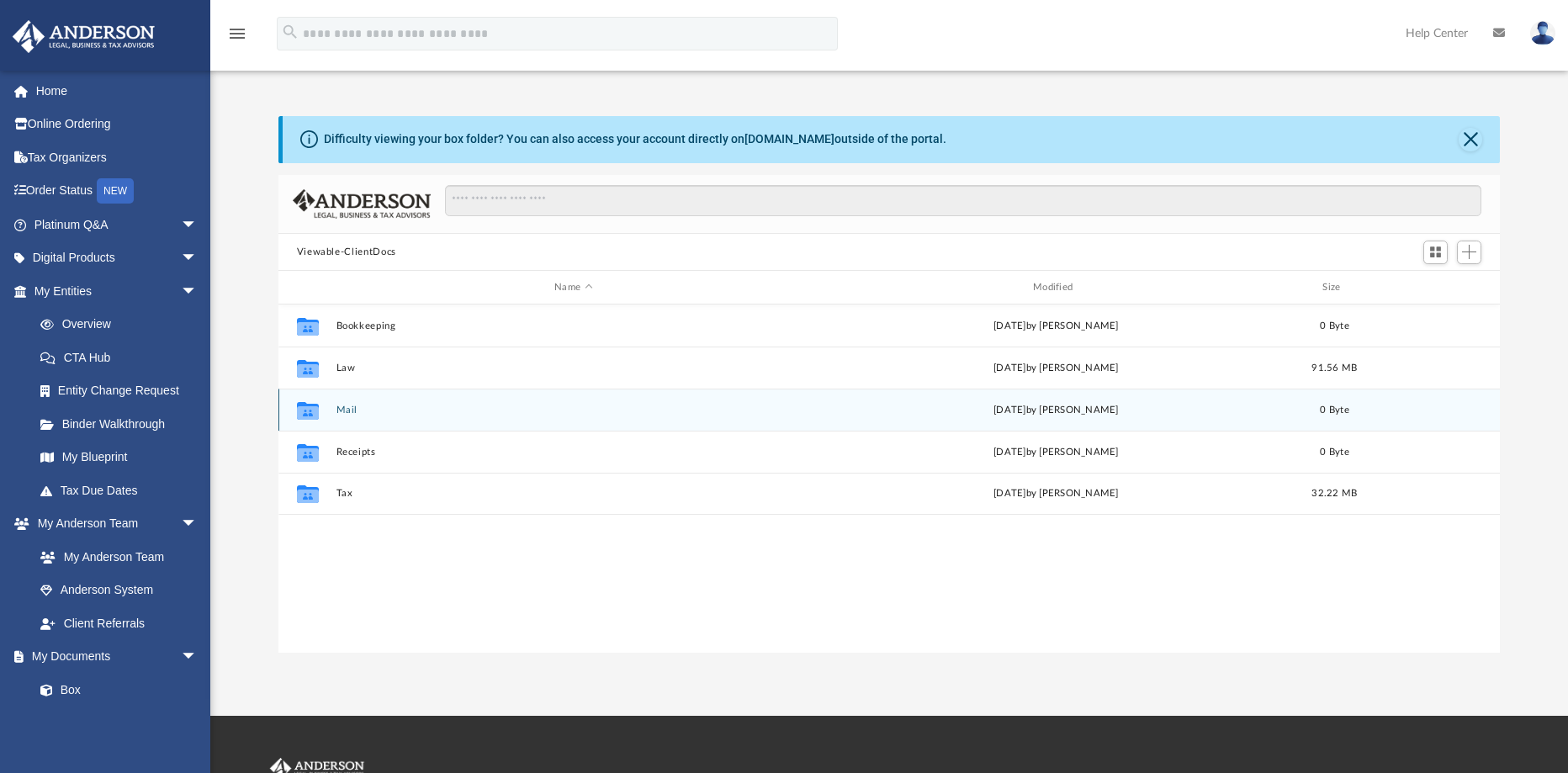
scroll to position [370, 1209]
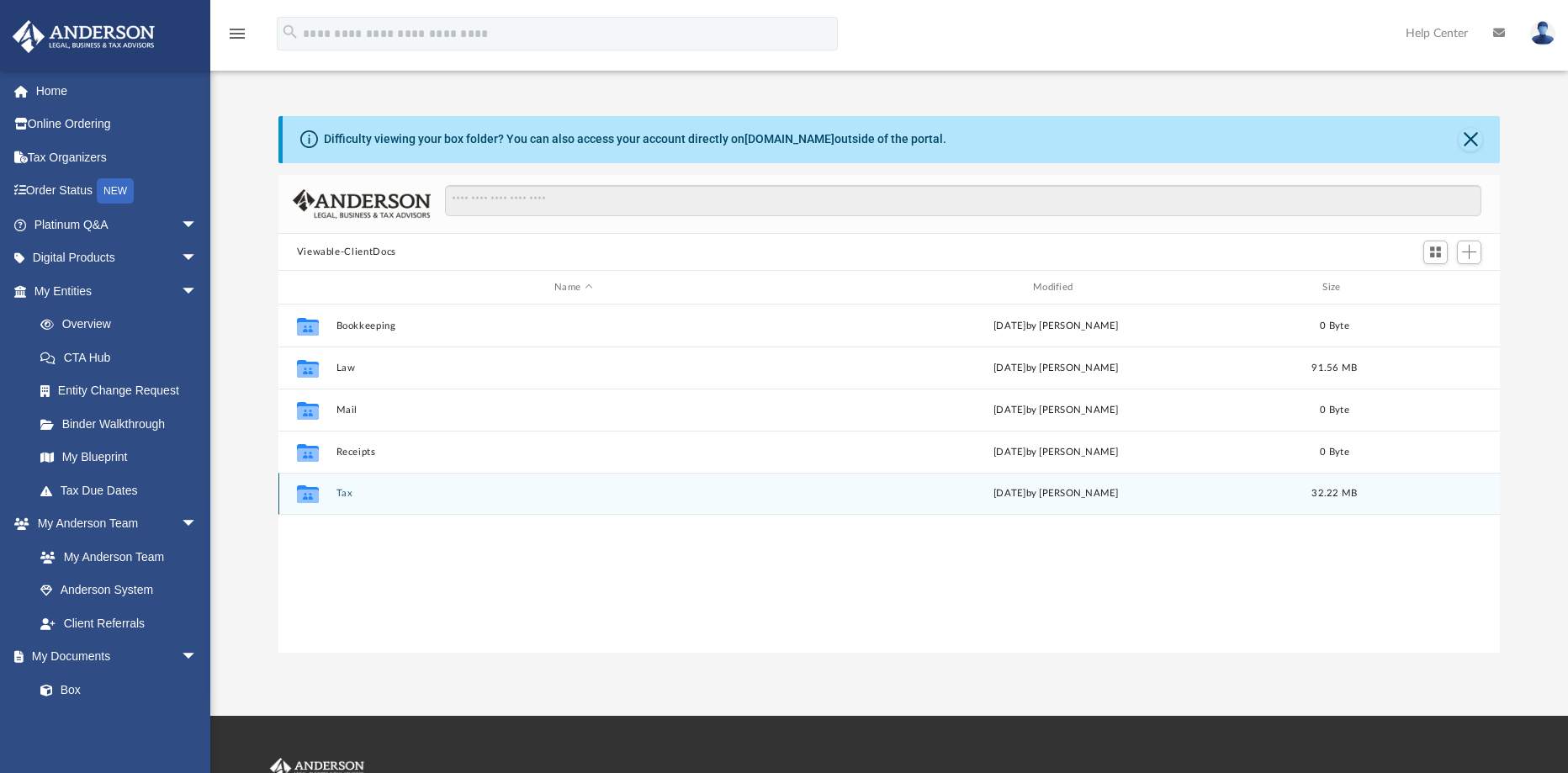
click at [345, 494] on button "Tax" at bounding box center [573, 493] width 476 height 11
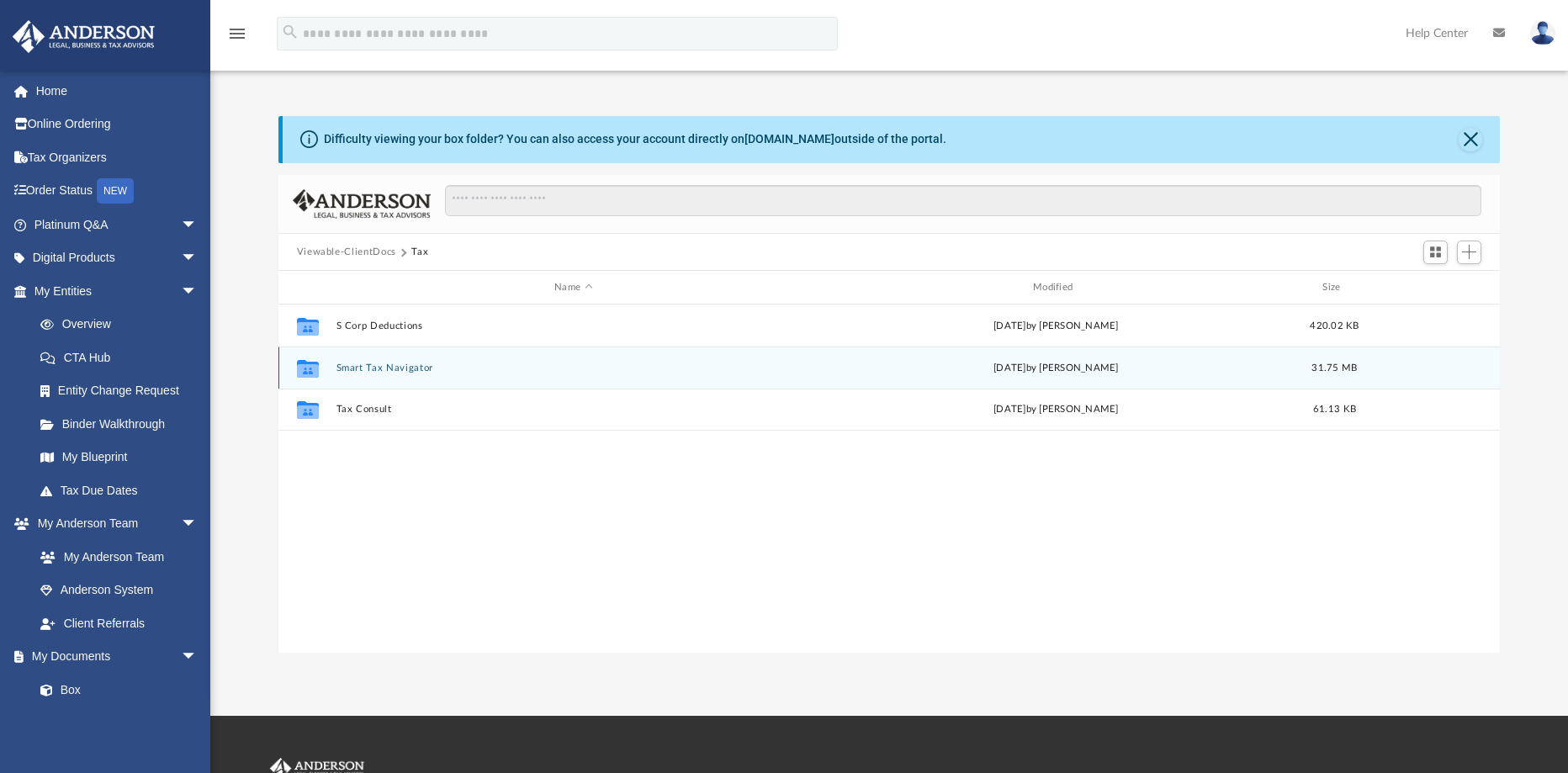
click at [380, 368] on button "Smart Tax Navigator" at bounding box center [573, 368] width 476 height 11
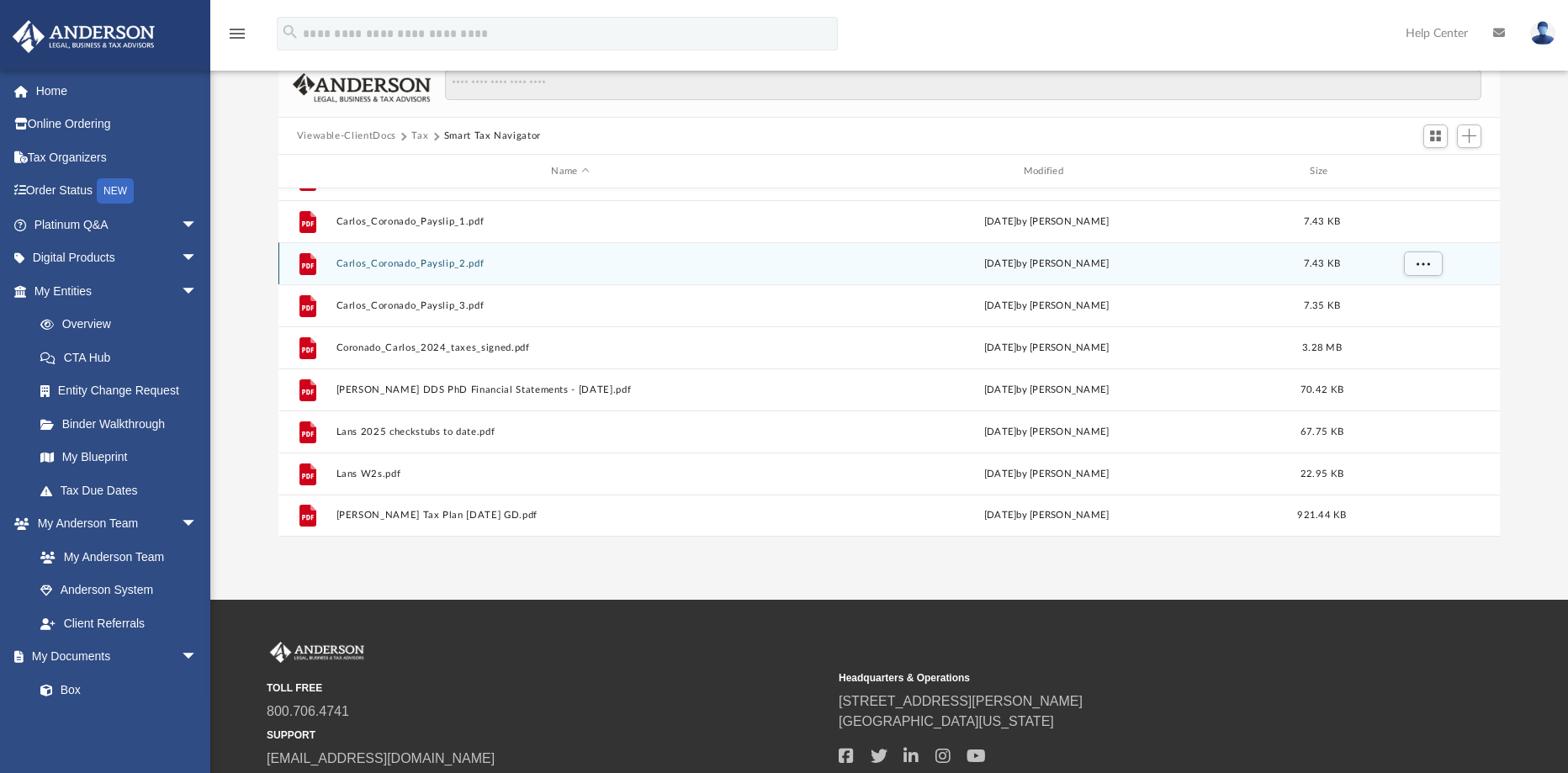
scroll to position [243, 0]
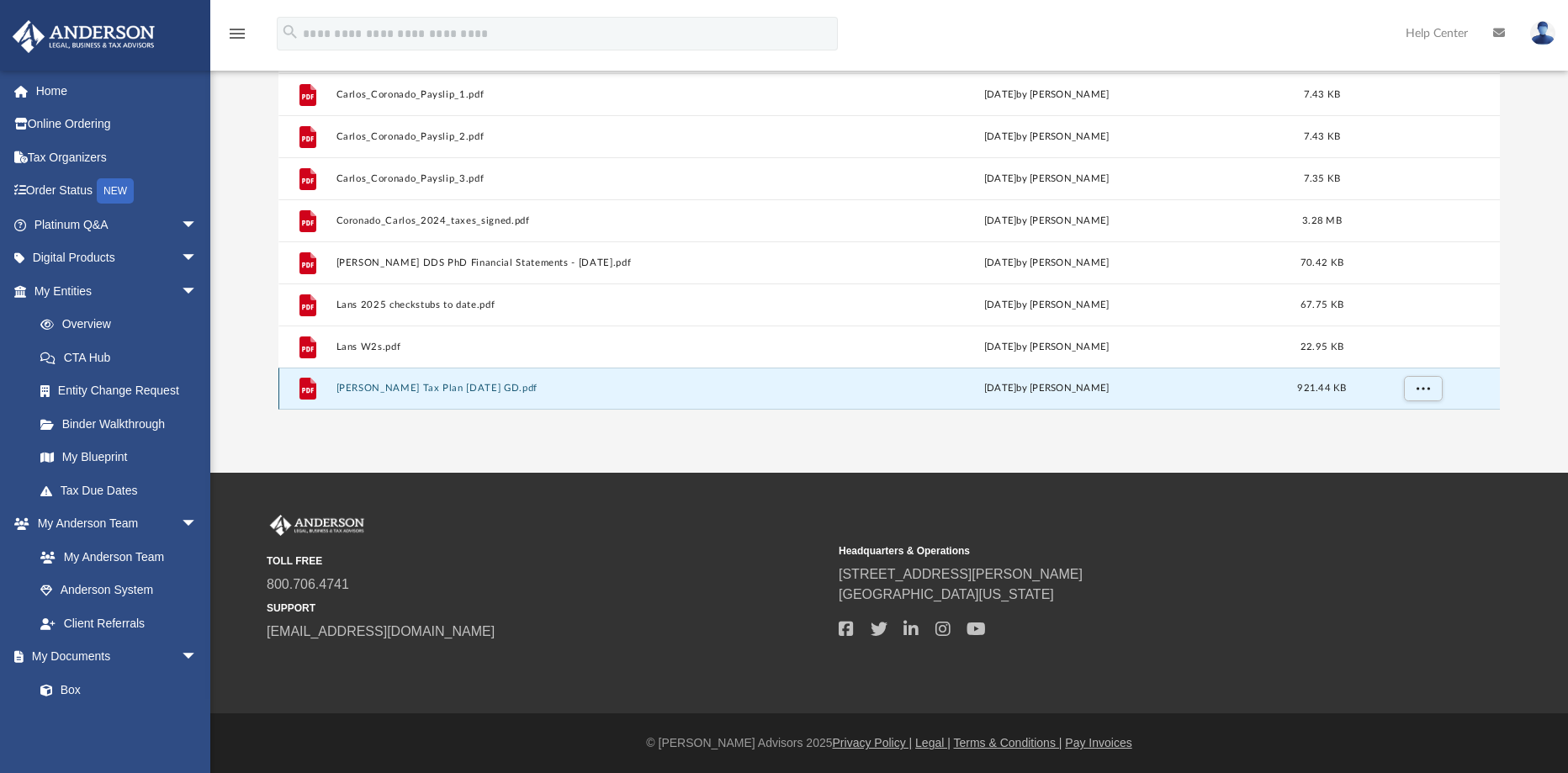
click at [483, 388] on button "[PERSON_NAME] Tax Plan [DATE] GD.pdf" at bounding box center [569, 388] width 468 height 11
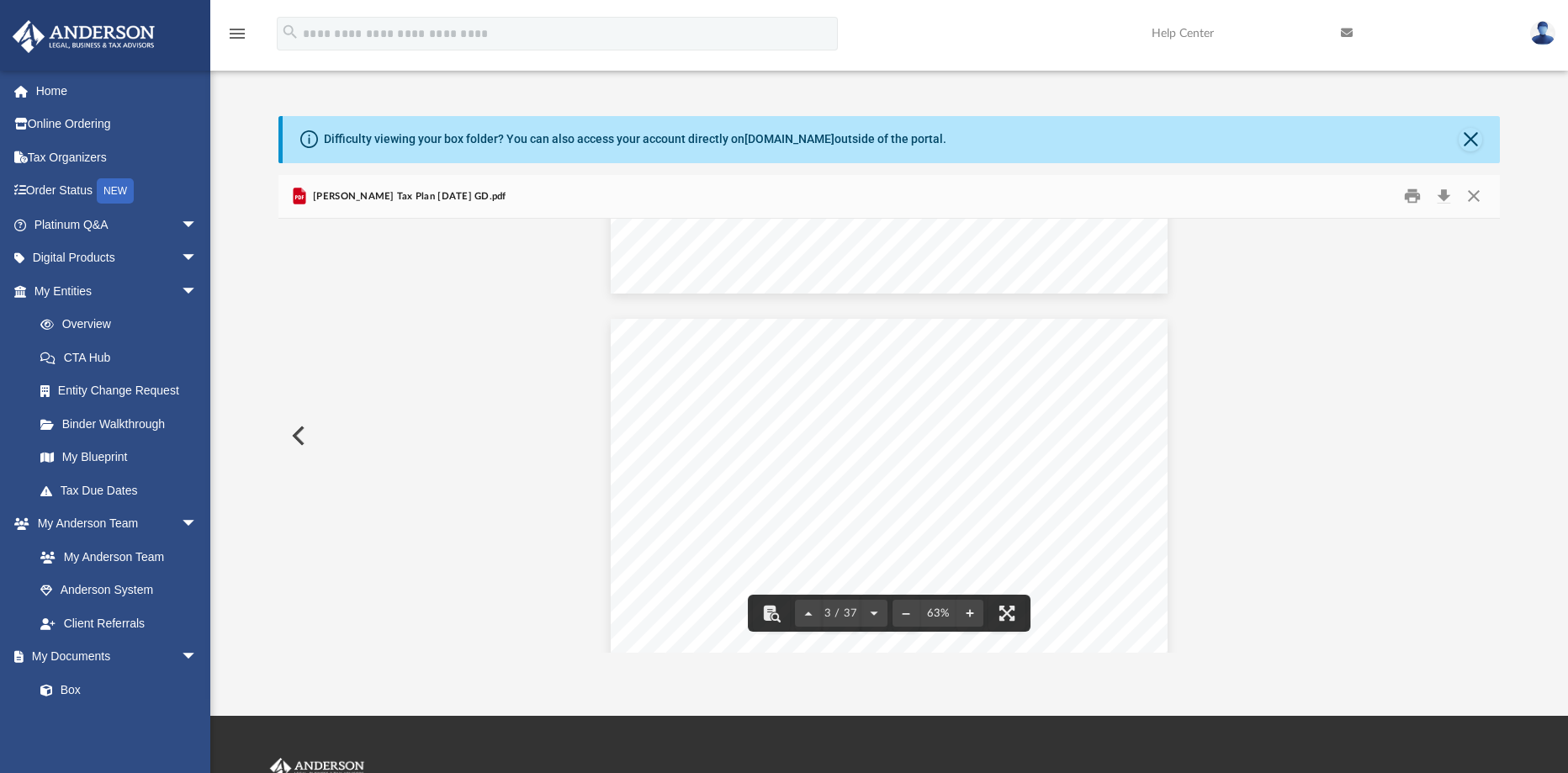
scroll to position [925, 0]
click at [1446, 203] on button "Download" at bounding box center [1443, 197] width 30 height 26
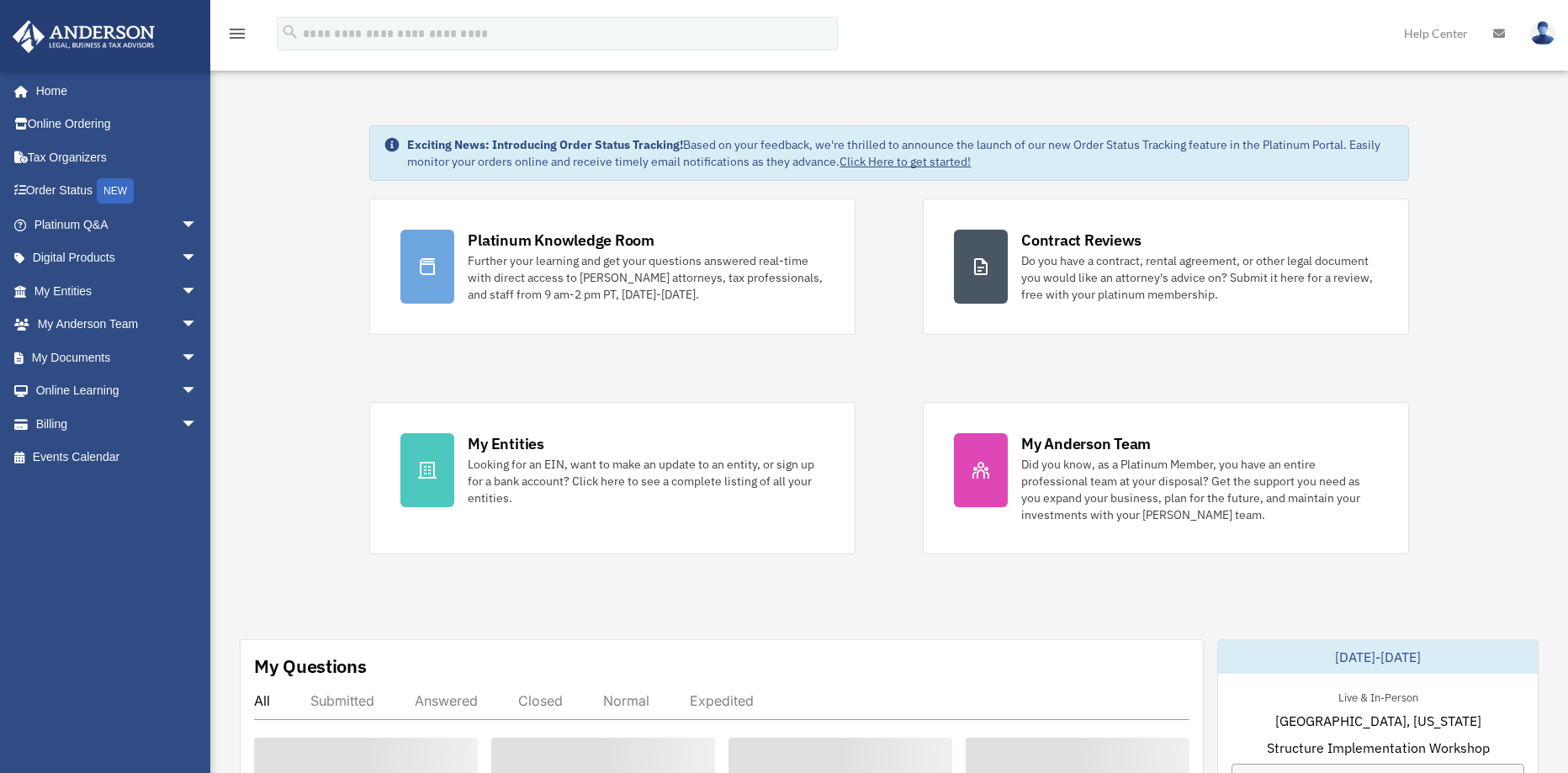
scroll to position [252, 0]
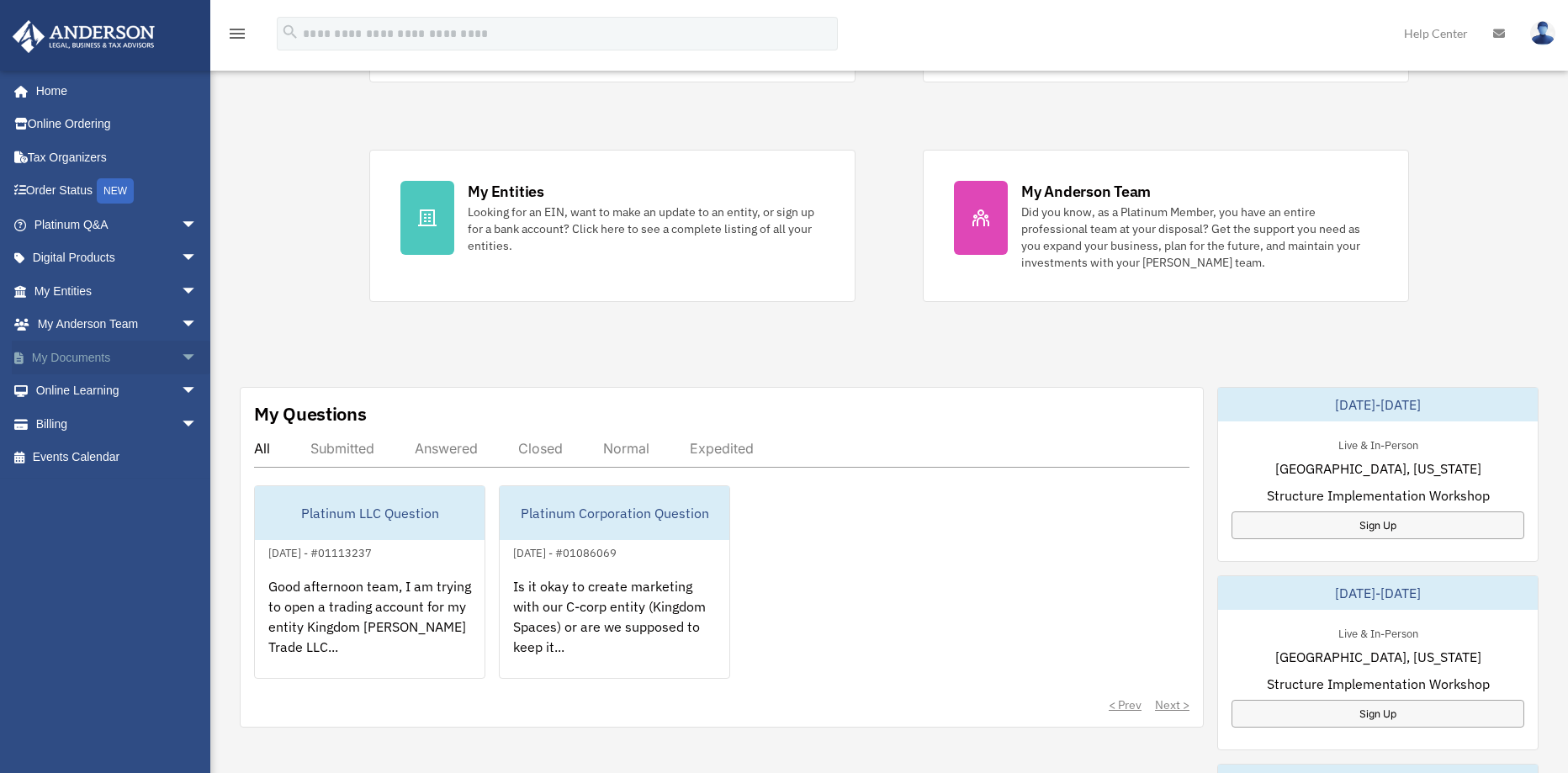
click at [181, 364] on span "arrow_drop_down" at bounding box center [198, 357] width 33 height 34
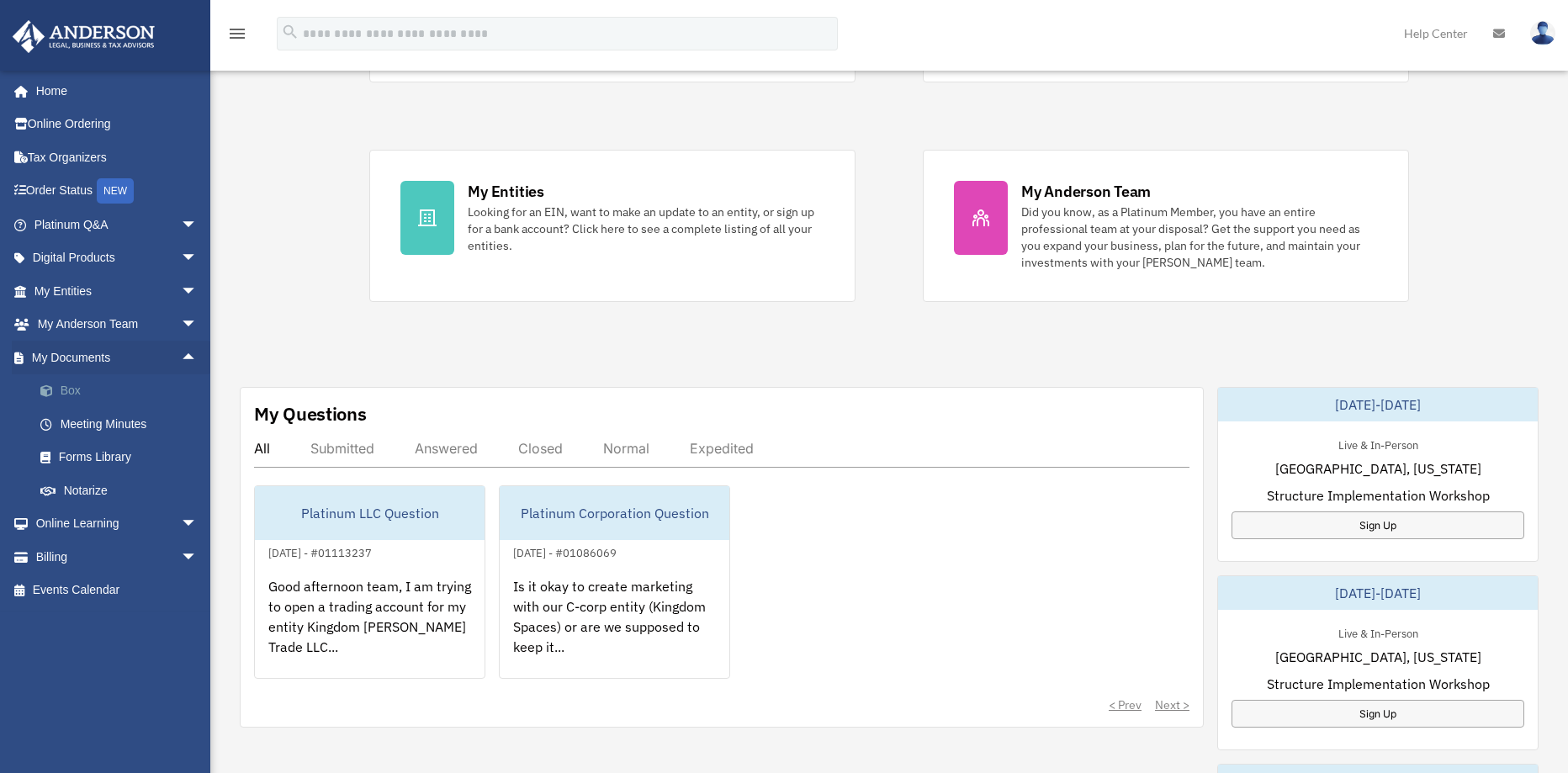
click at [62, 396] on link "Box" at bounding box center [124, 391] width 199 height 33
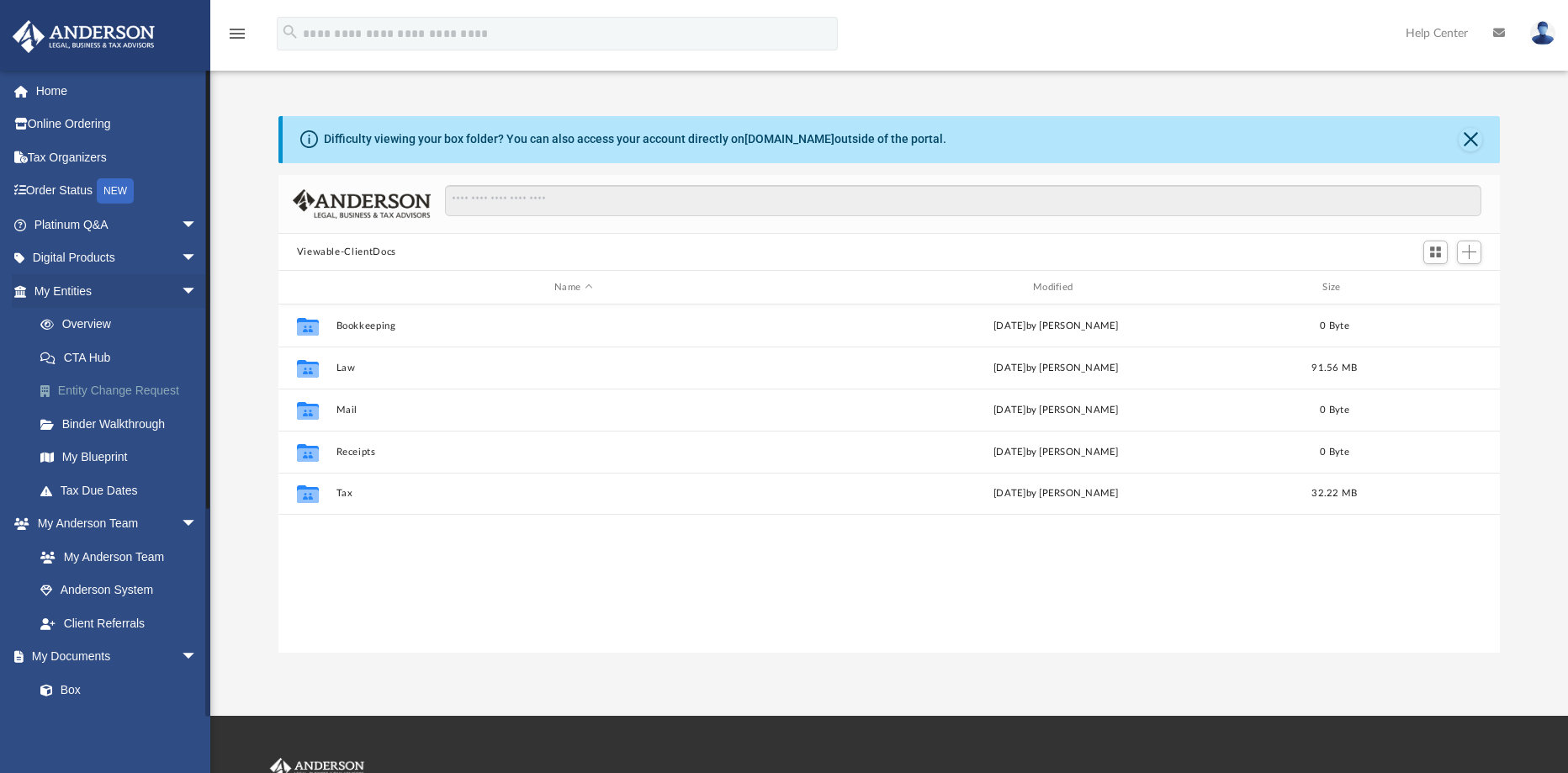
scroll to position [370, 1209]
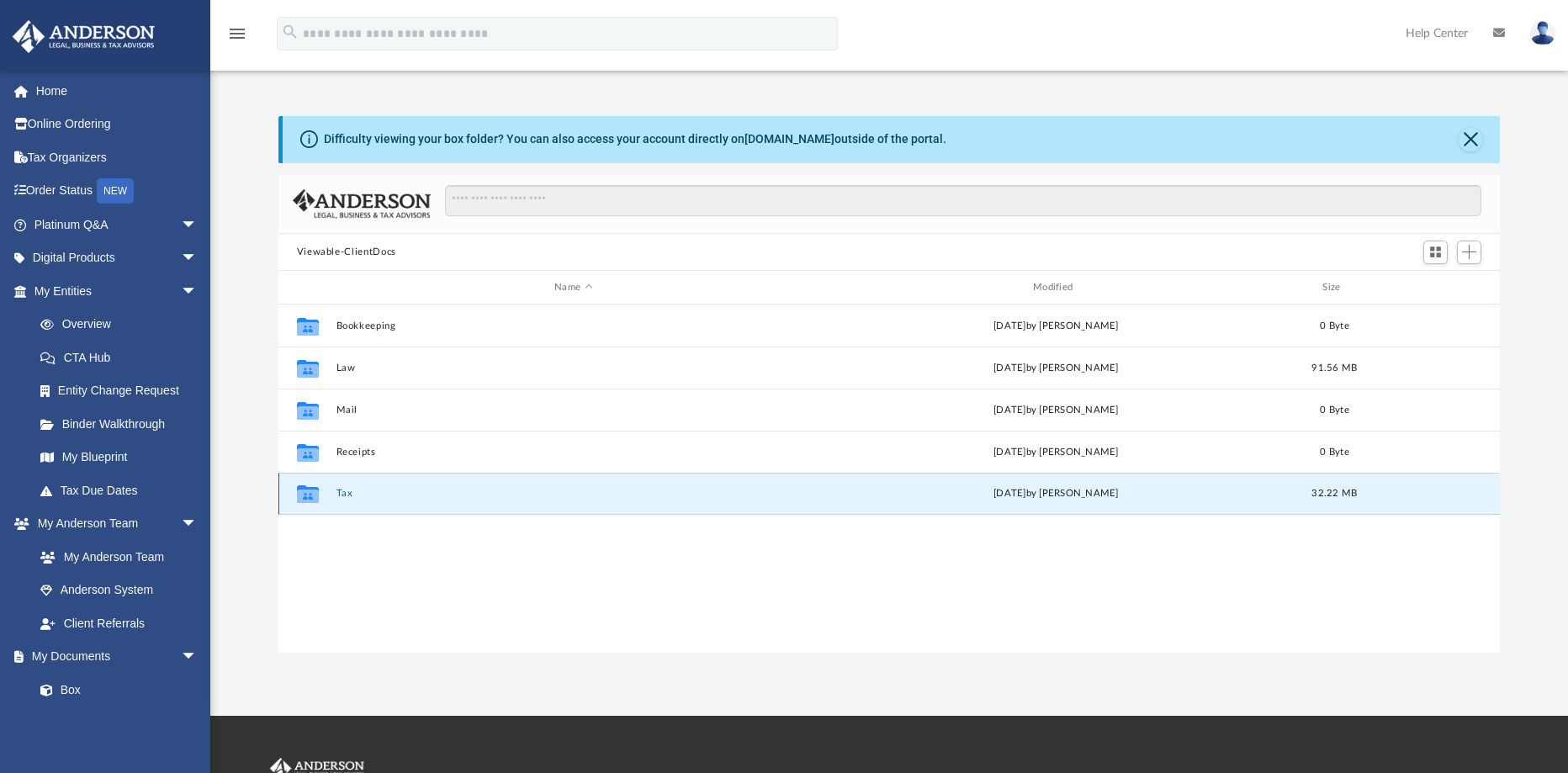
click at [344, 497] on button "Tax" at bounding box center [573, 493] width 476 height 11
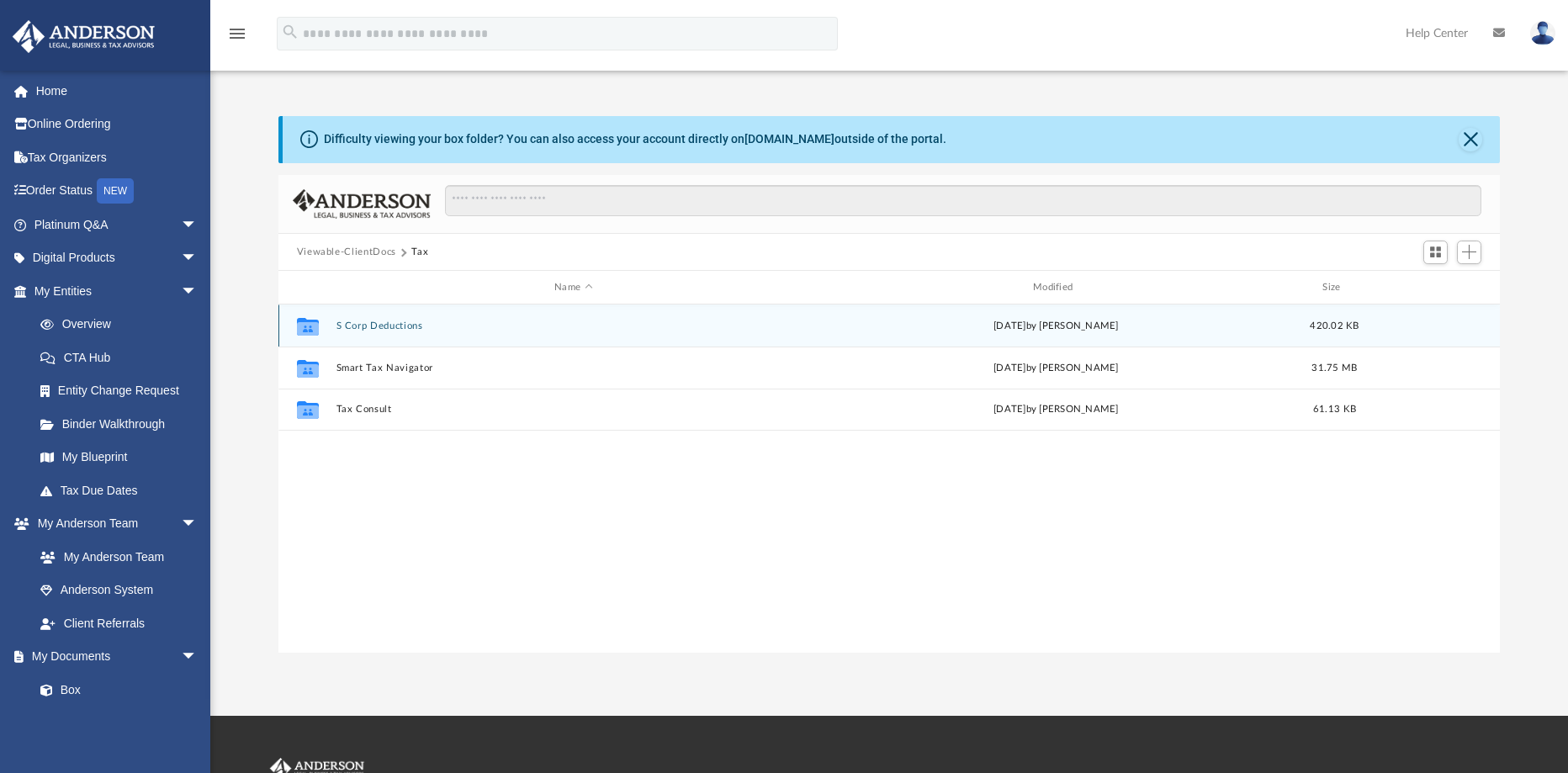
click at [392, 322] on button "S Corp Deductions" at bounding box center [573, 326] width 476 height 11
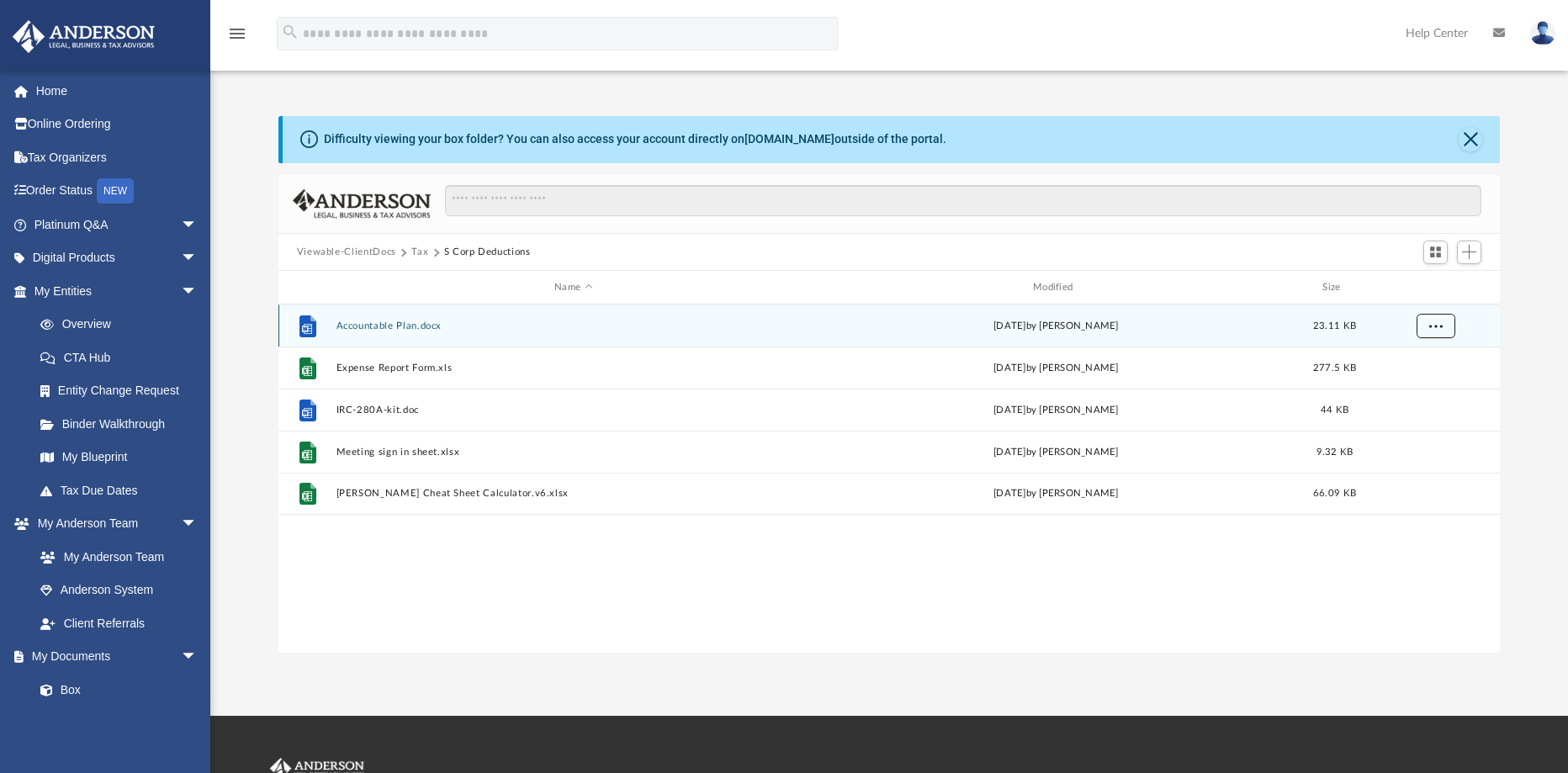
click at [1436, 332] on button "More options" at bounding box center [1435, 326] width 39 height 25
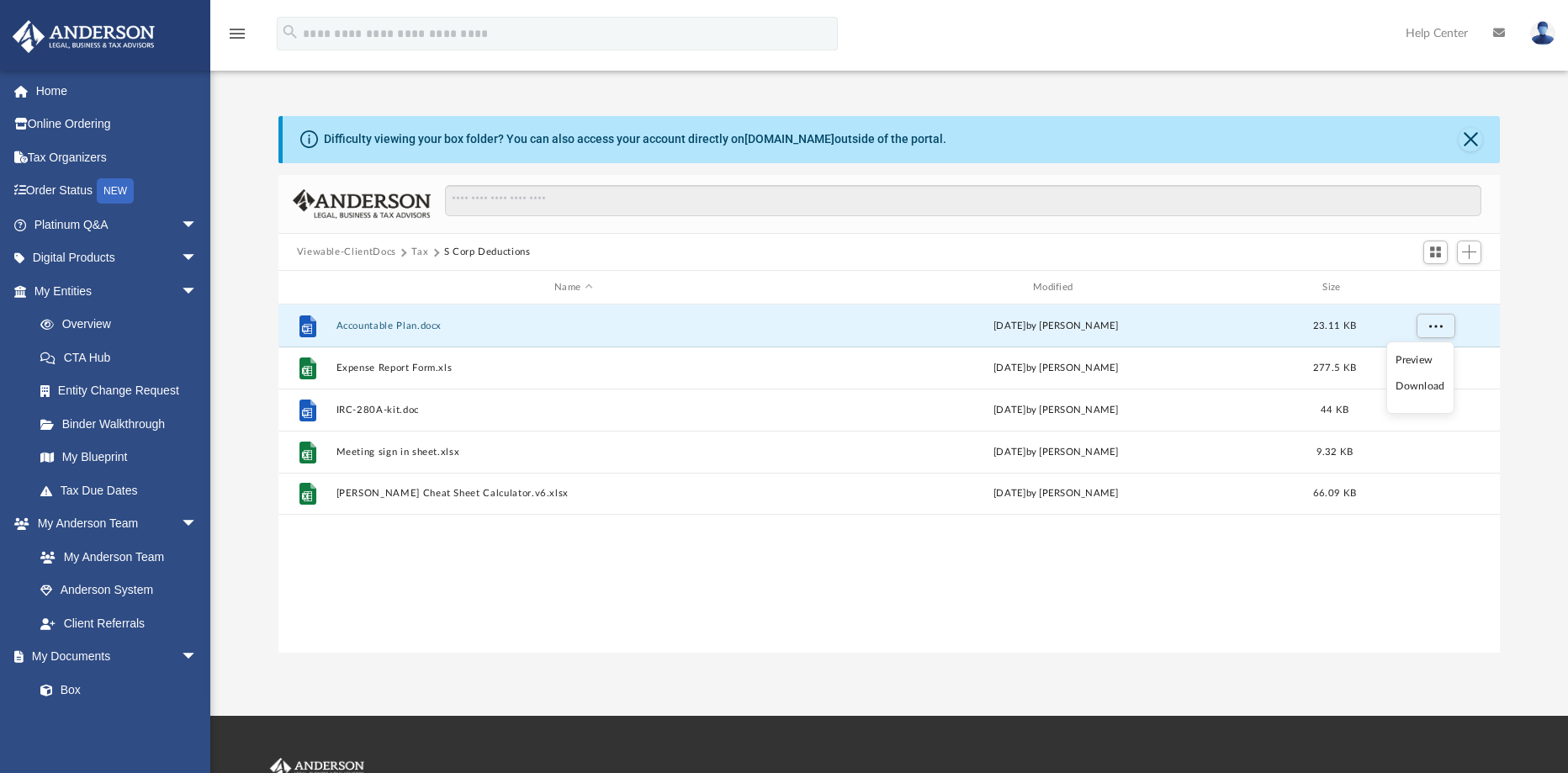
click at [1417, 385] on li "Download" at bounding box center [1419, 386] width 49 height 18
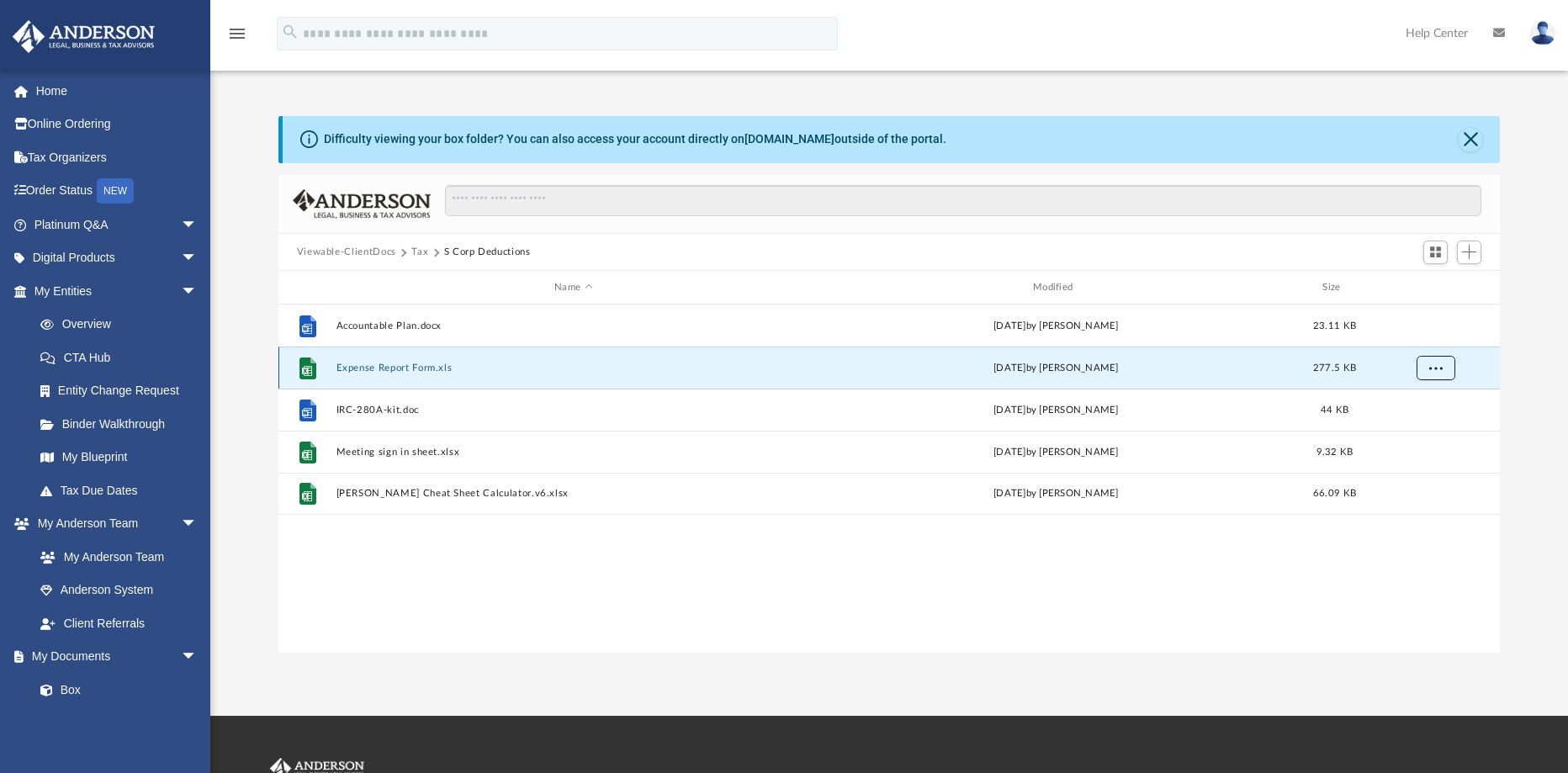
click at [1433, 370] on span "More options" at bounding box center [1435, 368] width 14 height 9
click at [1417, 424] on li "Download" at bounding box center [1419, 429] width 49 height 18
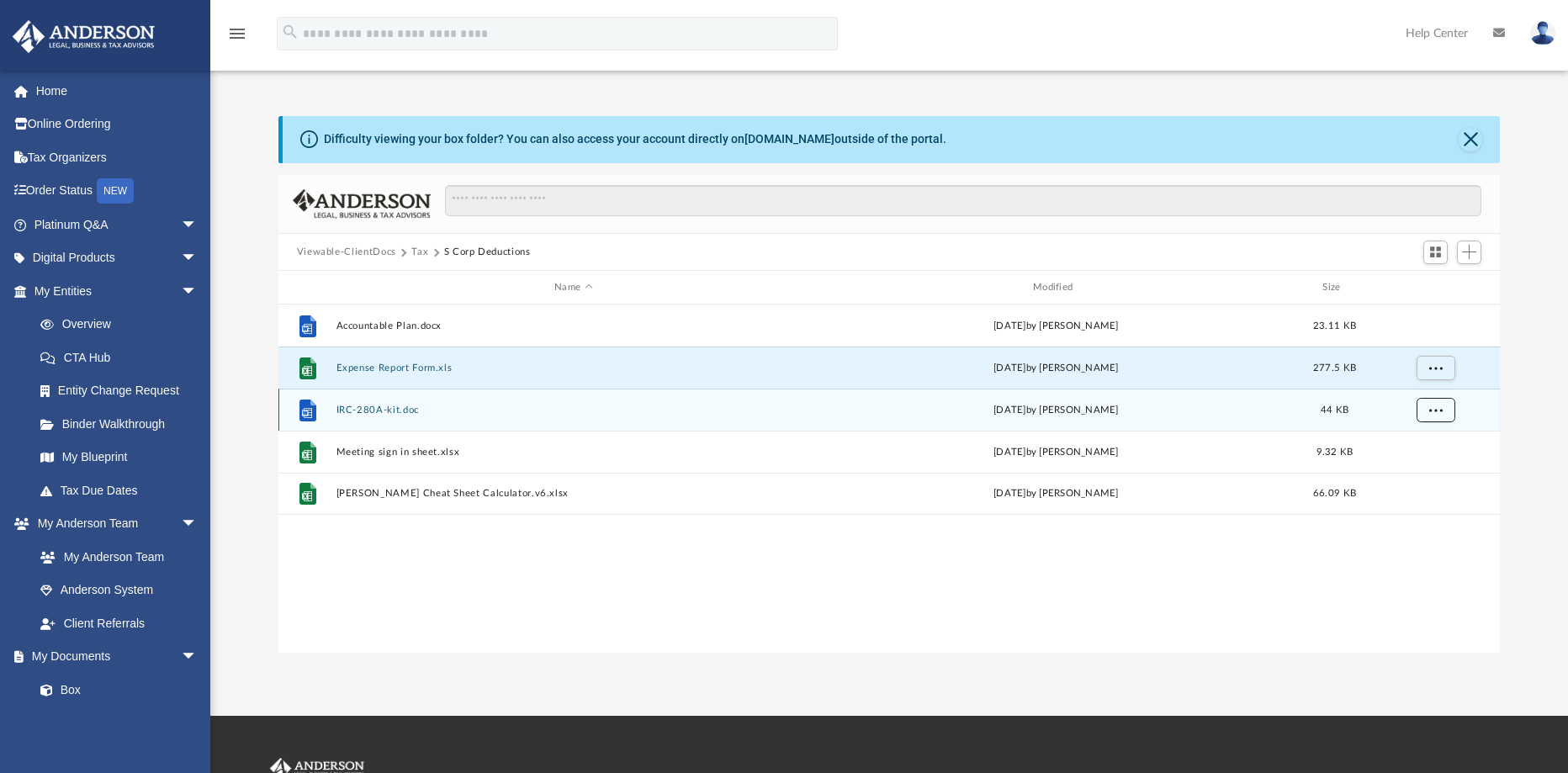
click at [1431, 402] on button "More options" at bounding box center [1435, 410] width 39 height 25
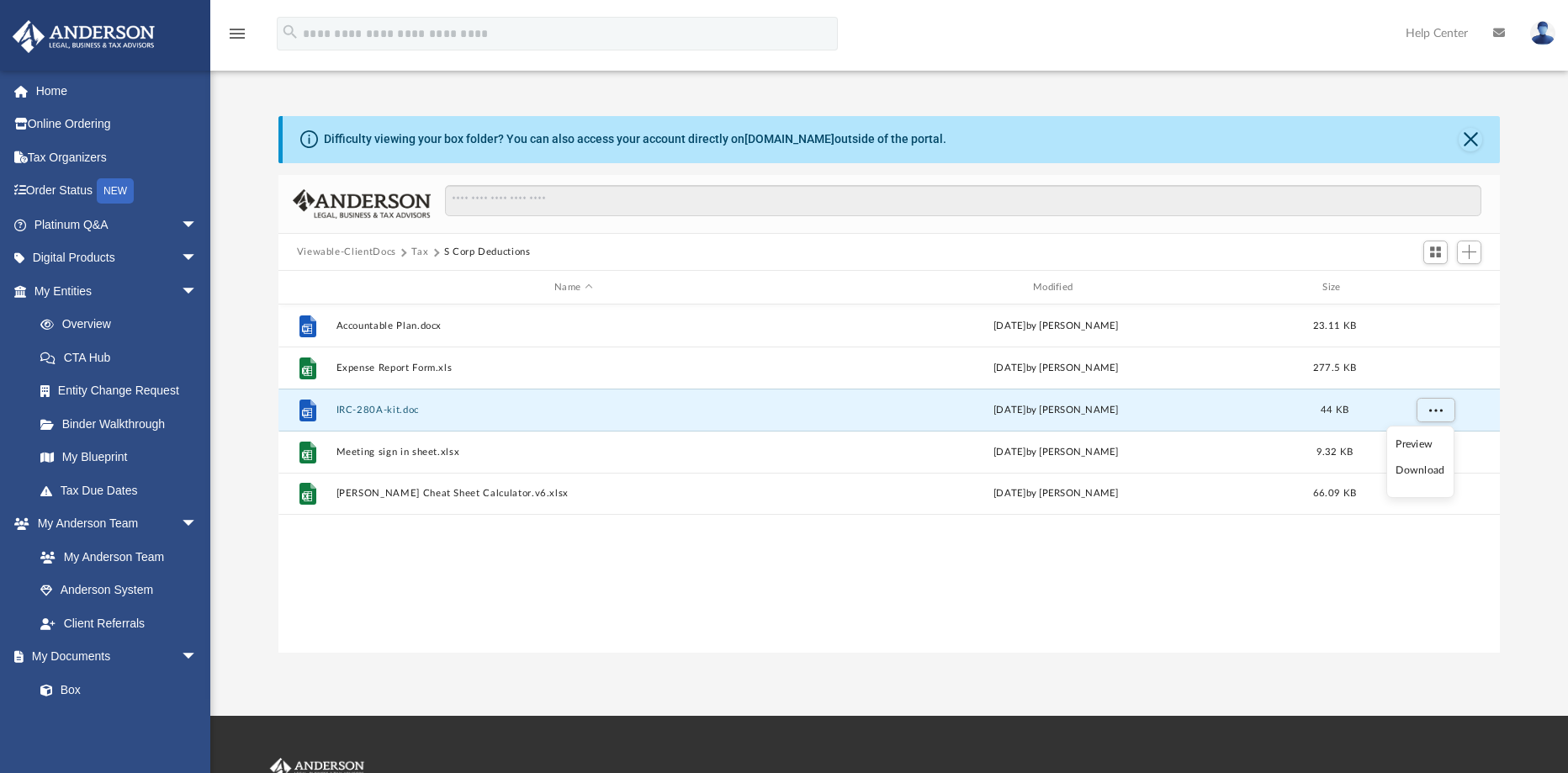
click at [1412, 480] on ul "Preview Download" at bounding box center [1420, 462] width 68 height 72
click at [1412, 473] on li "Download" at bounding box center [1419, 470] width 49 height 18
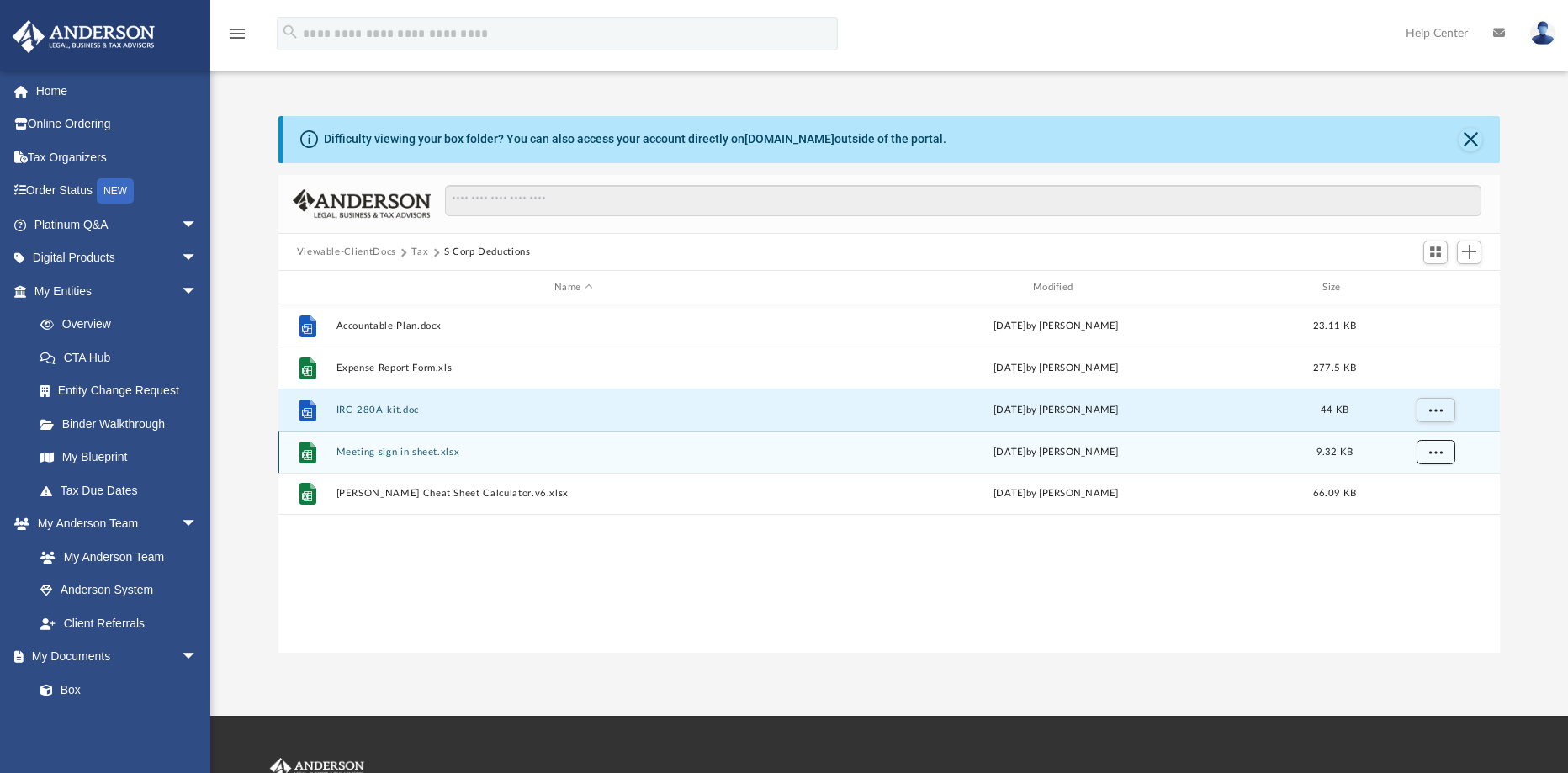
click at [1429, 454] on span "More options" at bounding box center [1435, 452] width 14 height 9
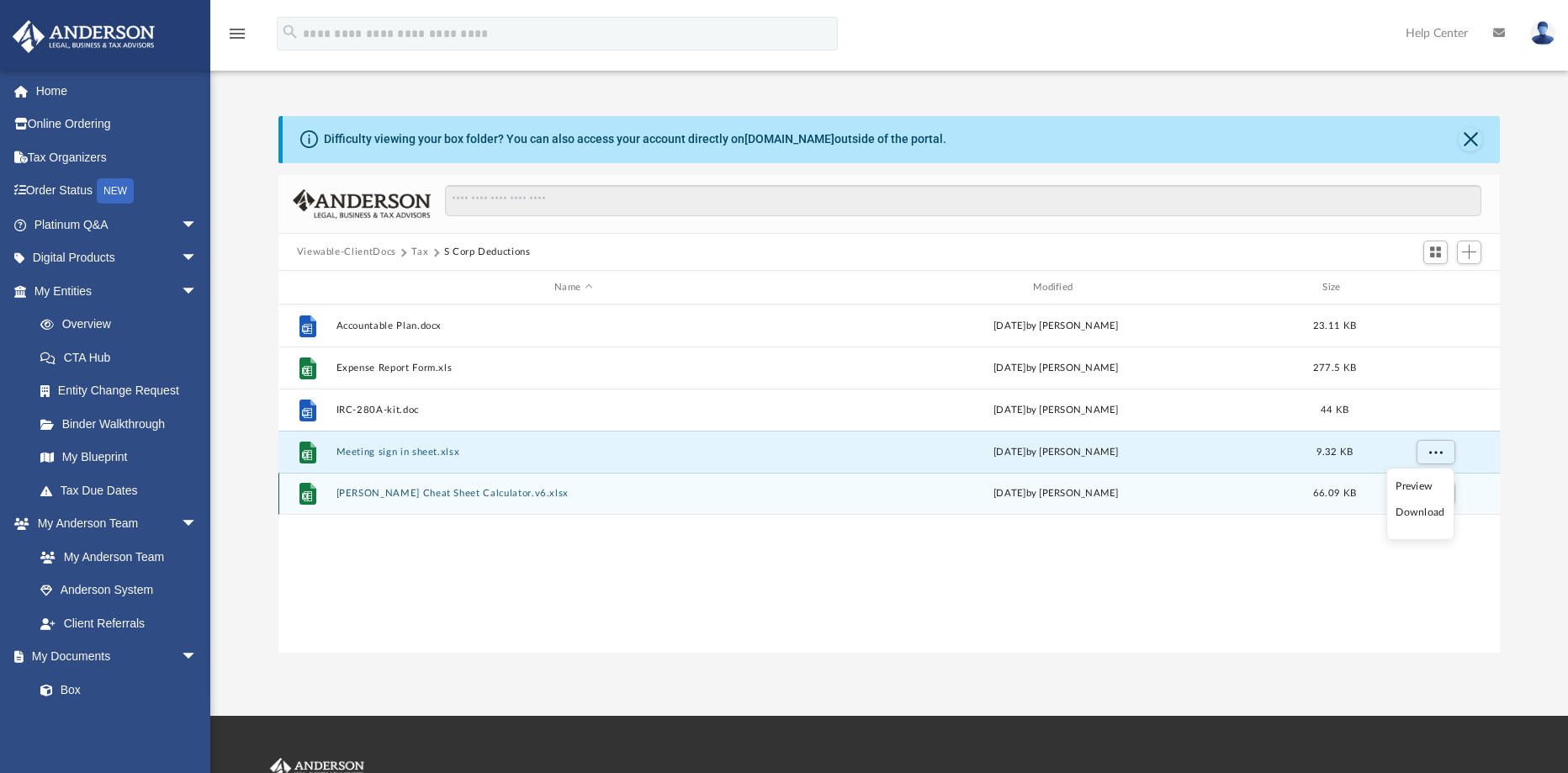
click at [1422, 512] on li "Download" at bounding box center [1419, 513] width 49 height 18
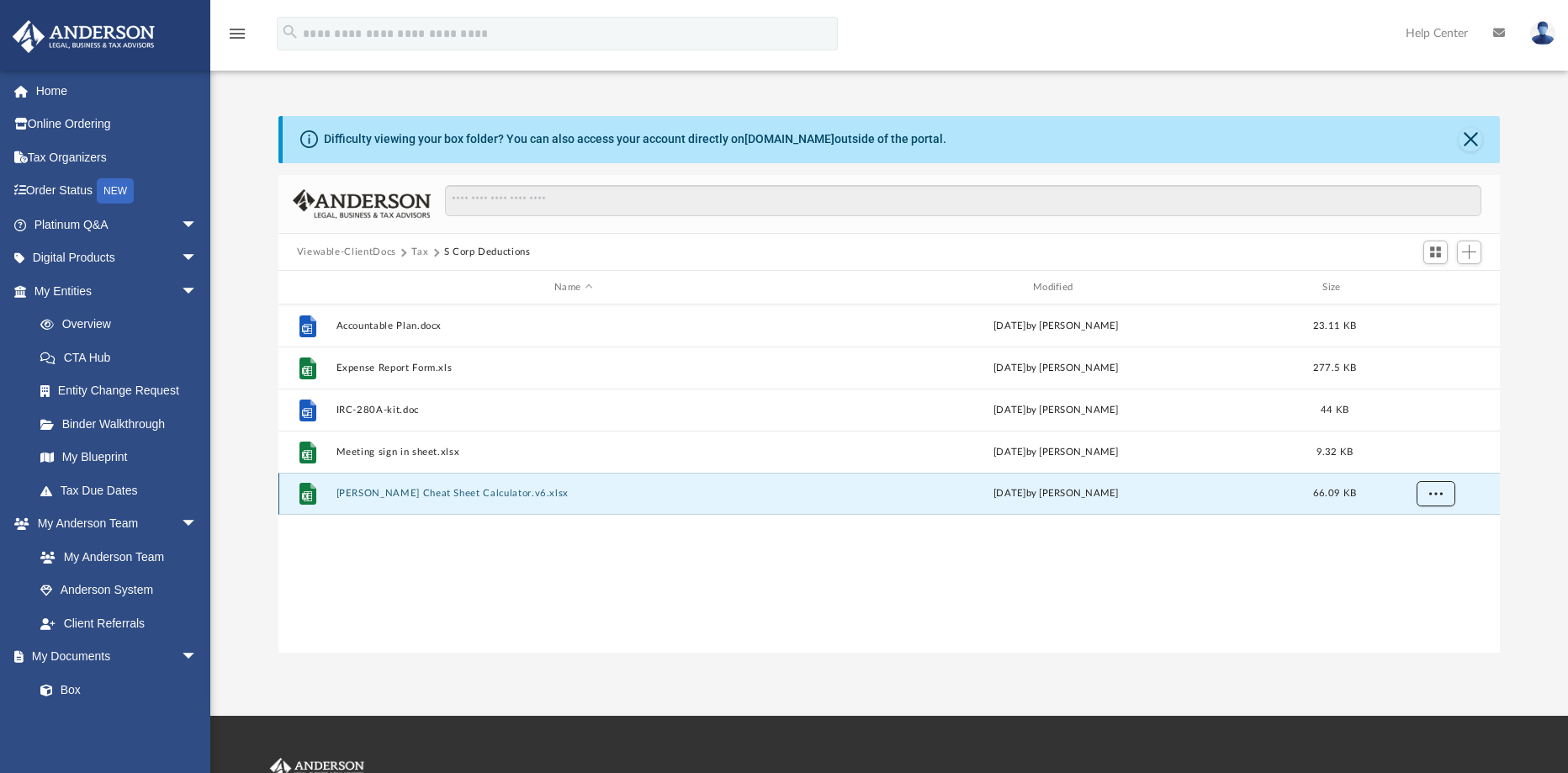
click at [1438, 490] on span "More options" at bounding box center [1435, 493] width 14 height 9
click at [1414, 547] on li "Download" at bounding box center [1419, 554] width 49 height 18
